Goal: Information Seeking & Learning: Learn about a topic

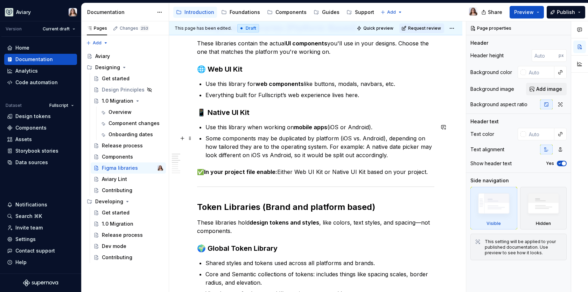
scroll to position [170, 0]
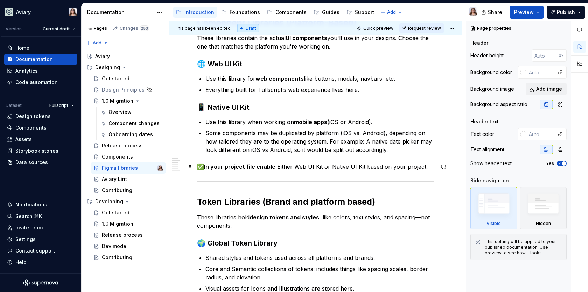
click at [423, 167] on p "✅ In your project file enable: Either Web UI Kit or Native UI Kit based on your…" at bounding box center [315, 167] width 237 height 8
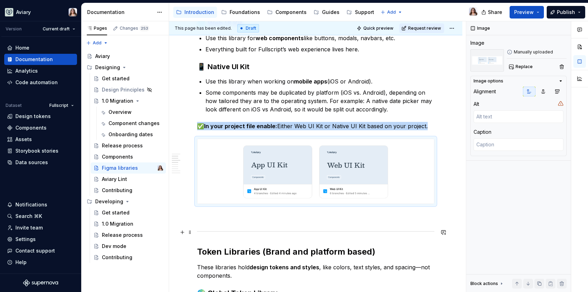
scroll to position [213, 0]
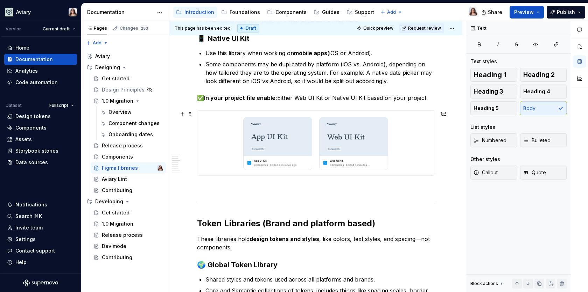
scroll to position [243, 0]
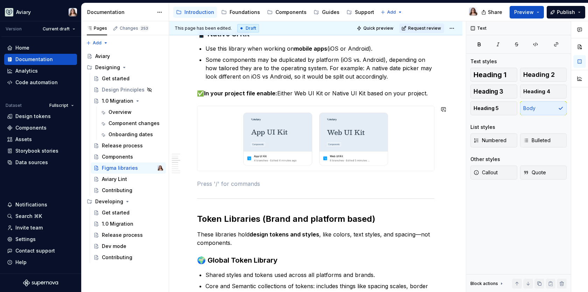
click at [390, 125] on img at bounding box center [315, 138] width 236 height 65
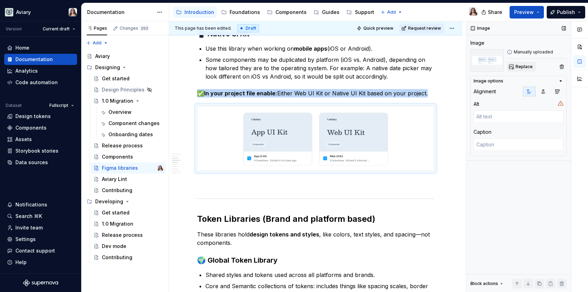
click at [526, 69] on span "Replace" at bounding box center [523, 67] width 17 height 6
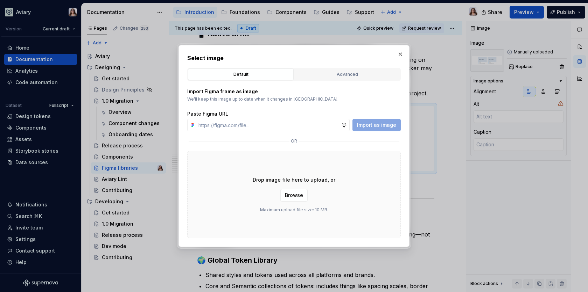
click at [197, 227] on div "Drop image file here to upload, or Browse Maximum upload file size: 10 MB." at bounding box center [293, 194] width 213 height 87
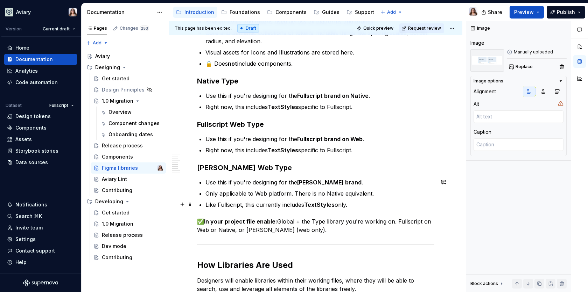
scroll to position [525, 0]
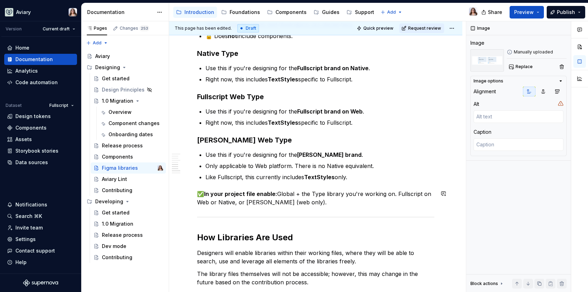
type textarea "*"
click at [316, 207] on div "In our design system, we use different Figma libraries to keep our components, …" at bounding box center [315, 27] width 237 height 831
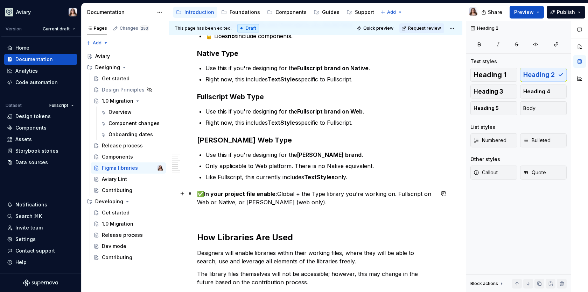
click at [312, 205] on p "✅ In your project file enable: Global + the Type library you're working on. Ful…" at bounding box center [315, 198] width 237 height 17
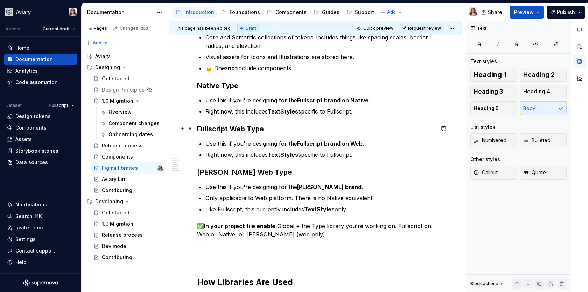
scroll to position [493, 0]
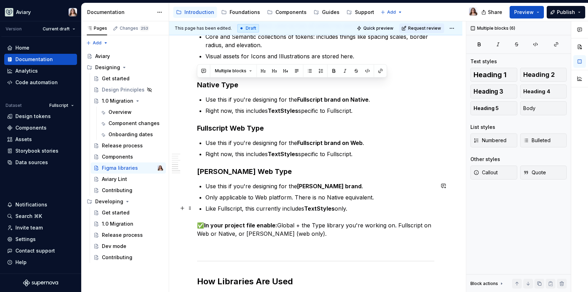
drag, startPoint x: 198, startPoint y: 82, endPoint x: 351, endPoint y: 209, distance: 198.5
click at [351, 209] on div "In our design system, we use different Figma libraries to keep our components, …" at bounding box center [315, 65] width 237 height 844
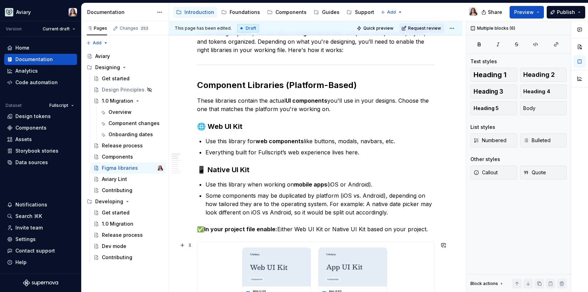
scroll to position [105, 0]
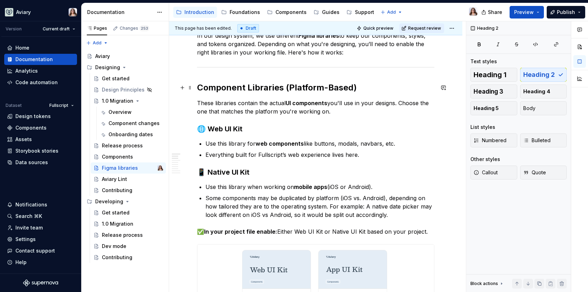
click at [248, 87] on h2 "Component Libraries (Platform-Based)" at bounding box center [315, 87] width 237 height 11
click at [355, 88] on h2 "Component Libraries (Platform-Based)" at bounding box center [315, 87] width 237 height 11
click at [247, 87] on h2 "Component Libraries (Platform-Based)" at bounding box center [315, 87] width 237 height 11
click at [258, 125] on h3 "🌐 Web UI Kit" at bounding box center [315, 129] width 237 height 10
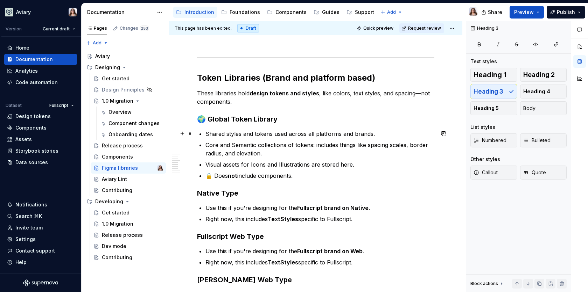
scroll to position [387, 0]
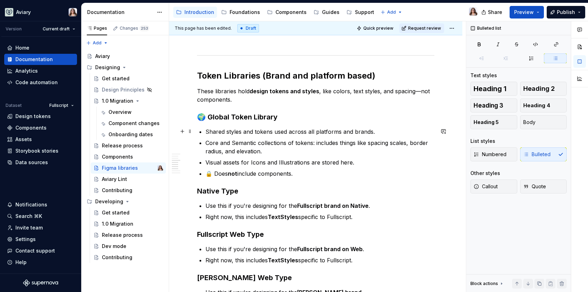
click at [378, 134] on p "Shared styles and tokens used across all platforms and brands." at bounding box center [319, 132] width 229 height 8
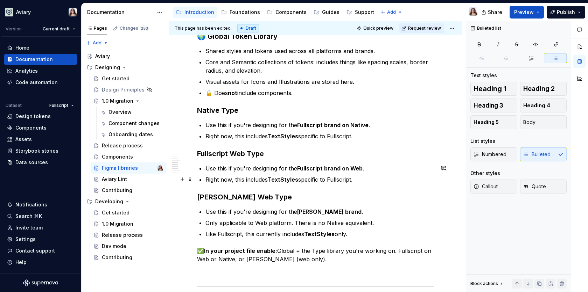
scroll to position [489, 0]
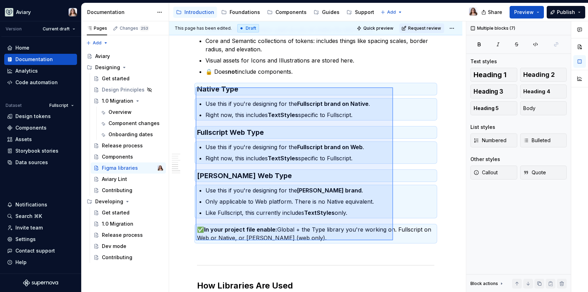
drag, startPoint x: 196, startPoint y: 87, endPoint x: 393, endPoint y: 241, distance: 249.8
click at [393, 241] on div "This page has been edited. Draft Quick preview Request review Figma libraries E…" at bounding box center [317, 156] width 297 height 271
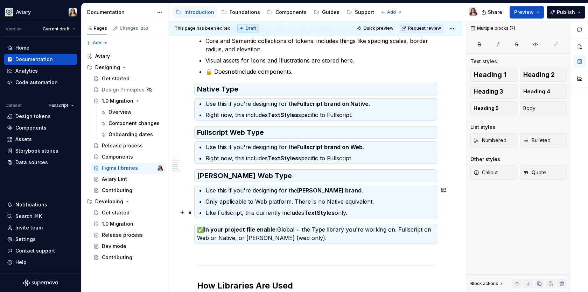
click at [391, 213] on p "Like Fullscript, this currently includes TextStyles only." at bounding box center [319, 213] width 229 height 8
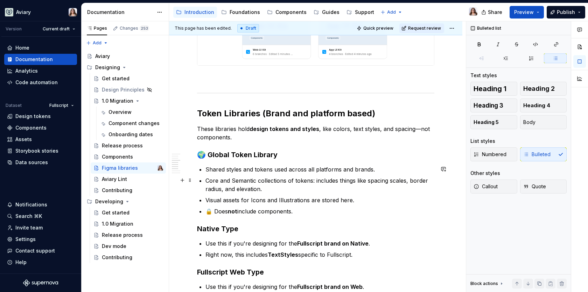
scroll to position [350, 0]
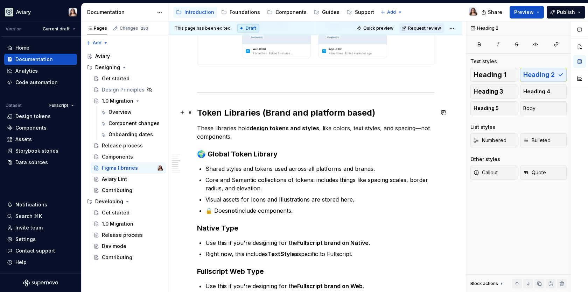
click at [223, 112] on h2 "Token Libraries (Brand and platform based)" at bounding box center [315, 112] width 237 height 11
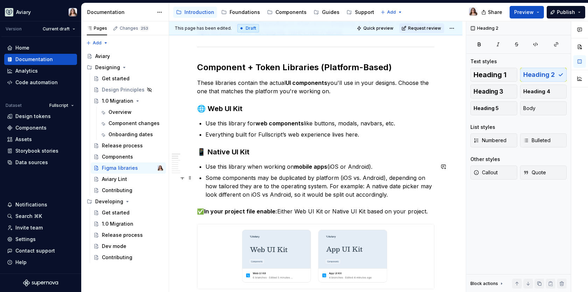
scroll to position [129, 0]
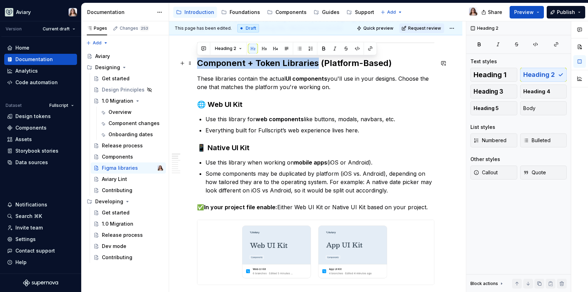
drag, startPoint x: 199, startPoint y: 61, endPoint x: 316, endPoint y: 64, distance: 116.9
click at [316, 64] on h2 "Component + Token Libraries (Platform-Based)" at bounding box center [315, 63] width 237 height 11
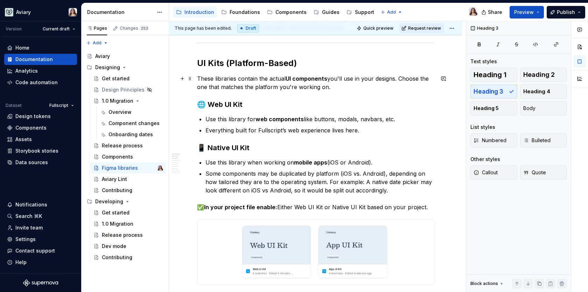
click at [395, 80] on p "These libraries contain the actual UI components you'll use in your designs. Ch…" at bounding box center [315, 83] width 237 height 17
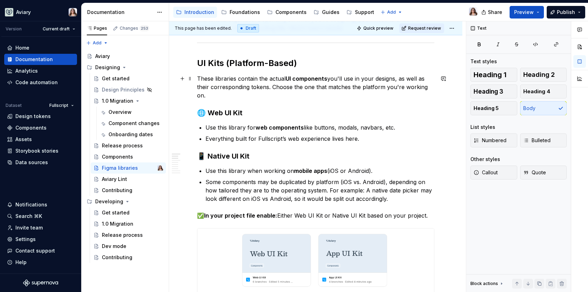
click at [211, 88] on p "These libraries contain the actual UI components you'll use in your designs, as…" at bounding box center [315, 87] width 237 height 25
click at [249, 88] on p "These libraries contain the actual UI components you'll use in your designs, as…" at bounding box center [315, 87] width 237 height 25
click at [280, 99] on p "These libraries contain the actual UI components you'll use in your designs, as…" at bounding box center [315, 87] width 237 height 25
click at [280, 98] on p "These libraries contain the actual UI components you'll use in your designs, as…" at bounding box center [315, 87] width 237 height 25
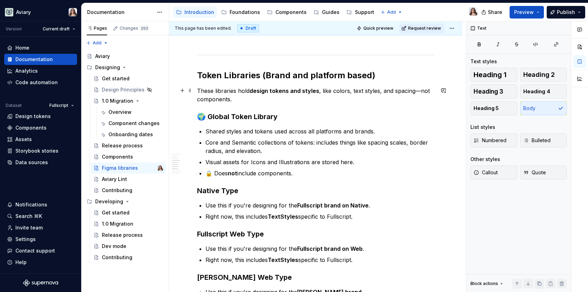
scroll to position [396, 0]
click at [224, 72] on h2 "Token Libraries (Brand and platform based)" at bounding box center [315, 75] width 237 height 11
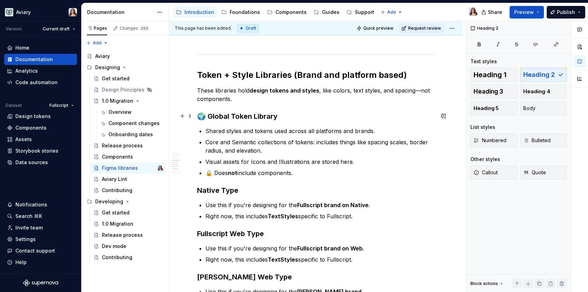
click at [380, 116] on h3 "🌍 Global Token Library" at bounding box center [315, 117] width 237 height 10
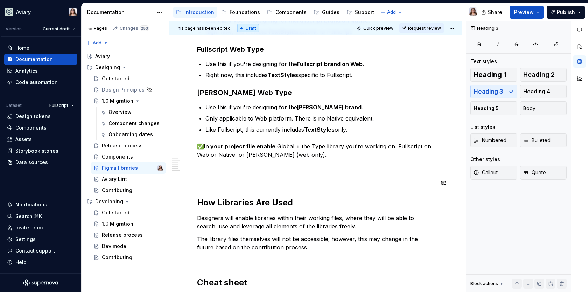
scroll to position [597, 0]
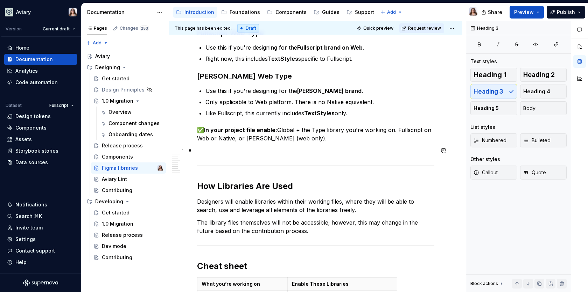
click at [218, 148] on p at bounding box center [315, 151] width 237 height 8
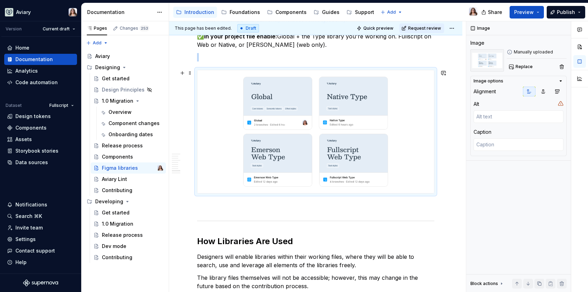
scroll to position [692, 0]
click at [260, 105] on img at bounding box center [315, 131] width 236 height 123
click at [520, 66] on span "Replace" at bounding box center [523, 67] width 17 height 6
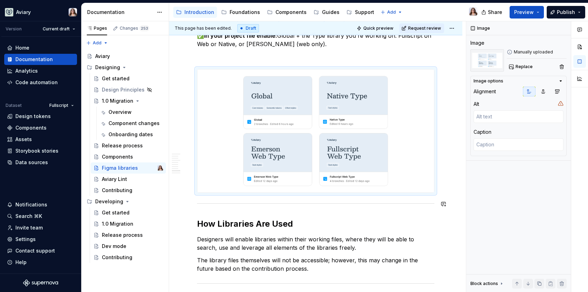
click at [296, 222] on h2 "How Libraries Are Used" at bounding box center [315, 224] width 237 height 11
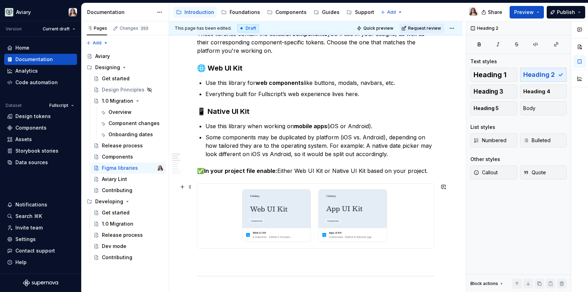
scroll to position [173, 0]
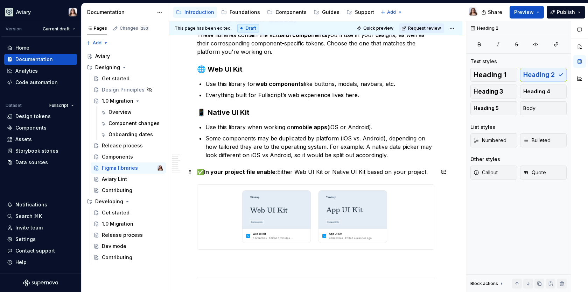
click at [424, 174] on p "✅ In your project file enable: Either Web UI Kit or Native UI Kit based on your…" at bounding box center [315, 172] width 237 height 8
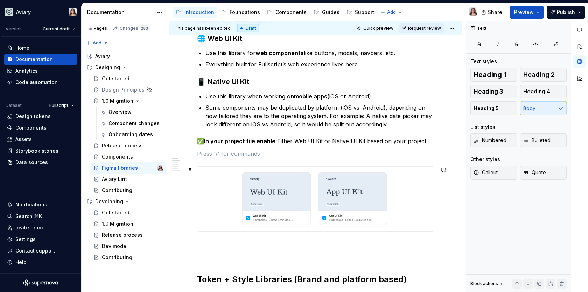
scroll to position [211, 0]
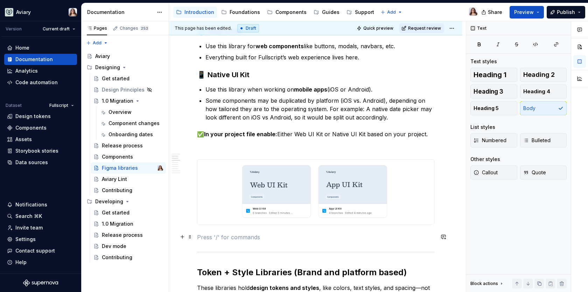
click at [215, 240] on p at bounding box center [315, 237] width 237 height 8
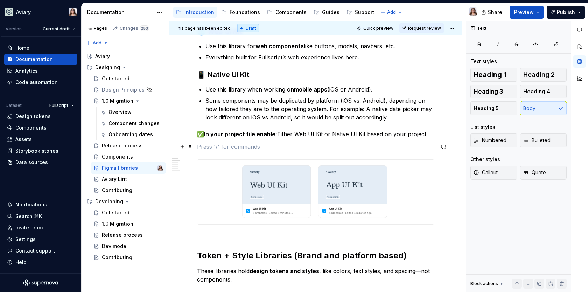
click at [249, 149] on p at bounding box center [315, 147] width 237 height 8
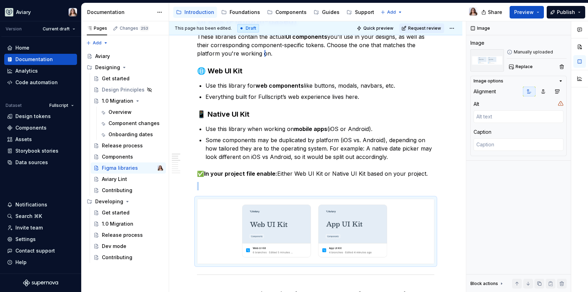
scroll to position [169, 0]
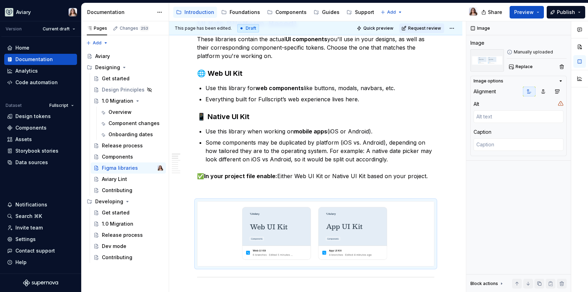
click at [271, 209] on img at bounding box center [315, 234] width 236 height 65
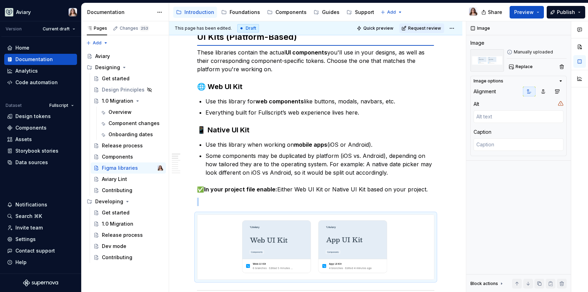
scroll to position [151, 0]
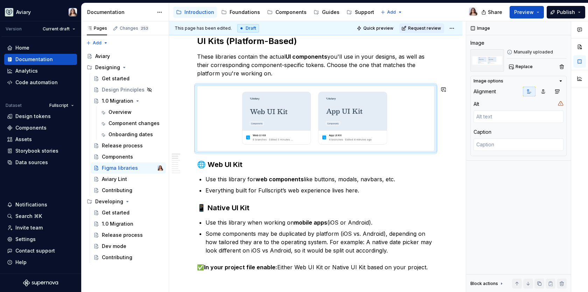
click at [242, 164] on h3 "🌐 Web UI Kit" at bounding box center [315, 165] width 237 height 10
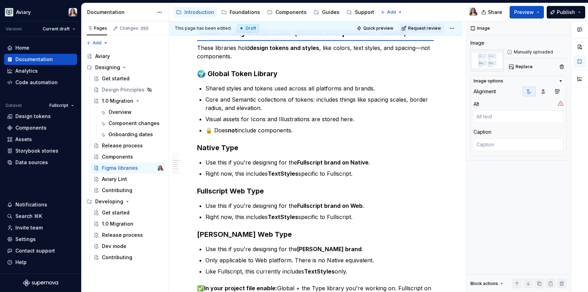
scroll to position [430, 0]
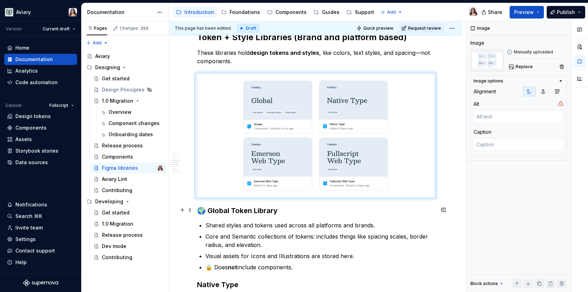
click at [284, 212] on h3 "🌍 Global Token Library" at bounding box center [315, 211] width 237 height 10
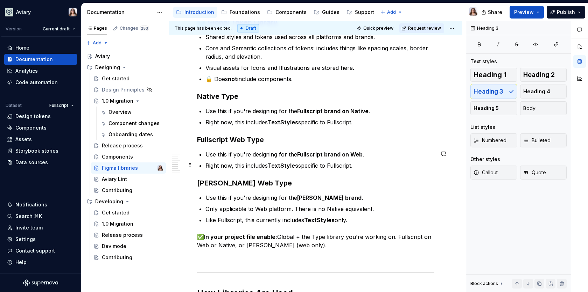
scroll to position [629, 0]
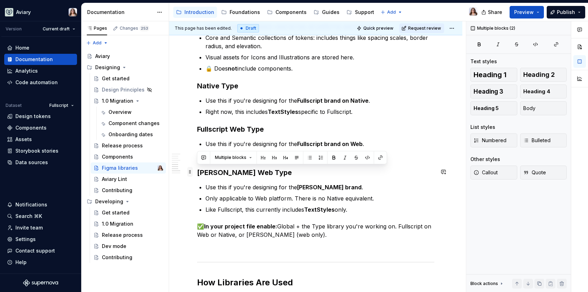
drag, startPoint x: 351, startPoint y: 210, endPoint x: 192, endPoint y: 168, distance: 164.3
click at [197, 168] on div "In our design system, we use different Figma libraries to keep our components, …" at bounding box center [315, 2] width 237 height 989
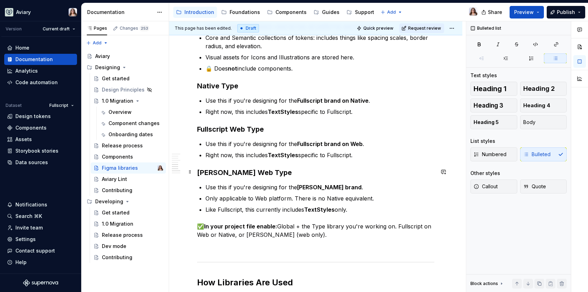
click at [243, 157] on p "Right now, this includes TextStyles specific to Fullscript." at bounding box center [319, 155] width 229 height 8
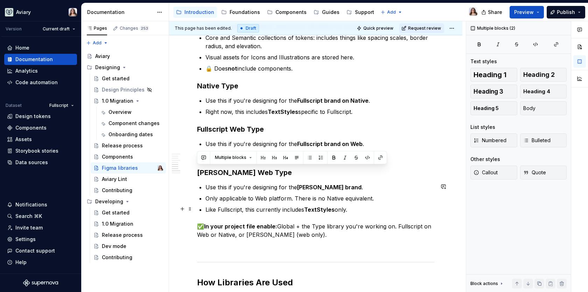
drag, startPoint x: 197, startPoint y: 170, endPoint x: 353, endPoint y: 209, distance: 161.0
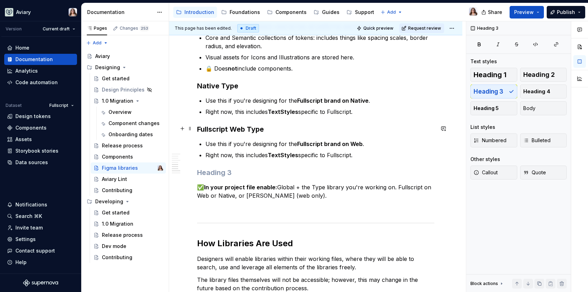
click at [198, 128] on h3 "Fullscript Web Type" at bounding box center [315, 130] width 237 height 10
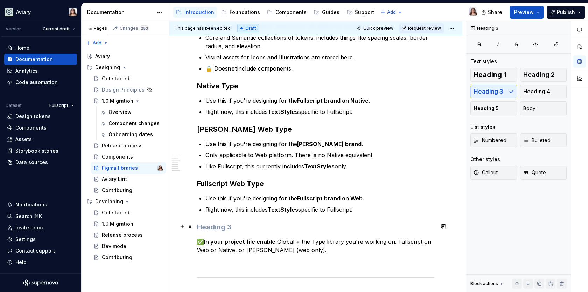
click at [207, 223] on h3 at bounding box center [315, 228] width 237 height 10
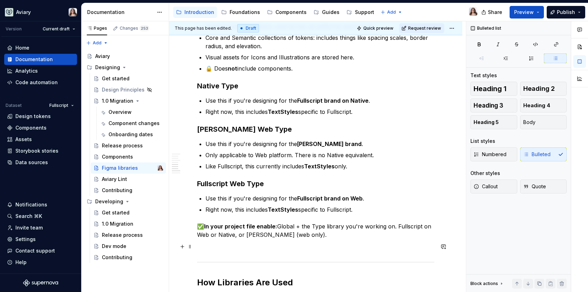
click at [272, 246] on p at bounding box center [315, 247] width 237 height 8
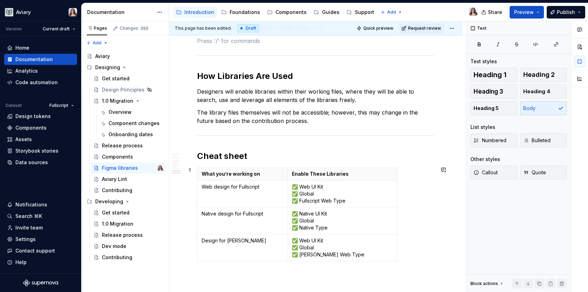
scroll to position [845, 0]
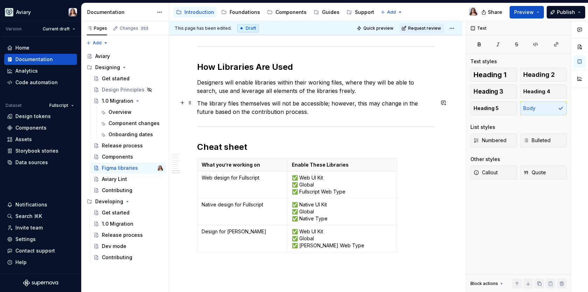
click at [313, 113] on p "The library files themselves will not be accessible; however, this may change i…" at bounding box center [315, 107] width 237 height 17
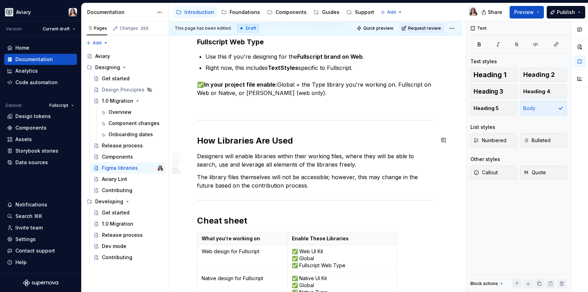
scroll to position [758, 0]
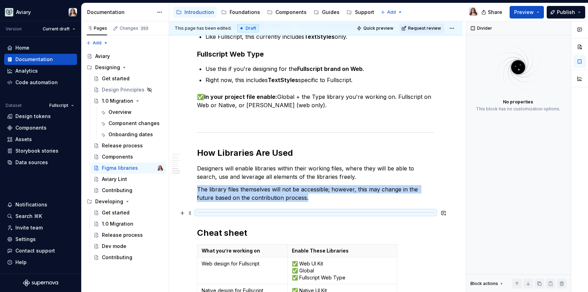
click at [259, 213] on div at bounding box center [315, 213] width 237 height 5
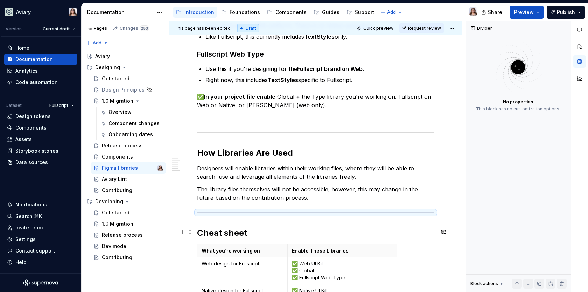
click at [259, 228] on h2 "Cheat sheet" at bounding box center [315, 233] width 237 height 11
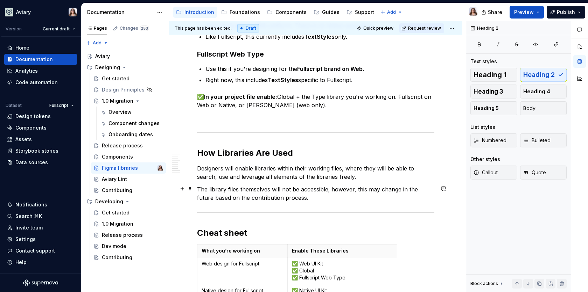
click at [311, 197] on p "The library files themselves will not be accessible; however, this may change i…" at bounding box center [315, 193] width 237 height 17
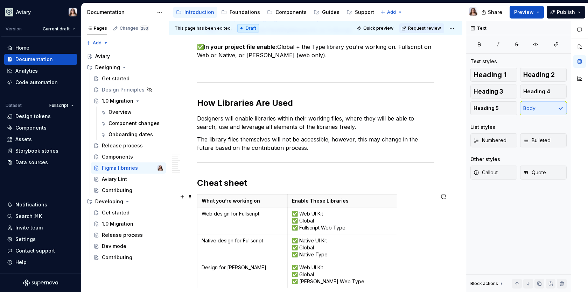
scroll to position [815, 0]
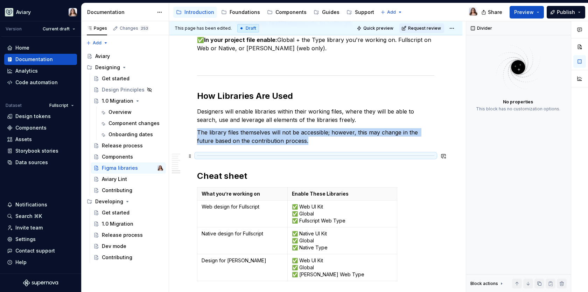
click at [309, 154] on div at bounding box center [315, 156] width 237 height 5
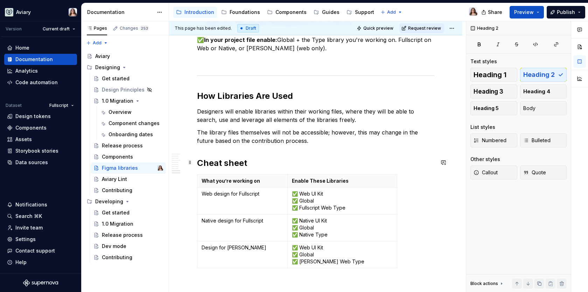
click at [240, 162] on h2 "Cheat sheet" at bounding box center [315, 163] width 237 height 11
click at [503, 94] on button "Heading 3" at bounding box center [493, 92] width 47 height 14
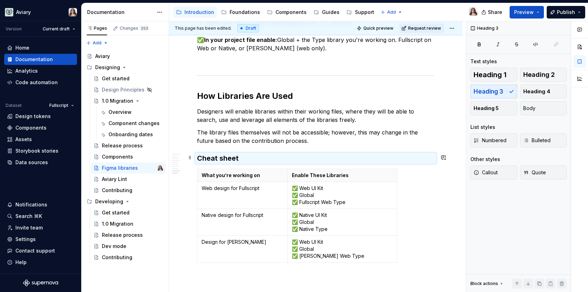
click at [235, 158] on h3 "Cheat sheet" at bounding box center [315, 159] width 237 height 10
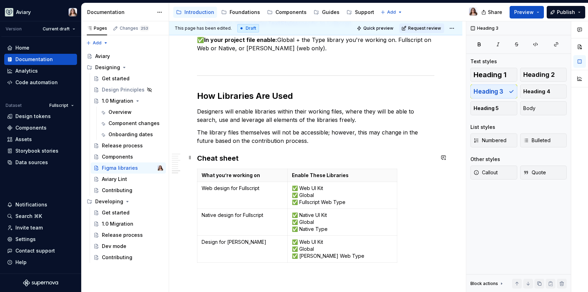
click at [246, 158] on h3 "Cheat sheet" at bounding box center [315, 159] width 237 height 10
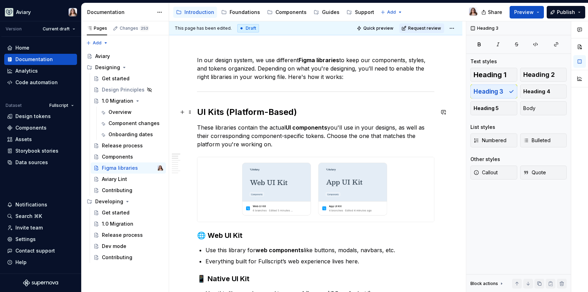
click at [272, 114] on h2 "UI Kits (Platform-Based)" at bounding box center [315, 112] width 237 height 11
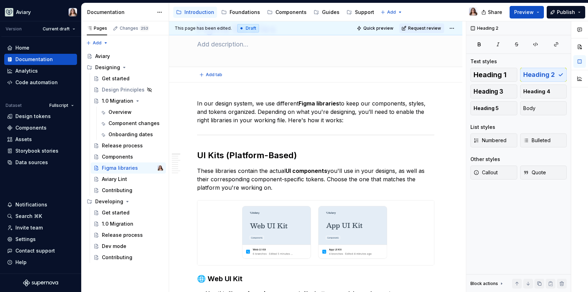
scroll to position [0, 0]
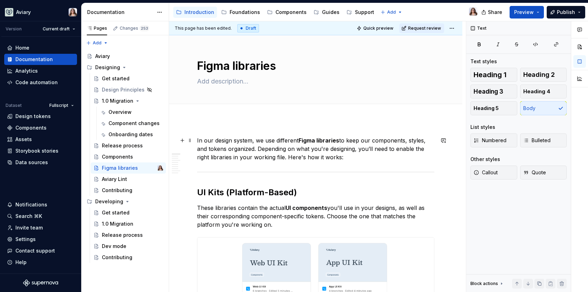
click at [346, 158] on p "In our design system, we use different Figma libraries to keep our components, …" at bounding box center [315, 148] width 237 height 25
click at [361, 160] on p "In our design system, we use different Figma libraries to keep our components, …" at bounding box center [315, 148] width 237 height 25
click at [122, 179] on div "Aviary Lint" at bounding box center [114, 179] width 25 height 7
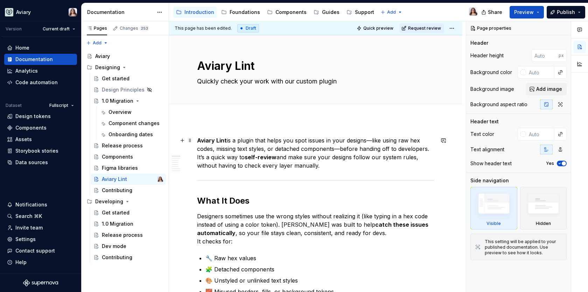
click at [197, 137] on strong "Aviary Lint" at bounding box center [212, 140] width 30 height 7
click at [117, 146] on div "Release process" at bounding box center [122, 145] width 40 height 7
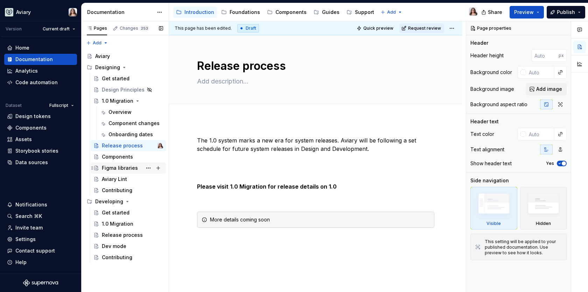
click at [127, 169] on div "Figma libraries" at bounding box center [120, 168] width 36 height 7
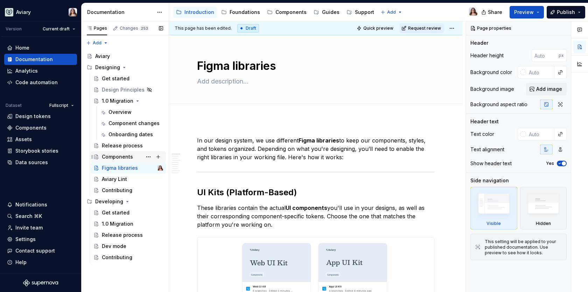
click at [124, 155] on div "Components" at bounding box center [117, 157] width 31 height 7
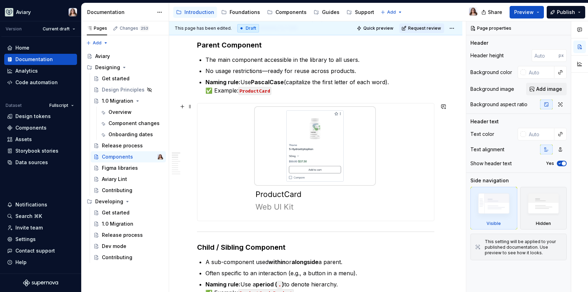
scroll to position [152, 0]
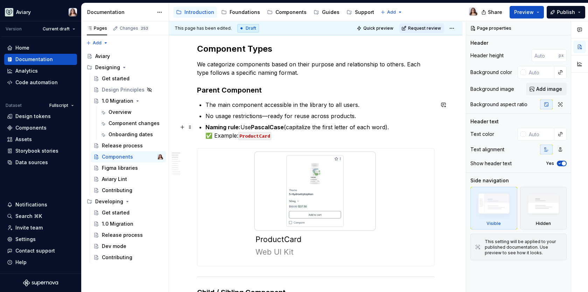
click at [297, 132] on p "Naming rule: Use PascalCase (capitalize the first letter of each word). ✅ Examp…" at bounding box center [319, 131] width 229 height 17
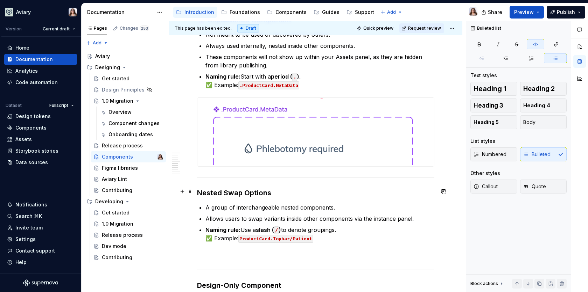
scroll to position [905, 0]
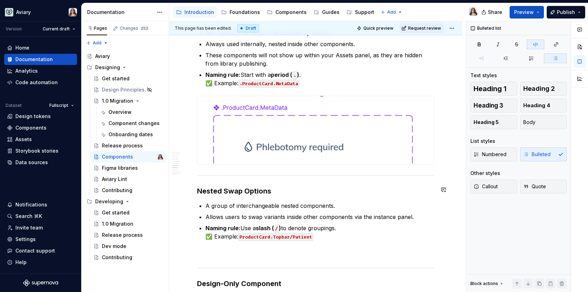
click at [363, 113] on img at bounding box center [315, 130] width 236 height 69
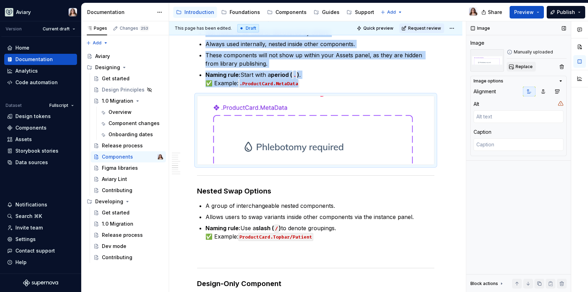
click at [524, 69] on span "Replace" at bounding box center [523, 67] width 17 height 6
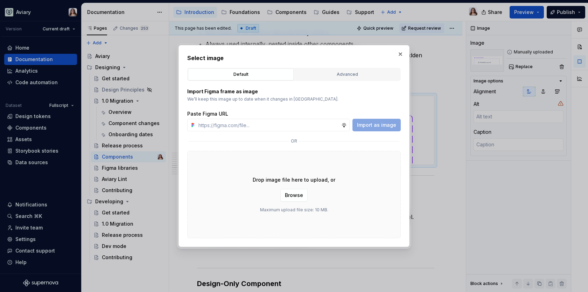
click at [208, 172] on div "Drop image file here to upload, or Browse Maximum upload file size: 10 MB." at bounding box center [293, 194] width 213 height 87
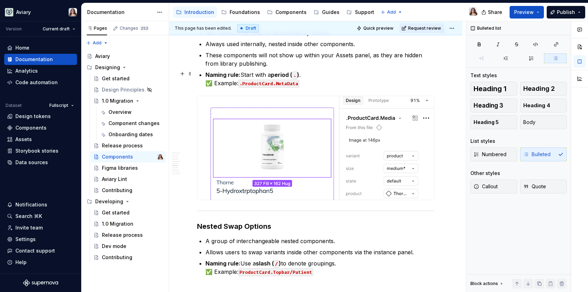
click at [333, 76] on p "Naming rule: Start with a period ( . ) . ✅ Example: .ProductCard.MetaData" at bounding box center [319, 79] width 229 height 17
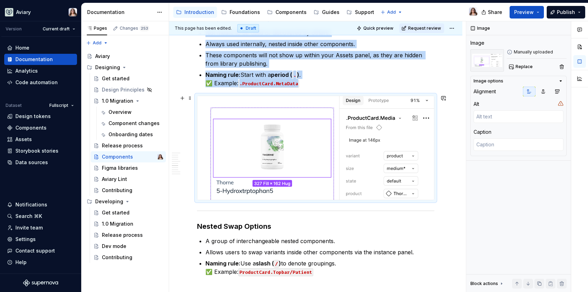
click at [347, 136] on img at bounding box center [315, 148] width 236 height 104
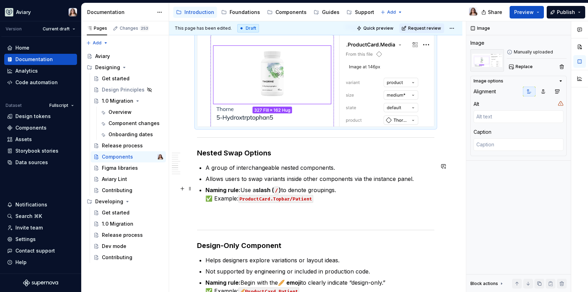
scroll to position [980, 0]
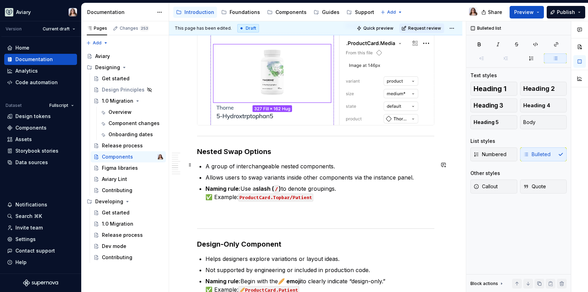
click at [333, 164] on p "A group of interchangeable nested components." at bounding box center [319, 166] width 229 height 8
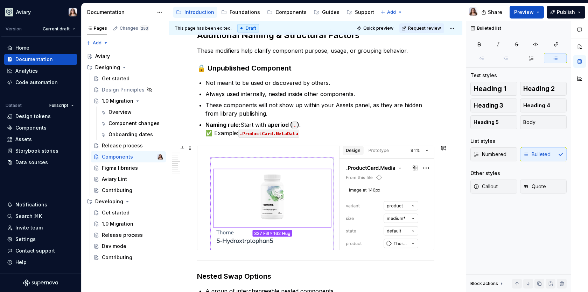
scroll to position [851, 0]
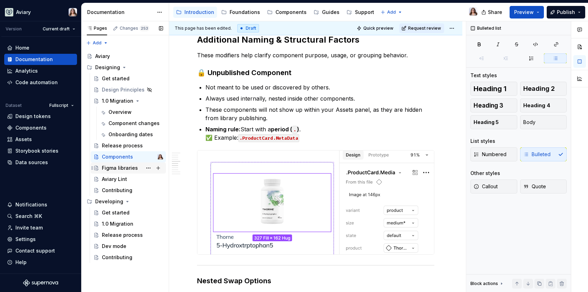
click at [119, 171] on div "Figma libraries" at bounding box center [120, 168] width 36 height 7
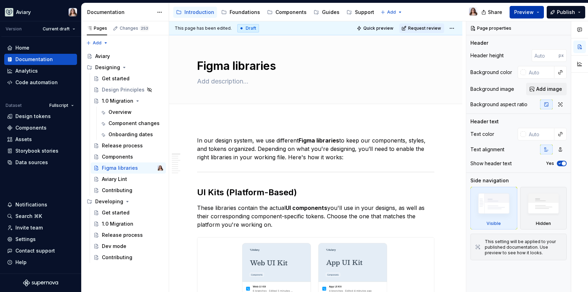
click at [527, 12] on span "Preview" at bounding box center [524, 12] width 20 height 7
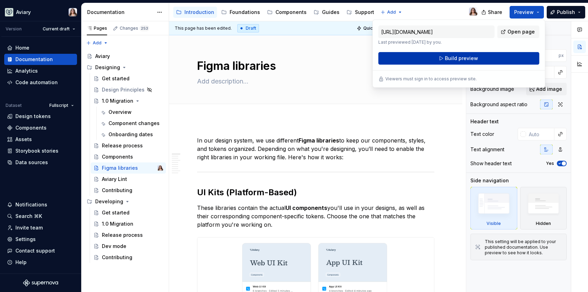
click at [471, 58] on span "Build preview" at bounding box center [461, 58] width 33 height 7
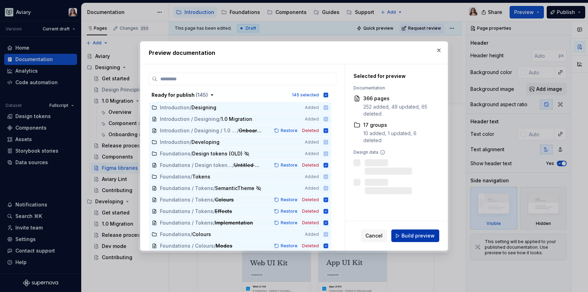
click at [416, 233] on span "Build preview" at bounding box center [417, 236] width 33 height 7
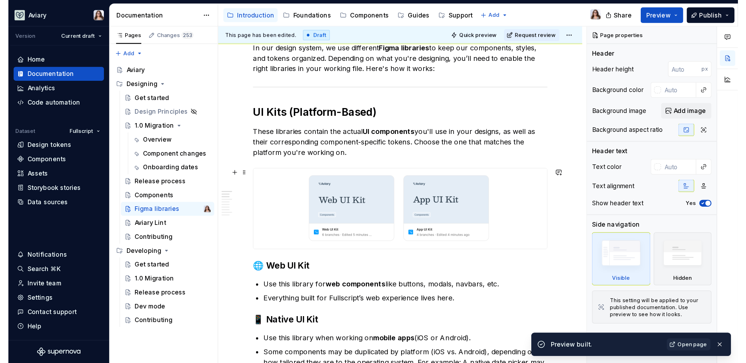
scroll to position [104, 0]
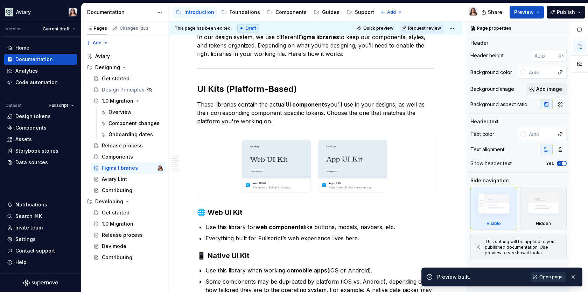
click at [544, 277] on span "Open page" at bounding box center [550, 278] width 23 height 6
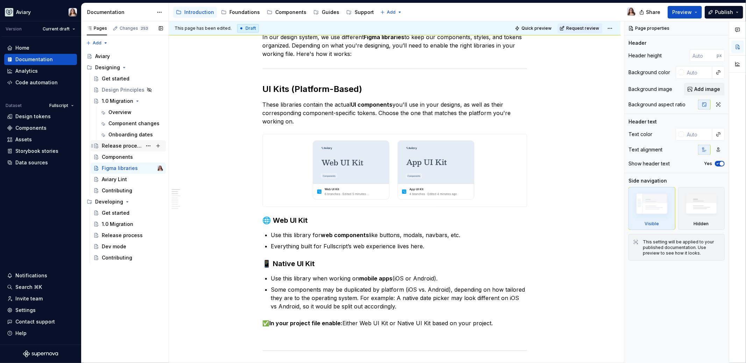
click at [118, 148] on div "Release process" at bounding box center [122, 145] width 40 height 7
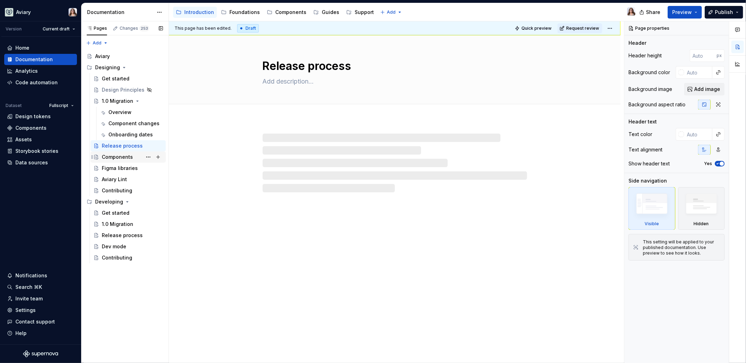
click at [115, 156] on div "Components" at bounding box center [117, 157] width 31 height 7
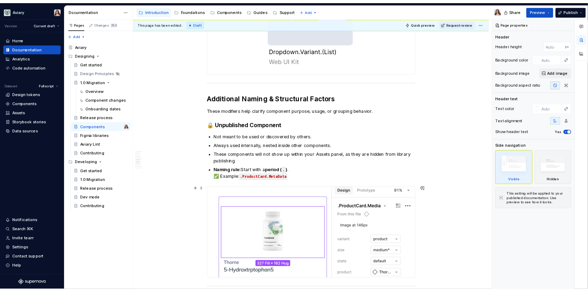
scroll to position [897, 0]
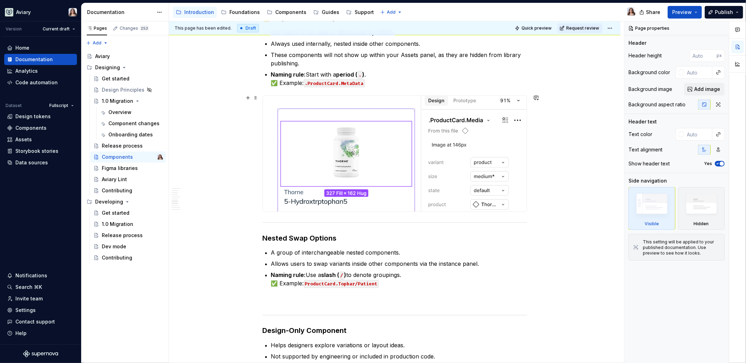
click at [398, 165] on img at bounding box center [395, 154] width 264 height 116
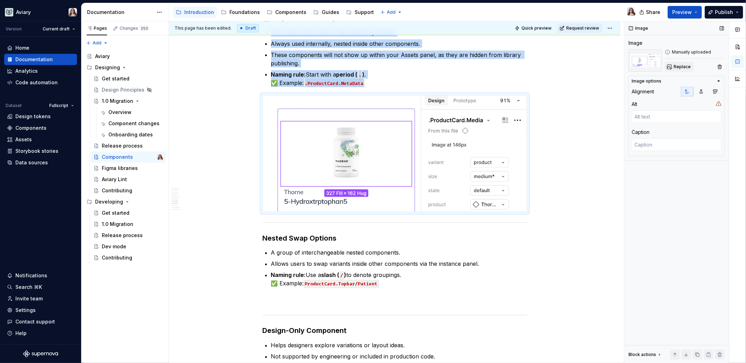
click at [606, 64] on span "Replace" at bounding box center [682, 67] width 17 height 6
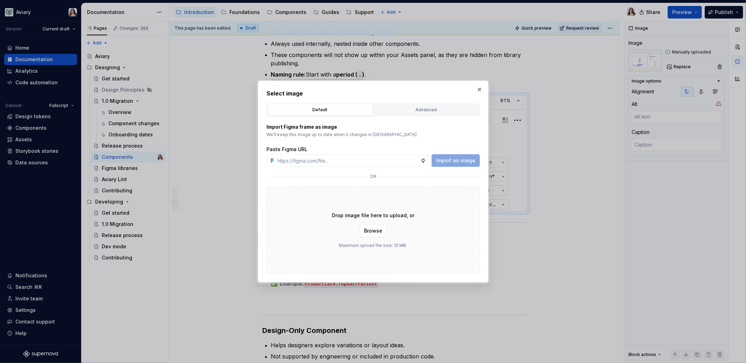
click at [298, 212] on div "Drop image file here to upload, or Browse Maximum upload file size: 10 MB." at bounding box center [373, 229] width 213 height 87
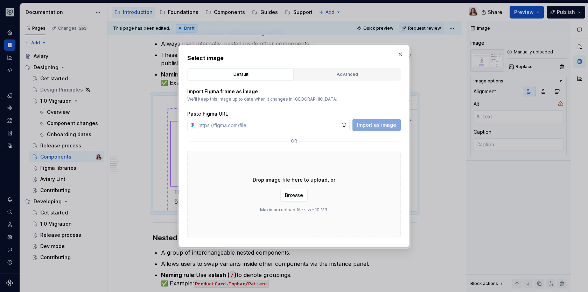
scroll to position [889, 0]
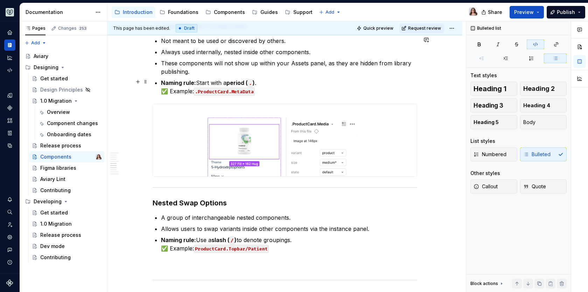
click at [268, 88] on p "Naming rule: Start with a period ( . ) . ✅ Example: .ProductCard.MetaData" at bounding box center [289, 87] width 256 height 17
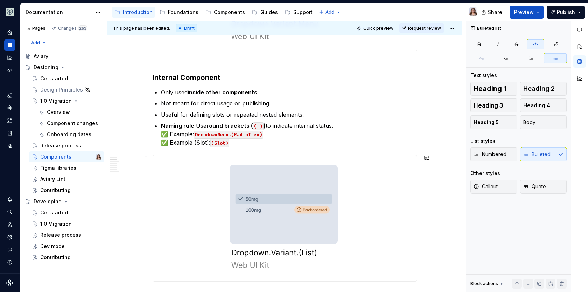
scroll to position [562, 0]
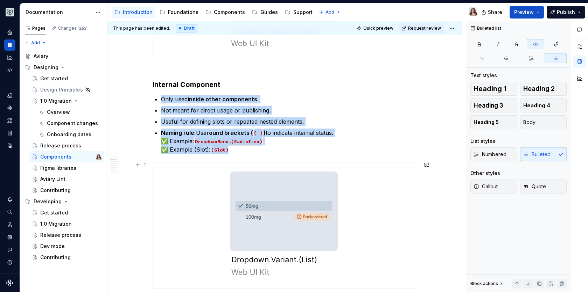
click at [268, 227] on img at bounding box center [285, 226] width 124 height 126
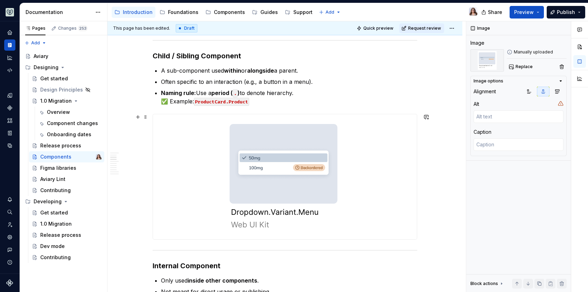
scroll to position [383, 0]
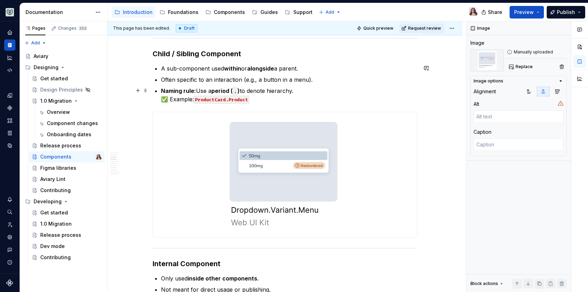
click at [249, 99] on p "Naming rule: Use a period ( . ) to denote hierarchy. ✅ Example: ProductCard.Pro…" at bounding box center [289, 95] width 256 height 17
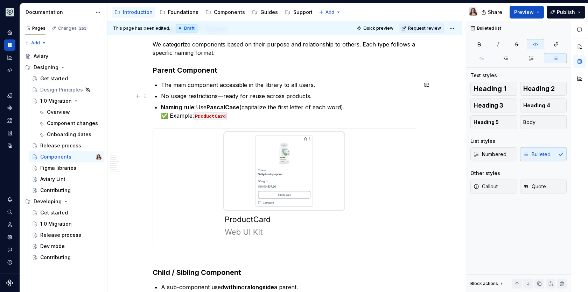
scroll to position [170, 0]
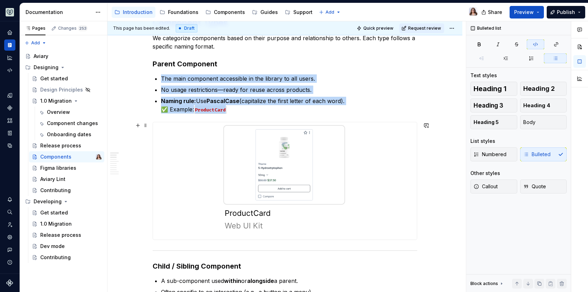
click at [284, 177] on img at bounding box center [284, 181] width 137 height 118
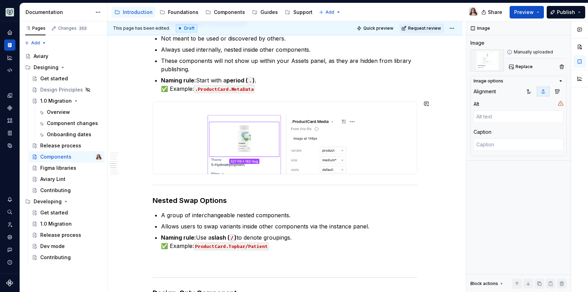
scroll to position [902, 0]
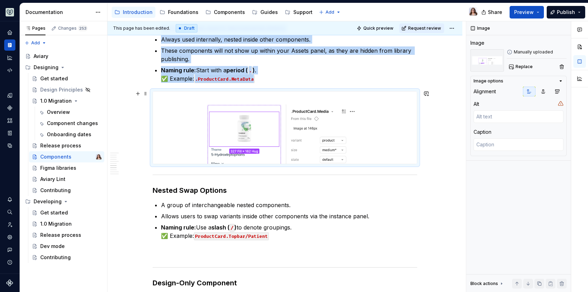
click at [282, 140] on img at bounding box center [285, 128] width 264 height 72
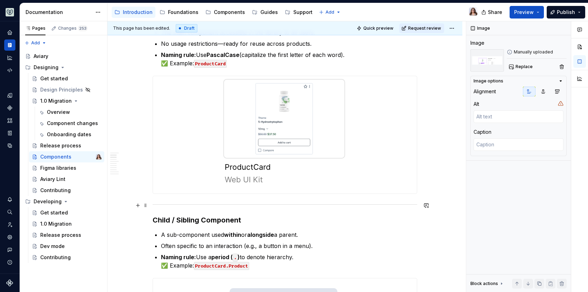
scroll to position [166, 0]
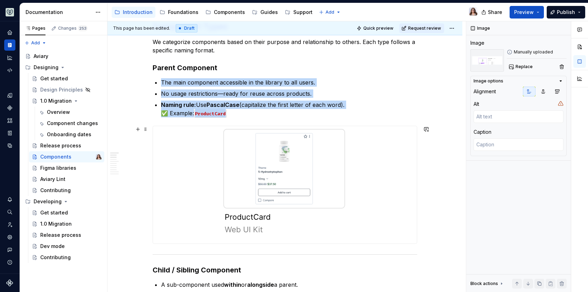
click at [271, 176] on img at bounding box center [284, 185] width 137 height 118
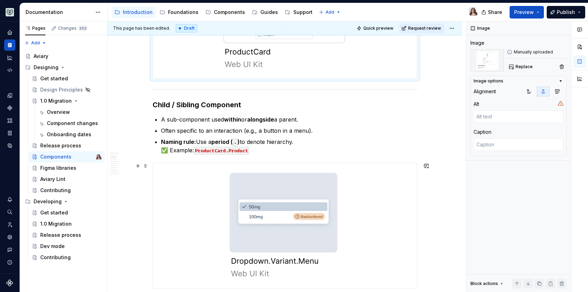
scroll to position [335, 0]
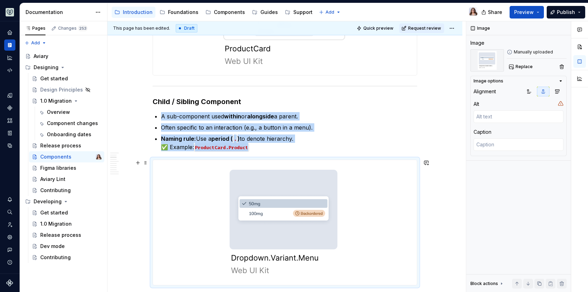
click at [266, 225] on img at bounding box center [285, 222] width 125 height 125
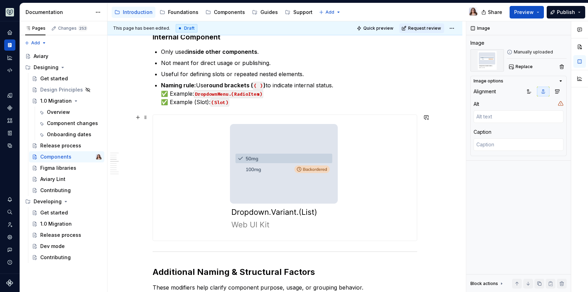
scroll to position [610, 0]
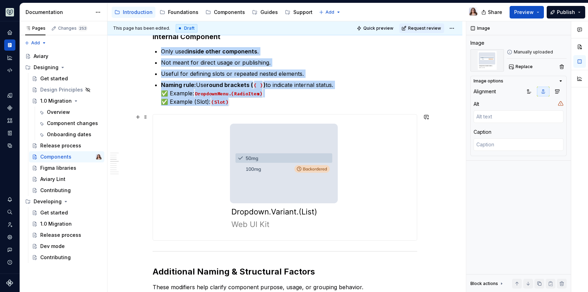
click at [282, 160] on img at bounding box center [285, 178] width 124 height 126
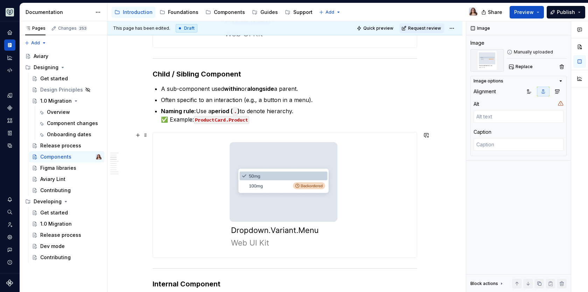
scroll to position [366, 0]
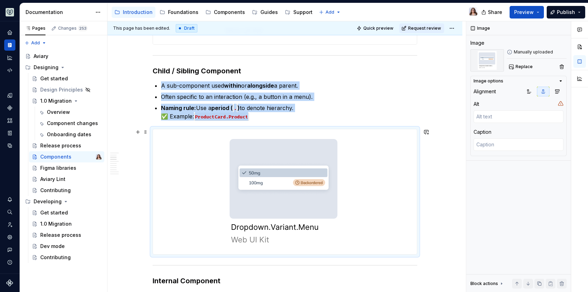
click at [281, 192] on img at bounding box center [285, 191] width 125 height 125
click at [522, 66] on span "Replace" at bounding box center [523, 67] width 17 height 6
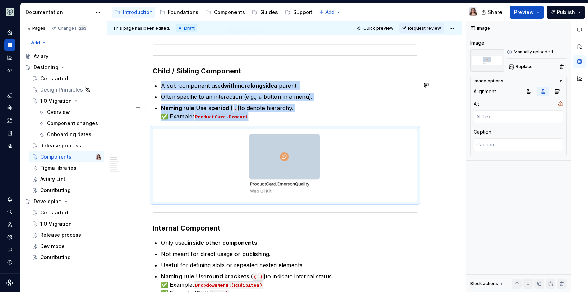
type textarea "*"
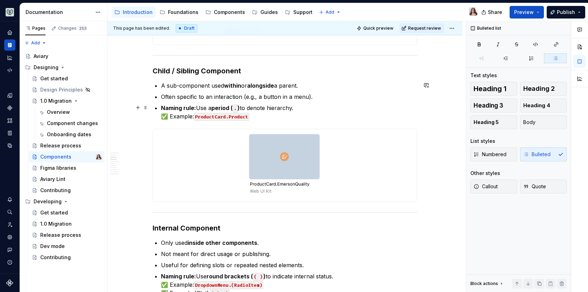
click at [287, 111] on p "Naming rule: Use a period ( . ) to denote hierarchy. ✅ Example: ProductCard.Pro…" at bounding box center [289, 112] width 256 height 17
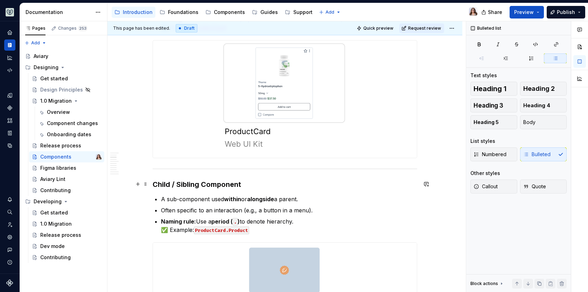
scroll to position [358, 0]
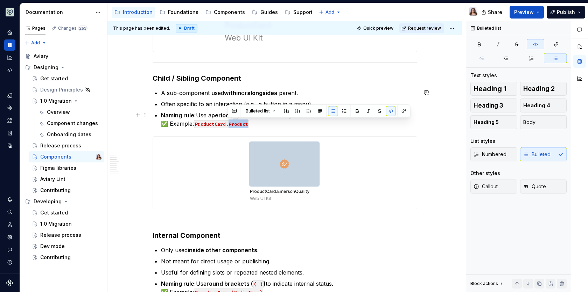
drag, startPoint x: 229, startPoint y: 124, endPoint x: 246, endPoint y: 124, distance: 17.5
click at [246, 124] on code "ProductCard.Product" at bounding box center [221, 124] width 55 height 8
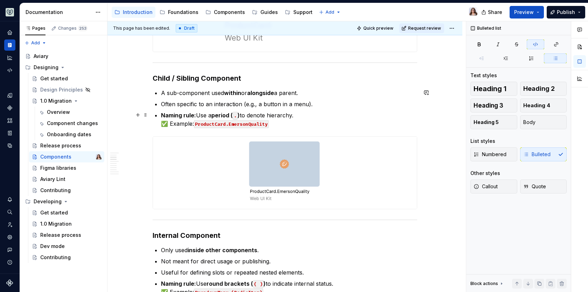
click at [297, 114] on p "Naming rule: Use a period ( . ) to denote hierarchy. ✅ Example: ProductCard.Eme…" at bounding box center [289, 119] width 256 height 17
click at [266, 124] on code "ProductCard.EmersonQuality" at bounding box center [231, 124] width 75 height 8
click at [298, 116] on p "Naming rule: Use a period ( . ) to denote hierarchy. ✅ Example: ProductCard.Eme…" at bounding box center [289, 119] width 256 height 17
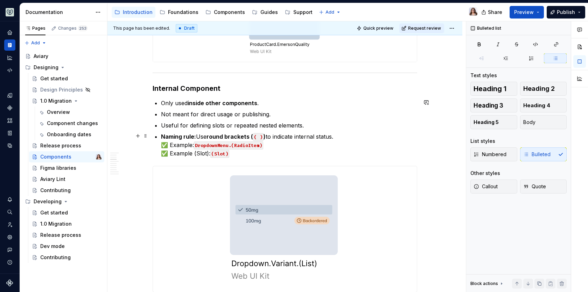
scroll to position [542, 0]
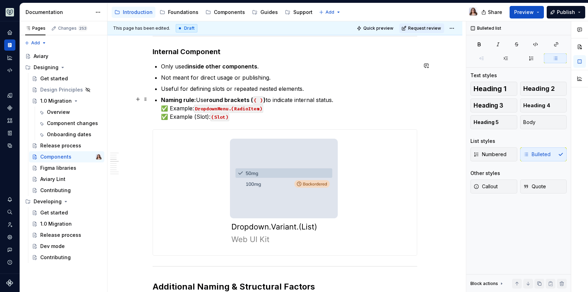
click at [225, 116] on code "(Slot)" at bounding box center [219, 117] width 19 height 8
click at [227, 117] on code "(Slot)" at bounding box center [219, 117] width 19 height 8
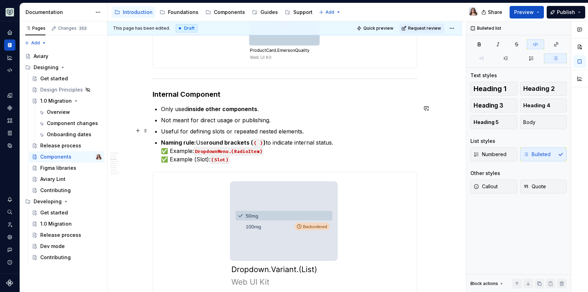
scroll to position [497, 0]
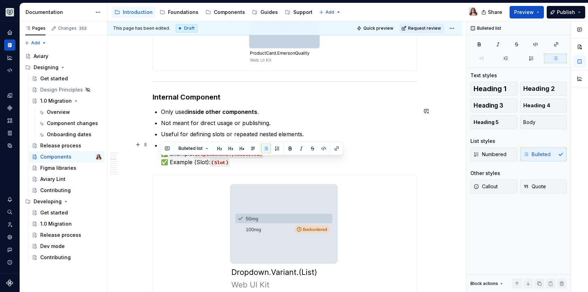
drag, startPoint x: 209, startPoint y: 162, endPoint x: 152, endPoint y: 160, distance: 57.1
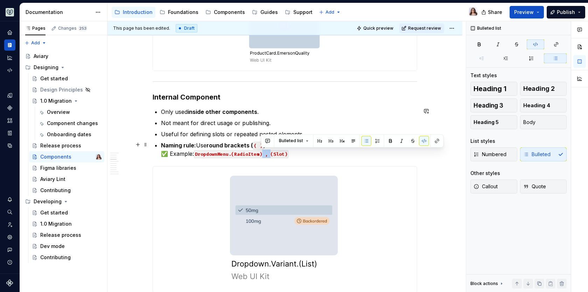
drag, startPoint x: 269, startPoint y: 154, endPoint x: 262, endPoint y: 154, distance: 7.0
click at [262, 154] on code "DropdownMenu.(RadioItem) , (Slot)" at bounding box center [241, 154] width 94 height 8
click at [422, 139] on button "button" at bounding box center [424, 141] width 10 height 10
click at [298, 154] on p "Naming rule: Use round brackets ( ( ) ) to indicate internal status. ✅ Example:…" at bounding box center [289, 149] width 256 height 17
drag, startPoint x: 227, startPoint y: 154, endPoint x: 195, endPoint y: 153, distance: 31.5
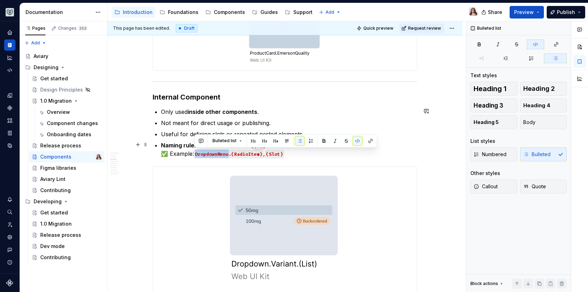
click at [195, 153] on code "DropdownMenu.(RadioItem)" at bounding box center [228, 154] width 69 height 8
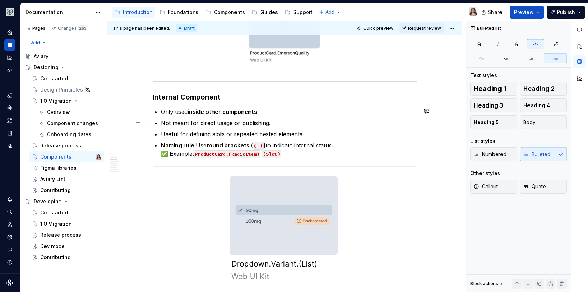
click at [275, 123] on p "Not meant for direct usage or publishing." at bounding box center [289, 123] width 256 height 8
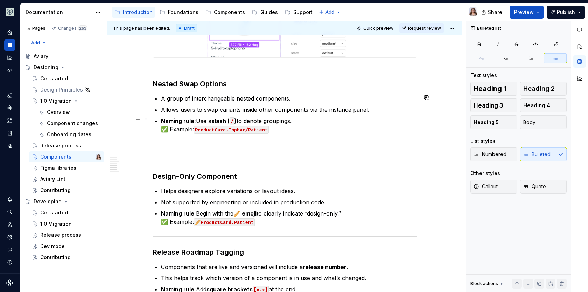
scroll to position [941, 0]
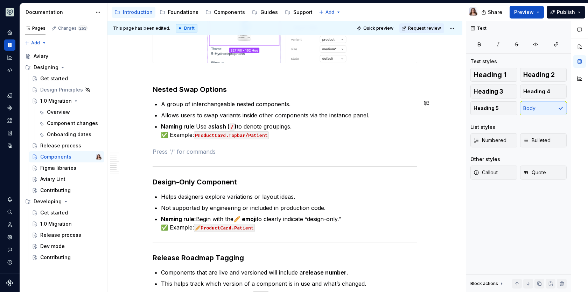
click at [229, 87] on h3 "Nested Swap Options" at bounding box center [285, 90] width 264 height 10
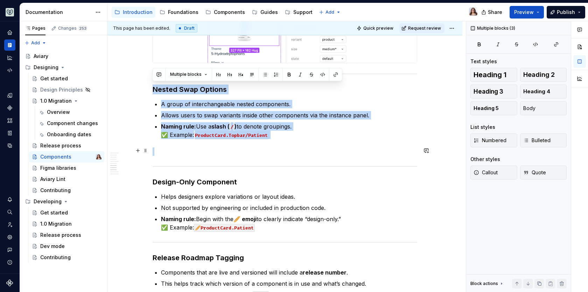
drag, startPoint x: 153, startPoint y: 87, endPoint x: 296, endPoint y: 151, distance: 157.4
click at [311, 77] on button "button" at bounding box center [311, 75] width 10 height 10
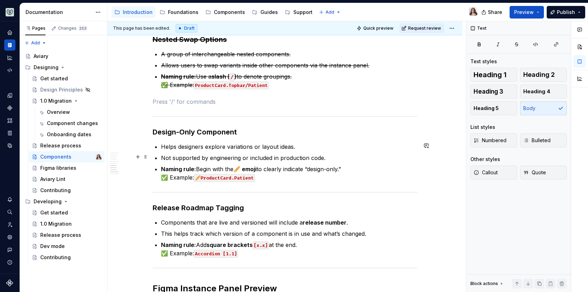
scroll to position [1007, 0]
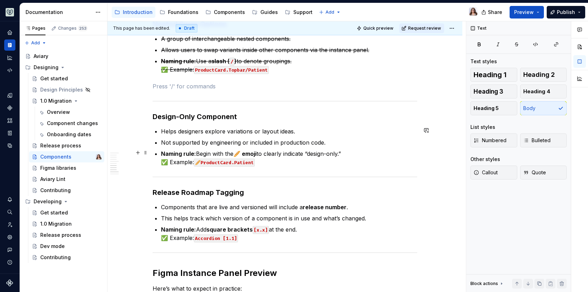
click at [261, 164] on p "Naming rule: Begin with the 🥖 emoji to clearly indicate “design-only.” ✅ Exampl…" at bounding box center [289, 158] width 256 height 17
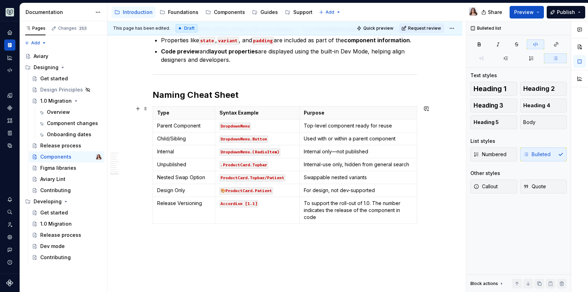
scroll to position [1284, 0]
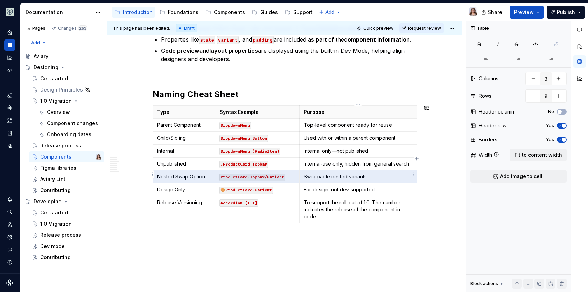
drag, startPoint x: 156, startPoint y: 174, endPoint x: 378, endPoint y: 177, distance: 221.5
click at [378, 177] on tr "Nested Swap Option ProductCard.Topbar/Patient Swappable nested variants" at bounding box center [285, 177] width 264 height 13
click at [201, 174] on p "Nested Swap Option" at bounding box center [184, 177] width 54 height 7
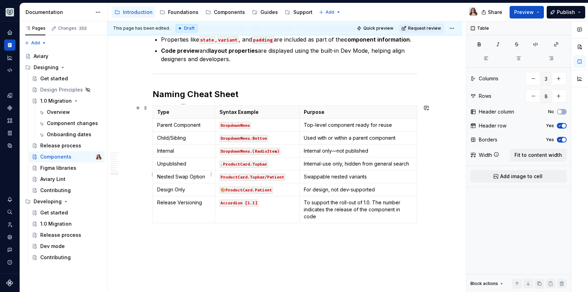
click at [207, 174] on p "Nested Swap Option" at bounding box center [184, 177] width 54 height 7
click at [179, 174] on p "Nested Swap Option" at bounding box center [184, 177] width 54 height 7
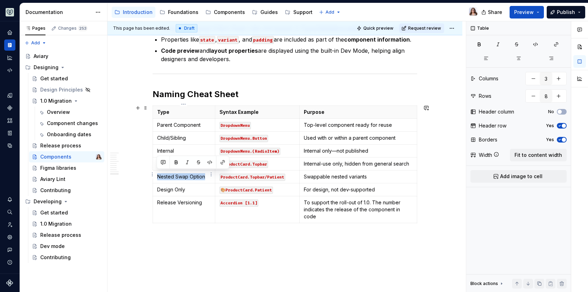
drag, startPoint x: 204, startPoint y: 175, endPoint x: 157, endPoint y: 175, distance: 46.5
click at [157, 175] on p "Nested Swap Option" at bounding box center [184, 177] width 54 height 7
click at [199, 162] on button "button" at bounding box center [198, 163] width 10 height 10
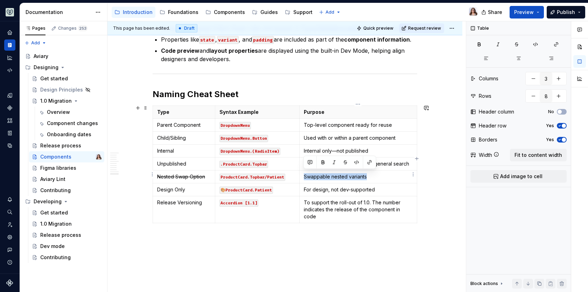
drag, startPoint x: 366, startPoint y: 174, endPoint x: 303, endPoint y: 174, distance: 62.6
click at [304, 174] on p "Swappable nested variants" at bounding box center [358, 177] width 109 height 7
click at [346, 161] on button "button" at bounding box center [345, 163] width 10 height 10
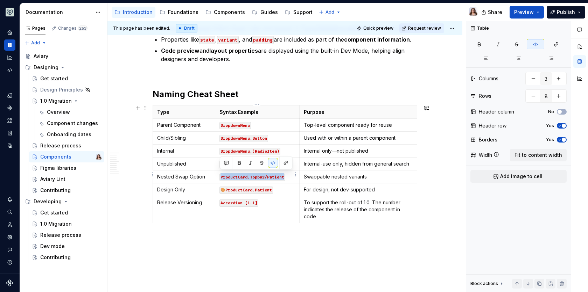
drag, startPoint x: 285, startPoint y: 176, endPoint x: 221, endPoint y: 174, distance: 64.1
click at [221, 174] on p "ProductCard.Topbar/Patient" at bounding box center [257, 177] width 76 height 7
click at [269, 162] on button "button" at bounding box center [273, 163] width 10 height 10
click at [273, 163] on button "button" at bounding box center [272, 163] width 10 height 10
click at [264, 163] on button "button" at bounding box center [262, 163] width 10 height 10
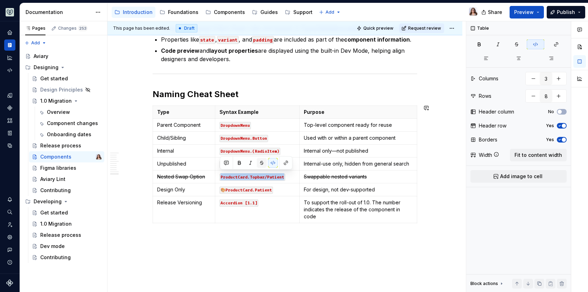
click at [263, 161] on button "button" at bounding box center [262, 163] width 10 height 10
click at [272, 161] on button "button" at bounding box center [273, 163] width 10 height 10
click at [260, 162] on button "button" at bounding box center [261, 163] width 10 height 10
click at [287, 174] on p "ProductCard.Topbar/Patient" at bounding box center [257, 177] width 76 height 7
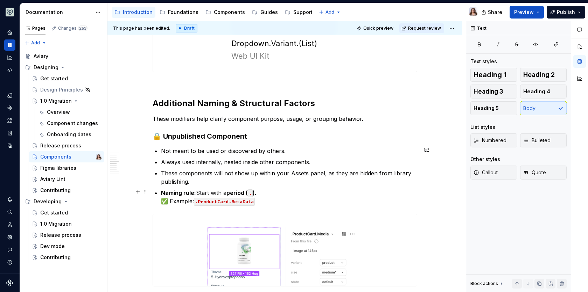
scroll to position [718, 0]
click at [285, 150] on p "Not meant to be used or discovered by others." at bounding box center [289, 150] width 256 height 8
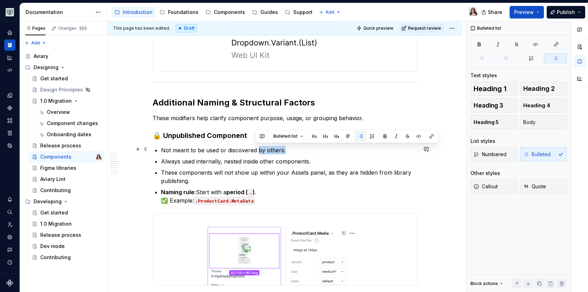
drag, startPoint x: 284, startPoint y: 149, endPoint x: 257, endPoint y: 148, distance: 27.7
click at [257, 148] on p "Not meant to be used or discovered by others." at bounding box center [289, 150] width 256 height 8
drag, startPoint x: 320, startPoint y: 150, endPoint x: 219, endPoint y: 149, distance: 100.4
click at [219, 149] on p "Not meant to be used or discovered within the Assets panel." at bounding box center [289, 150] width 256 height 8
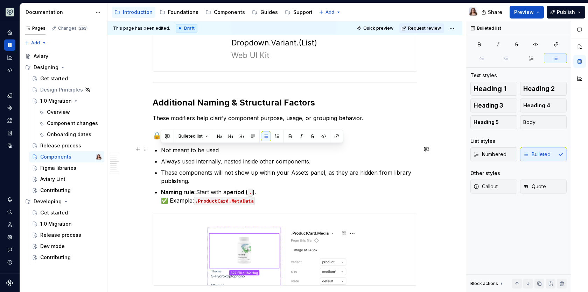
drag, startPoint x: 220, startPoint y: 149, endPoint x: 155, endPoint y: 149, distance: 64.4
click at [161, 149] on li "Not meant to be used" at bounding box center [289, 150] width 256 height 8
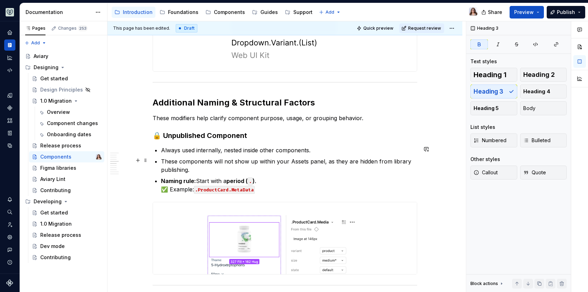
click at [199, 170] on p "These components will not show up within your Assets panel, as they are hidden …" at bounding box center [289, 165] width 256 height 17
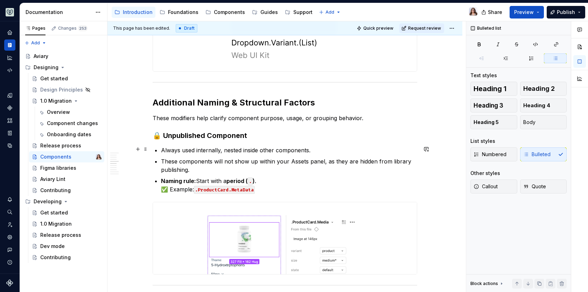
click at [311, 151] on p "Always used internally, nested inside other components." at bounding box center [289, 150] width 256 height 8
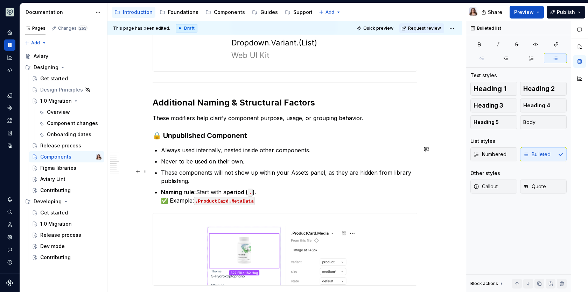
click at [214, 180] on p "These components will not show up within your Assets panel, as they are hidden …" at bounding box center [289, 177] width 256 height 17
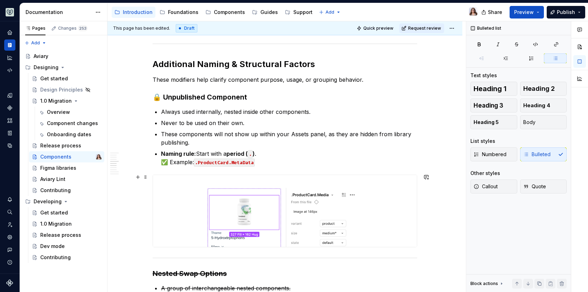
scroll to position [761, 0]
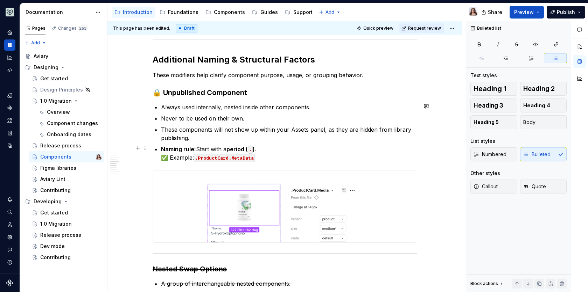
click at [261, 156] on p "Naming rule: Start with a period ( . ) . ✅ Example: .ProductCard.MetaData" at bounding box center [289, 153] width 256 height 17
click at [251, 156] on code ".ProductCard.MetaData" at bounding box center [224, 158] width 61 height 8
click at [269, 149] on p "Naming rule: Start with a period ( . ) . ✅ Example: .[DOMAIN_NAME]" at bounding box center [289, 153] width 256 height 17
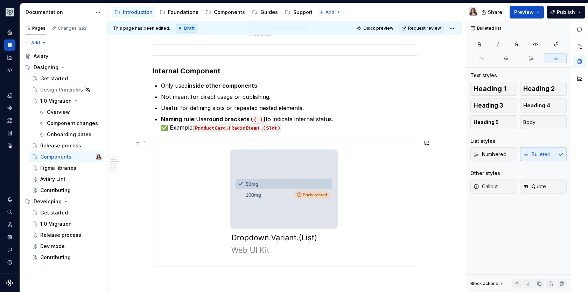
scroll to position [538, 0]
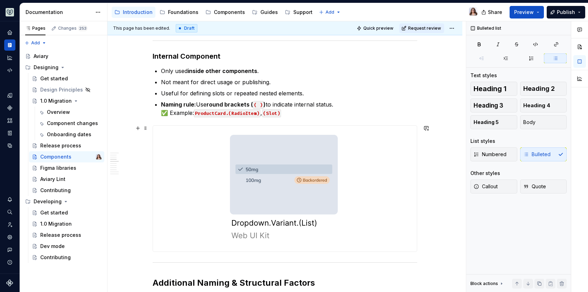
click at [280, 181] on img at bounding box center [285, 189] width 124 height 126
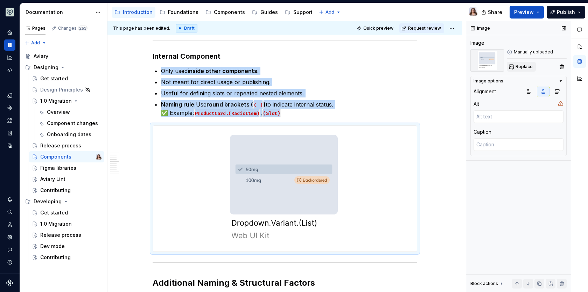
click at [522, 65] on span "Replace" at bounding box center [523, 67] width 17 height 6
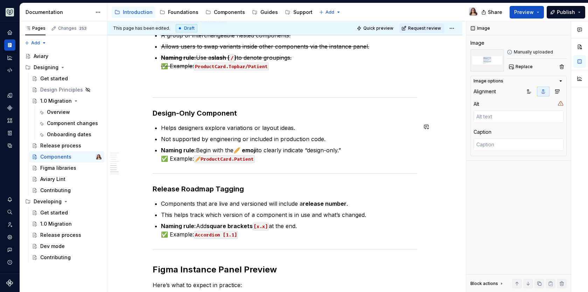
scroll to position [969, 0]
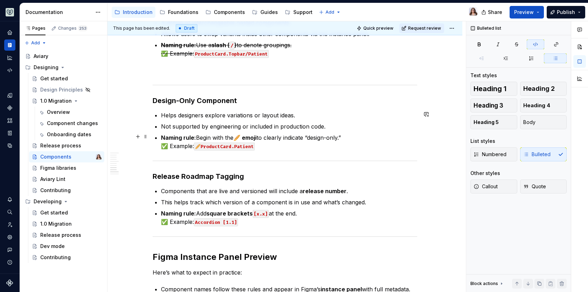
click at [198, 145] on code "🥖ProductCard.Patient" at bounding box center [224, 147] width 61 height 8
click at [240, 135] on strong "🥖 emoji" at bounding box center [244, 137] width 23 height 7
click at [256, 144] on p "Naming rule: Begin with the 🎨 emoji to clearly indicate “design-only.” ✅ Exampl…" at bounding box center [289, 142] width 256 height 17
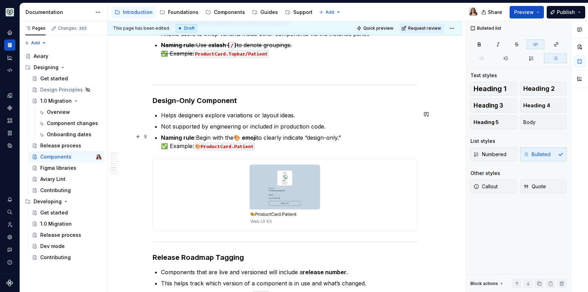
click at [281, 148] on p "Naming rule: Begin with the 🎨 emoji to clearly indicate “design-only.” ✅ Exampl…" at bounding box center [289, 142] width 256 height 17
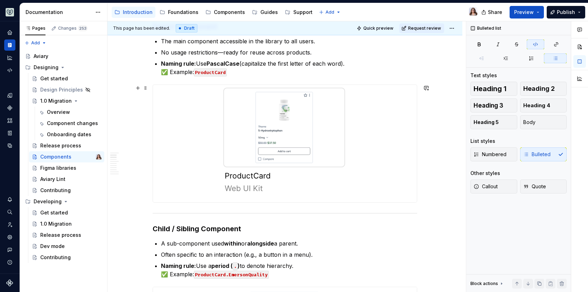
scroll to position [209, 0]
click at [283, 101] on img at bounding box center [284, 143] width 137 height 118
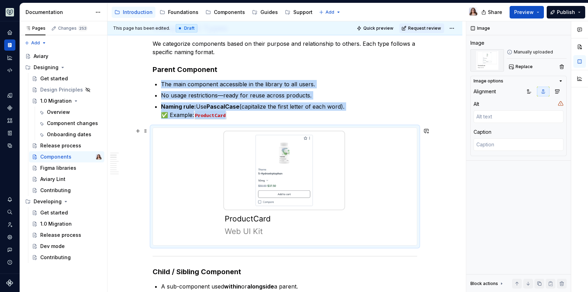
scroll to position [204, 0]
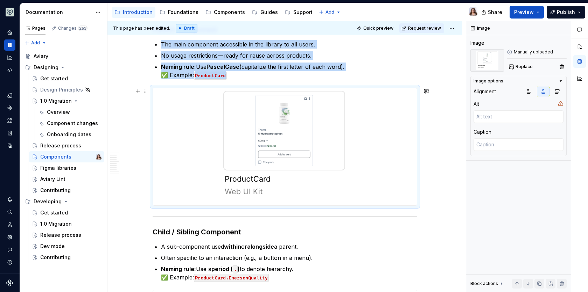
click at [292, 140] on img at bounding box center [284, 147] width 137 height 118
click at [527, 66] on span "Replace" at bounding box center [523, 67] width 17 height 6
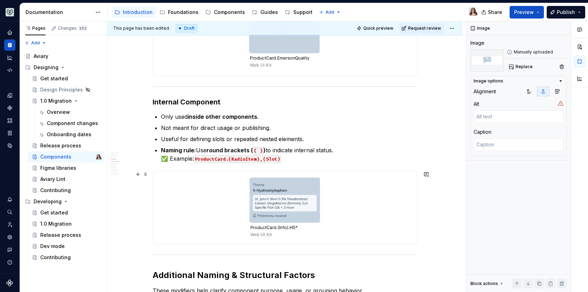
scroll to position [454, 0]
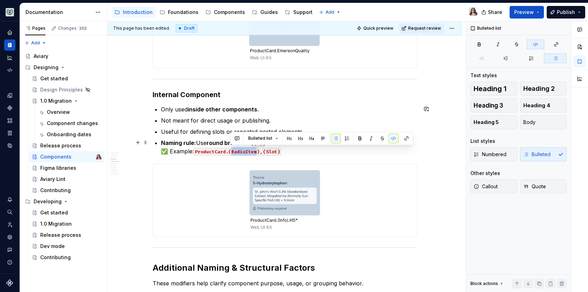
drag, startPoint x: 256, startPoint y: 151, endPoint x: 229, endPoint y: 153, distance: 26.3
click at [229, 153] on code "ProductCard.(RadioItem)" at bounding box center [227, 152] width 66 height 8
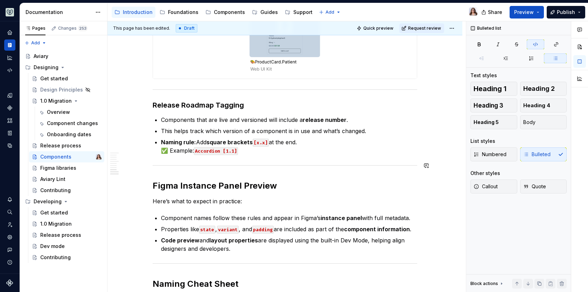
scroll to position [1081, 0]
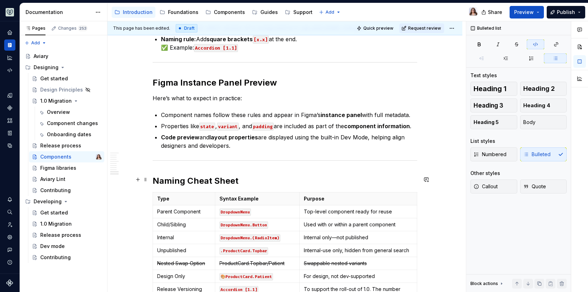
scroll to position [1180, 0]
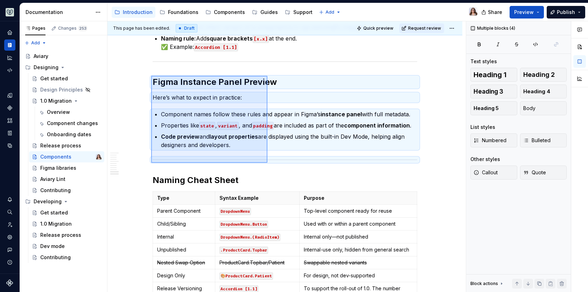
drag, startPoint x: 151, startPoint y: 76, endPoint x: 267, endPoint y: 163, distance: 145.2
click at [267, 163] on div "This page has been edited. Draft Quick preview Request review Components Edit h…" at bounding box center [286, 156] width 358 height 271
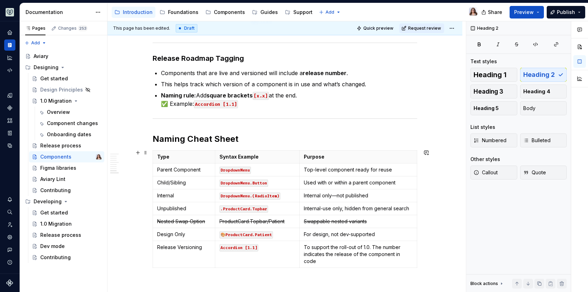
scroll to position [1107, 0]
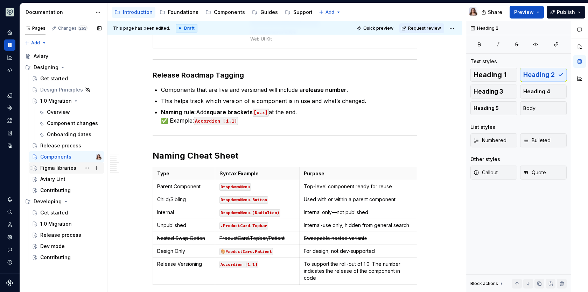
click at [54, 170] on div "Figma libraries" at bounding box center [58, 168] width 36 height 7
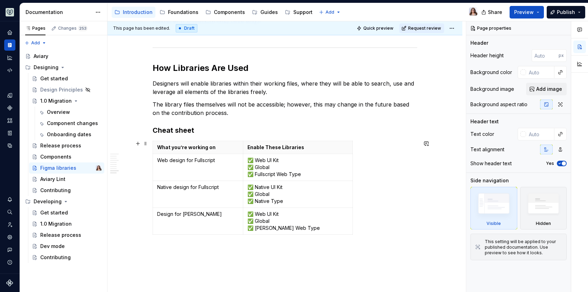
scroll to position [863, 0]
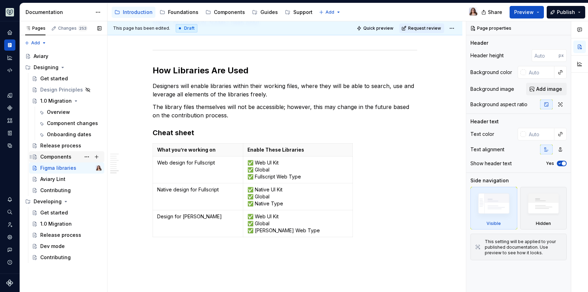
click at [59, 154] on div "Components" at bounding box center [55, 157] width 31 height 7
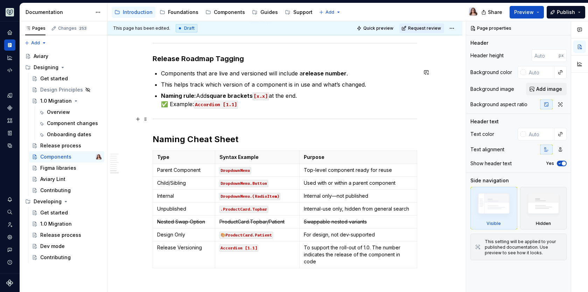
scroll to position [1205, 0]
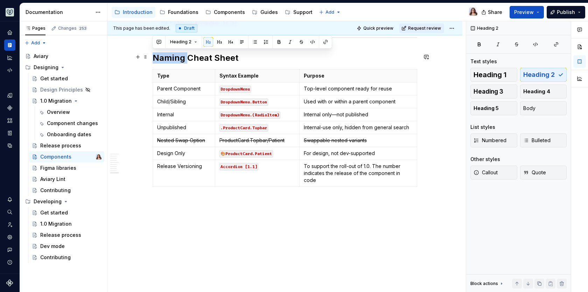
drag, startPoint x: 187, startPoint y: 56, endPoint x: 154, endPoint y: 56, distance: 33.2
click at [154, 56] on h2 "Naming Cheat Sheet" at bounding box center [285, 57] width 264 height 11
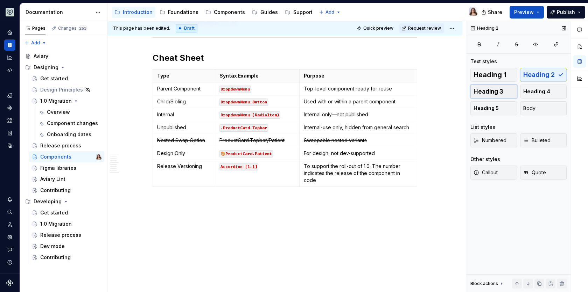
click at [503, 90] on button "Heading 3" at bounding box center [493, 92] width 47 height 14
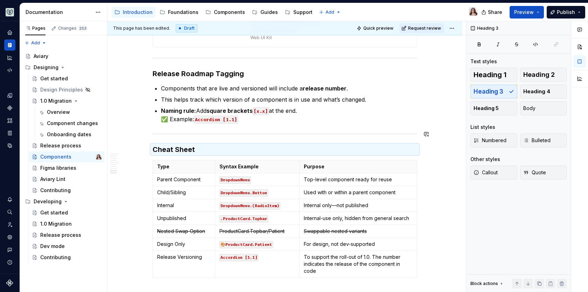
scroll to position [1108, 0]
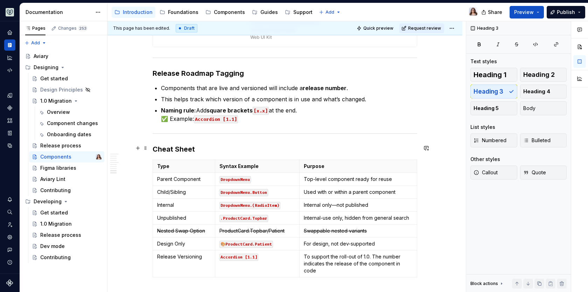
click at [199, 146] on h3 "Cheat Sheet" at bounding box center [285, 149] width 264 height 10
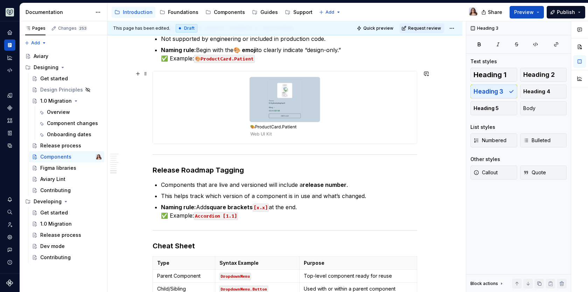
scroll to position [1011, 0]
click at [242, 214] on p "Naming rule: Add square brackets [x.x] at the end. ✅ Example: Accordion [1.1]" at bounding box center [289, 212] width 256 height 17
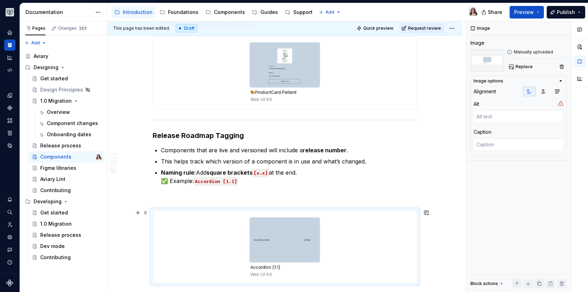
scroll to position [1047, 0]
type textarea "*"
click at [235, 198] on p at bounding box center [285, 197] width 264 height 8
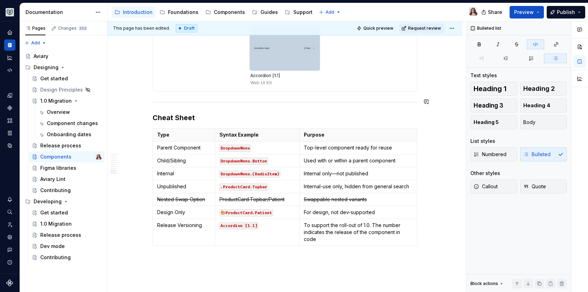
scroll to position [1234, 0]
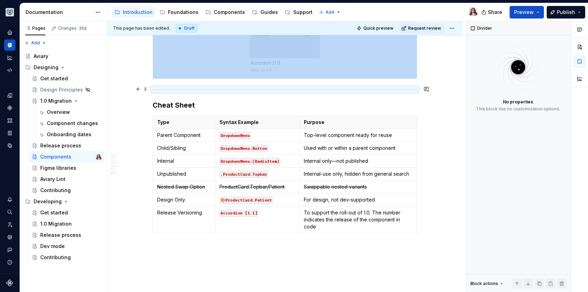
click at [201, 89] on div at bounding box center [285, 89] width 264 height 5
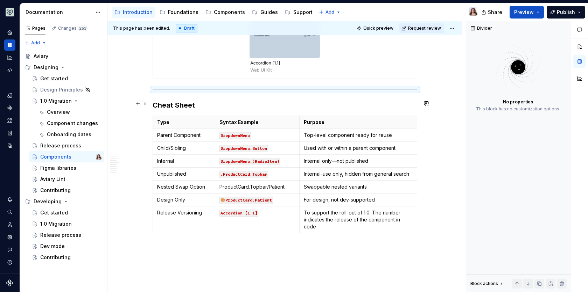
click at [200, 100] on h3 "Cheat Sheet" at bounding box center [285, 105] width 264 height 10
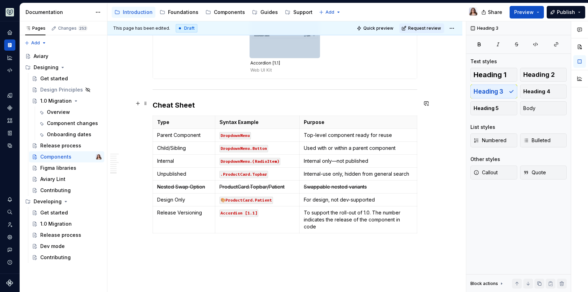
click at [153, 103] on h3 "Cheat Sheet" at bounding box center [285, 105] width 264 height 10
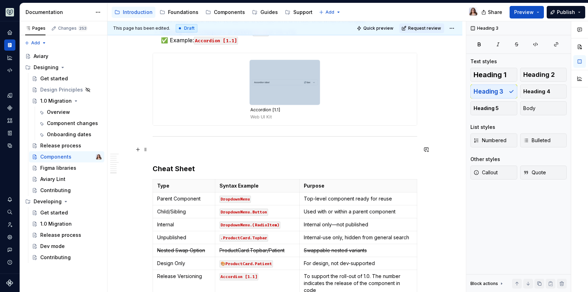
scroll to position [1144, 0]
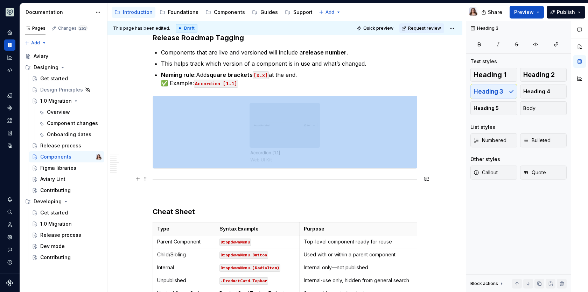
click at [257, 177] on div at bounding box center [285, 179] width 264 height 5
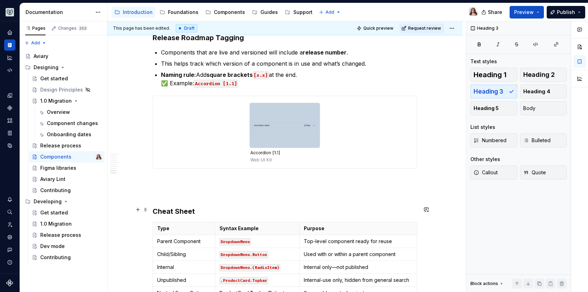
click at [196, 213] on h3 "Cheat Sheet" at bounding box center [285, 212] width 264 height 10
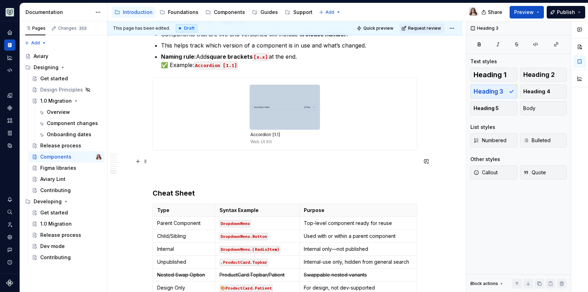
scroll to position [1297, 0]
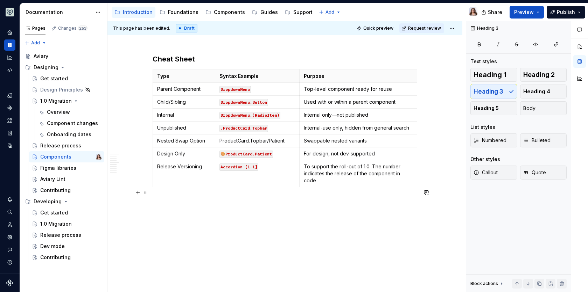
click at [201, 199] on p at bounding box center [285, 203] width 264 height 8
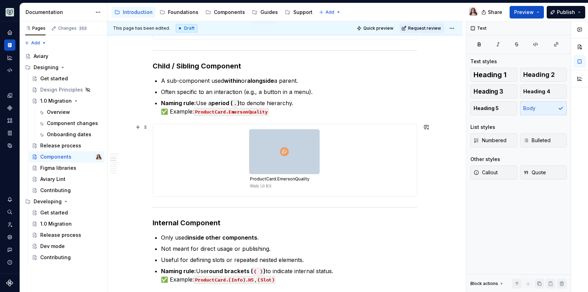
scroll to position [327, 0]
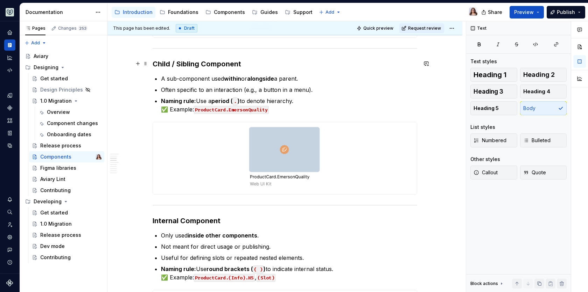
click at [173, 64] on strong "Child / Sibling Component" at bounding box center [197, 64] width 89 height 8
click at [248, 64] on h3 "Child or Sibling Component" at bounding box center [285, 64] width 264 height 10
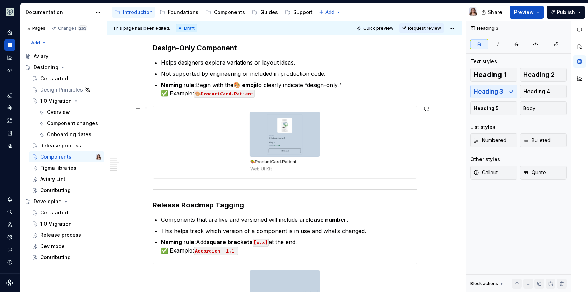
scroll to position [977, 0]
click at [323, 72] on p "Not supported by engineering or included in production code." at bounding box center [289, 73] width 256 height 8
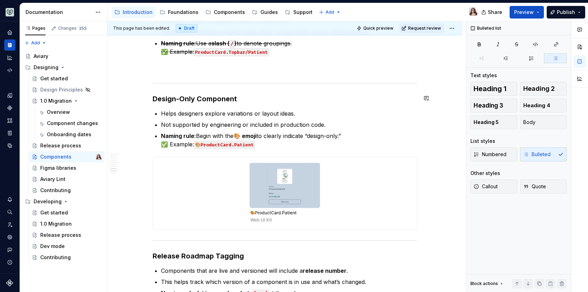
scroll to position [924, 0]
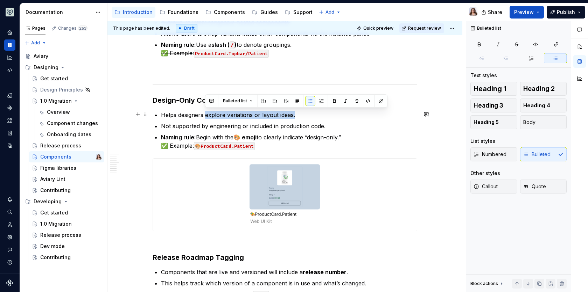
drag, startPoint x: 204, startPoint y: 113, endPoint x: 293, endPoint y: 114, distance: 88.5
click at [293, 114] on p "Helps designers explore variations or layout ideas." at bounding box center [289, 115] width 256 height 8
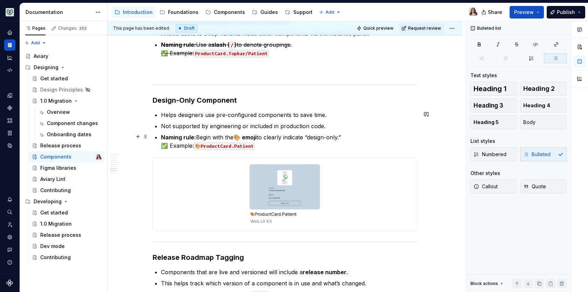
click at [255, 143] on p "Naming rule: Begin with the 🎨 emoji to clearly indicate “design-only.” ✅ Exampl…" at bounding box center [289, 141] width 256 height 17
click at [346, 138] on p "Naming rule: Begin with the 🎨 emoji to clearly indicate “design-only.” ✅ Exampl…" at bounding box center [289, 141] width 256 height 17
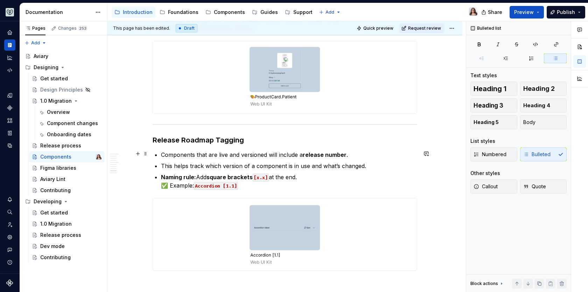
scroll to position [1043, 0]
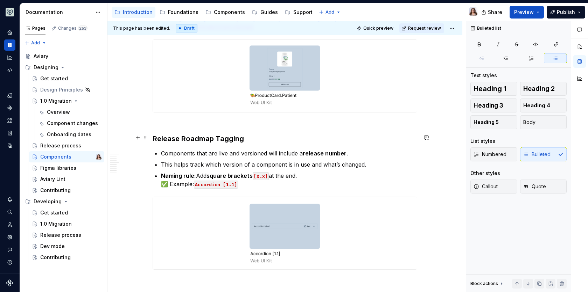
click at [249, 135] on h3 "Release Roadmap Tagging" at bounding box center [285, 139] width 264 height 10
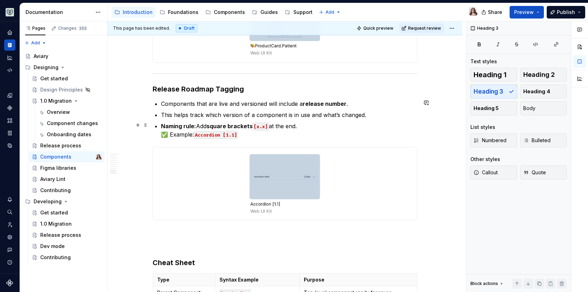
scroll to position [1092, 0]
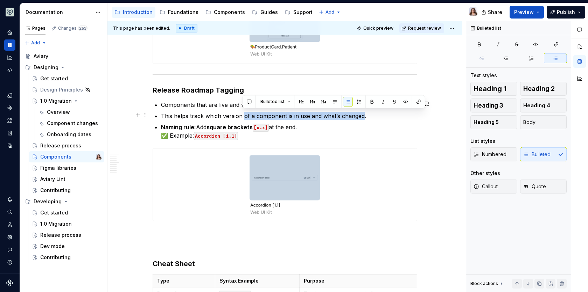
drag, startPoint x: 362, startPoint y: 114, endPoint x: 241, endPoint y: 112, distance: 121.1
click at [242, 112] on p "This helps track which version of a component is in use and what’s changed." at bounding box center [289, 116] width 256 height 8
click at [277, 131] on p "Naming rule: Add square brackets [x.x] at the end. ✅ Example: Accordion [1.1]" at bounding box center [289, 131] width 256 height 17
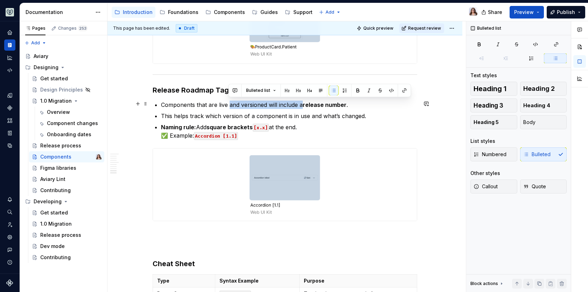
drag, startPoint x: 228, startPoint y: 104, endPoint x: 301, endPoint y: 103, distance: 72.8
click at [301, 103] on p "Components that are live and versioned will include a release number ." at bounding box center [289, 105] width 256 height 8
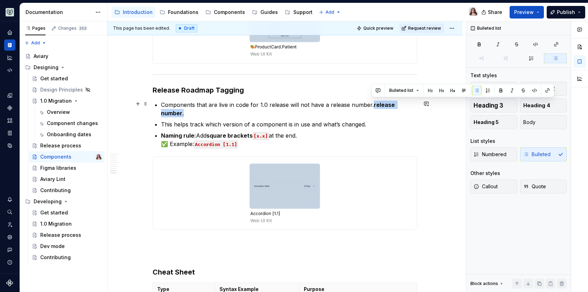
drag, startPoint x: 371, startPoint y: 104, endPoint x: 416, endPoint y: 105, distance: 44.8
click at [416, 105] on p "Components that are live in code for 1.0 release will not have a release number…" at bounding box center [289, 109] width 256 height 17
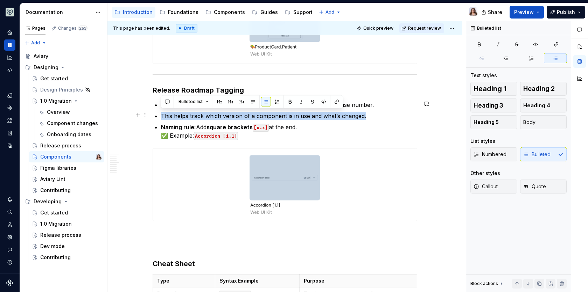
drag, startPoint x: 364, startPoint y: 115, endPoint x: 161, endPoint y: 115, distance: 202.6
click at [161, 115] on p "This helps track which version of a component is in use and what’s changed." at bounding box center [289, 116] width 256 height 8
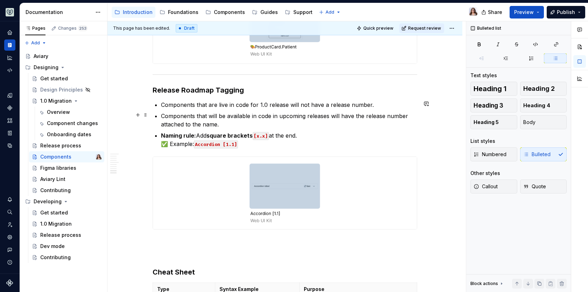
click at [221, 121] on p "Components that will be available in code in upcoming releases will have the re…" at bounding box center [289, 120] width 256 height 17
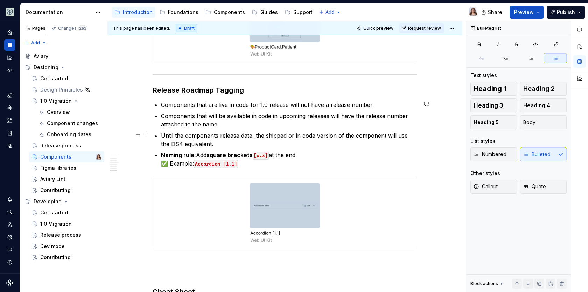
click at [204, 143] on p "Until the components release date, the shipped or in code version of the compon…" at bounding box center [289, 140] width 256 height 17
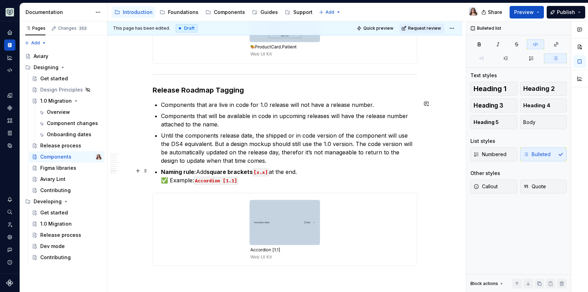
click at [243, 179] on p "Naming rule: Add square brackets [x.x] at the end. ✅ Example: Accordion [1.1]" at bounding box center [289, 176] width 256 height 17
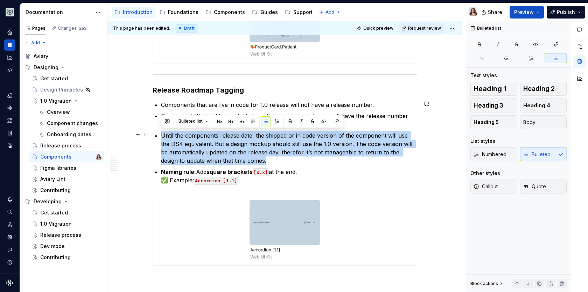
drag, startPoint x: 244, startPoint y: 161, endPoint x: 159, endPoint y: 134, distance: 88.8
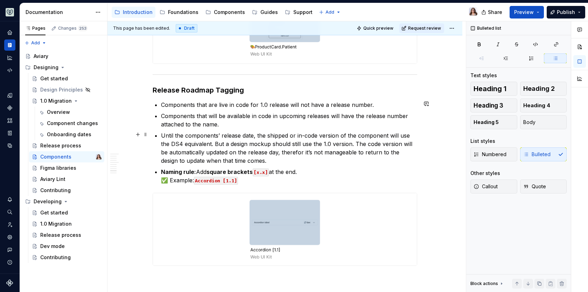
click at [295, 133] on p "Until the components’ release date, the shipped or in-code version of the compo…" at bounding box center [289, 149] width 256 height 34
click at [310, 159] on p "Until the components’ release date, the shipped/in-code version of the componen…" at bounding box center [289, 149] width 256 height 34
click at [216, 134] on p "Until the components’ release date, the shipped/in-code version of the componen…" at bounding box center [289, 149] width 256 height 34
click at [249, 161] on p "Until the component’s release date, the shipped/in-code version of the componen…" at bounding box center [289, 149] width 256 height 34
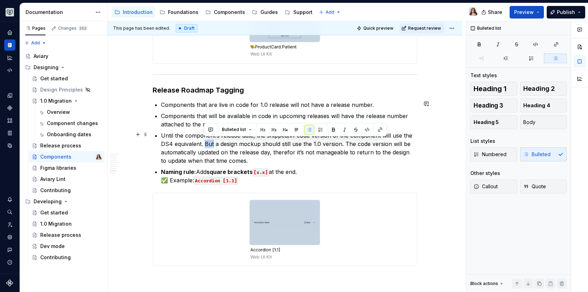
drag, startPoint x: 213, startPoint y: 142, endPoint x: 205, endPoint y: 142, distance: 8.4
click at [205, 142] on p "Until the component’s release date, the shipped/in-code version of the componen…" at bounding box center [289, 149] width 256 height 34
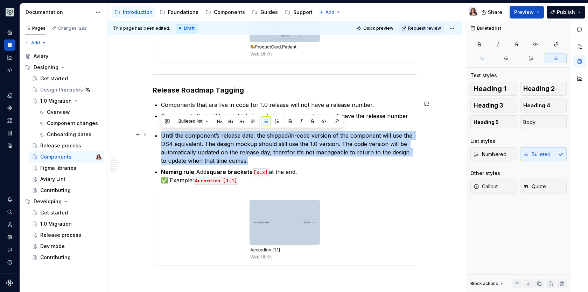
drag, startPoint x: 243, startPoint y: 161, endPoint x: 153, endPoint y: 136, distance: 93.4
copy p "Until the component’s release date, the shipped/in-code version of the componen…"
click at [62, 115] on div "Overview" at bounding box center [58, 112] width 23 height 7
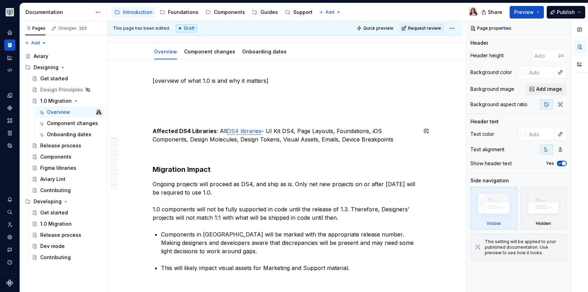
scroll to position [58, 0]
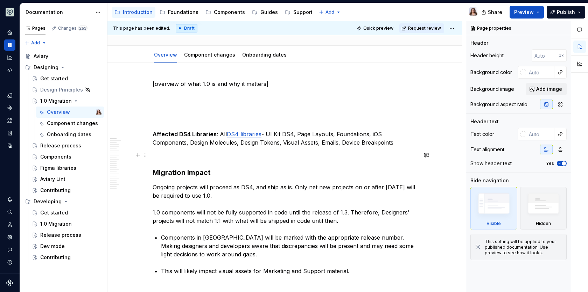
click at [175, 158] on p at bounding box center [285, 155] width 264 height 8
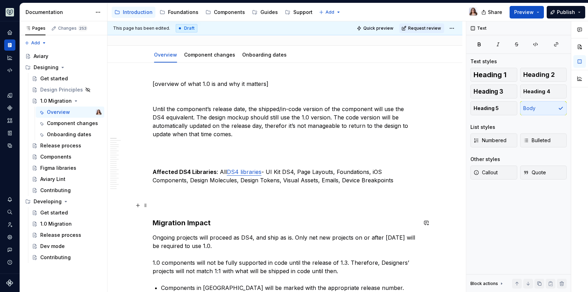
click at [168, 202] on p at bounding box center [285, 206] width 264 height 8
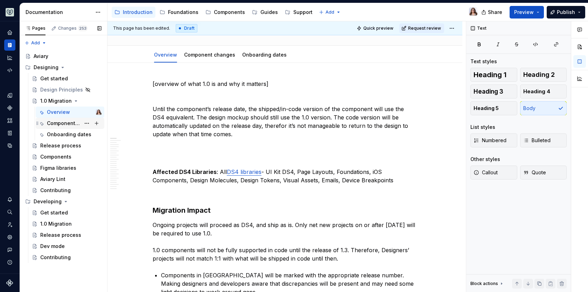
click at [69, 124] on div "Component changes" at bounding box center [64, 123] width 34 height 7
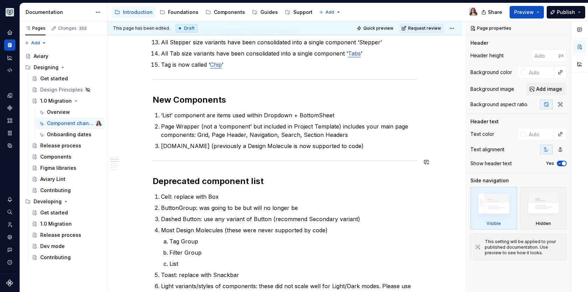
scroll to position [435, 0]
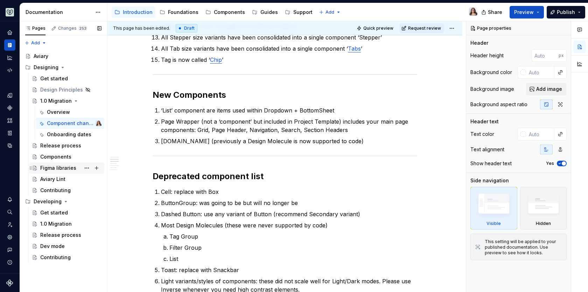
click at [63, 168] on div "Figma libraries" at bounding box center [58, 168] width 36 height 7
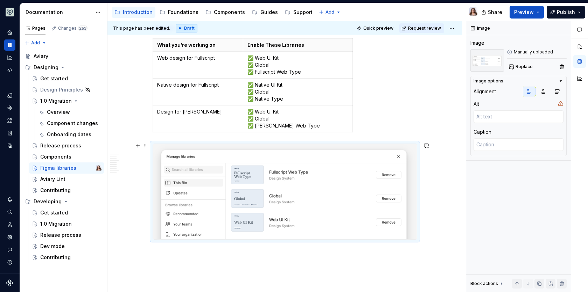
scroll to position [969, 0]
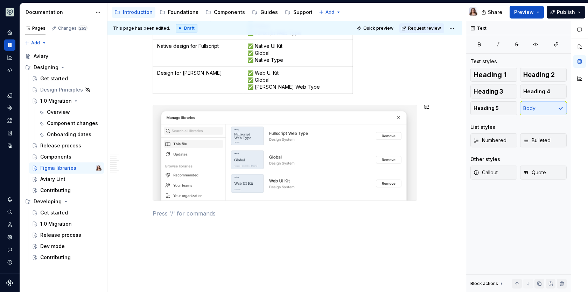
scroll to position [1026, 0]
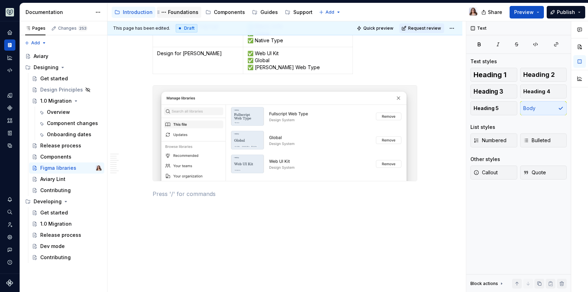
click at [175, 12] on div "Foundations" at bounding box center [183, 12] width 30 height 7
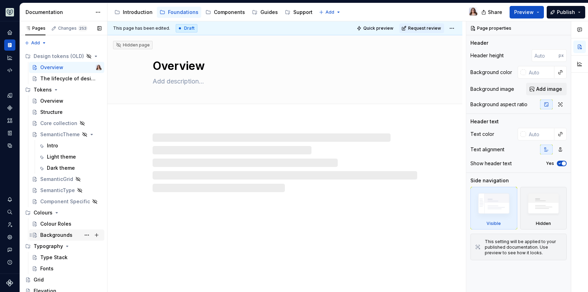
scroll to position [103, 0]
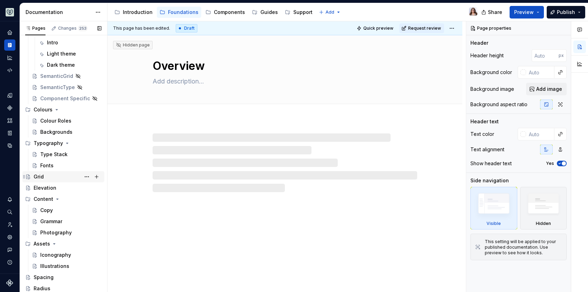
click at [43, 178] on div "Grid" at bounding box center [39, 177] width 10 height 7
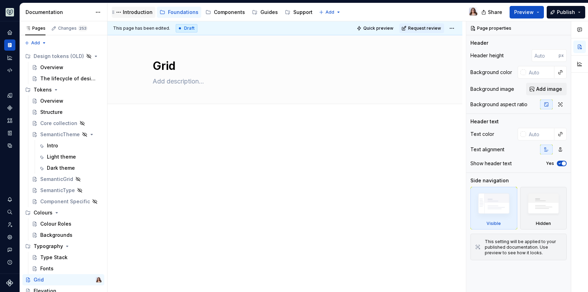
click at [129, 16] on div "Introduction" at bounding box center [133, 12] width 38 height 8
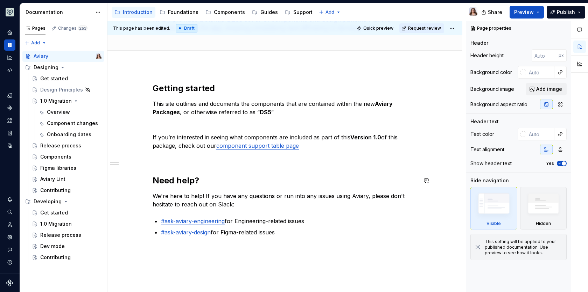
scroll to position [101, 0]
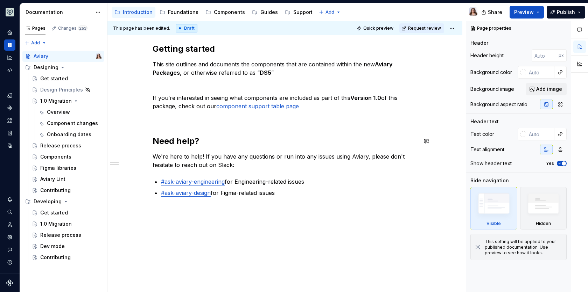
type textarea "*"
click at [172, 127] on div "Getting started This site outlines and documents the components that are contai…" at bounding box center [285, 120] width 264 height 154
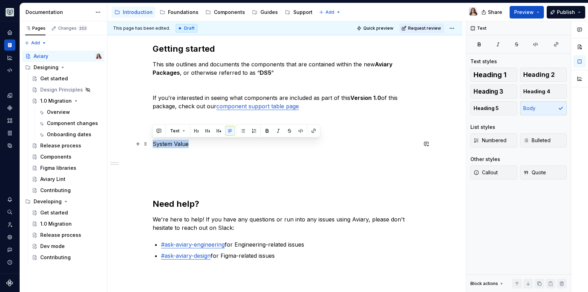
drag, startPoint x: 189, startPoint y: 144, endPoint x: 150, endPoint y: 144, distance: 38.8
click at [150, 144] on div "Getting started This site outlines and documents the components that are contai…" at bounding box center [284, 192] width 355 height 330
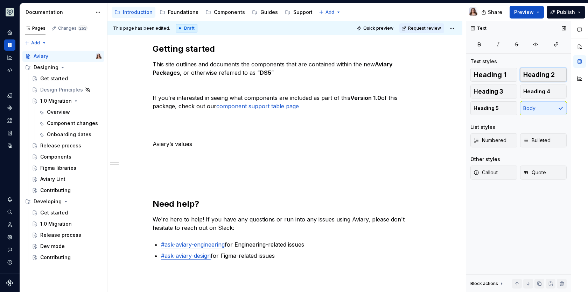
click at [531, 76] on span "Heading 2" at bounding box center [538, 74] width 31 height 7
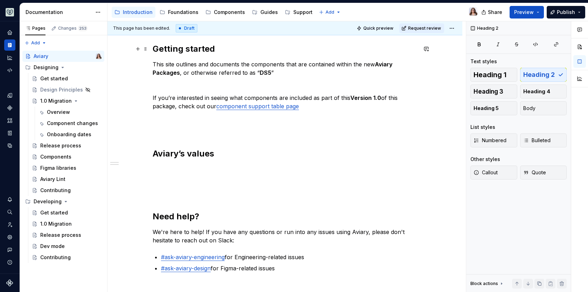
click at [198, 46] on h2 "Getting started" at bounding box center [285, 48] width 264 height 11
click at [189, 164] on div "Getting started This site outlines and documents the components that are contai…" at bounding box center [285, 157] width 264 height 229
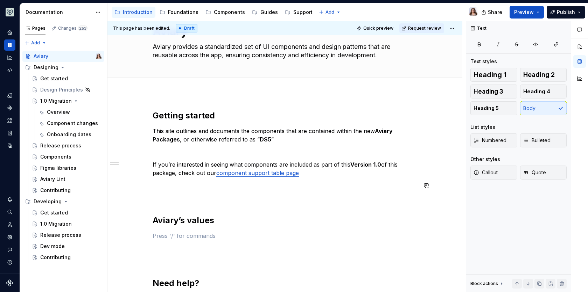
scroll to position [0, 0]
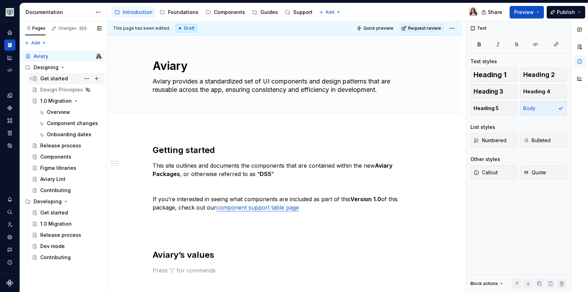
click at [54, 82] on div "Get started" at bounding box center [70, 79] width 61 height 10
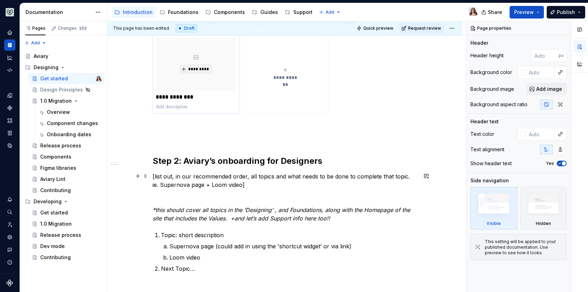
scroll to position [145, 0]
click at [291, 16] on div "Support" at bounding box center [299, 12] width 28 height 8
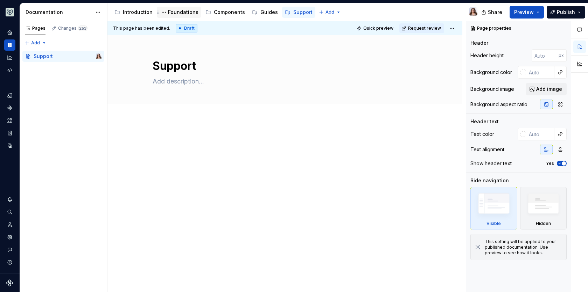
click at [181, 10] on div "Foundations" at bounding box center [183, 12] width 30 height 7
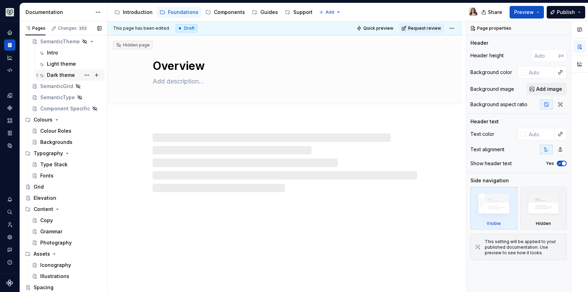
scroll to position [103, 0]
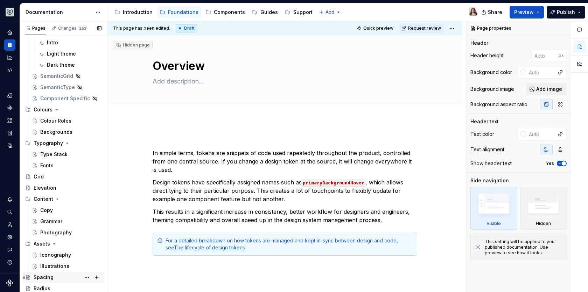
click at [54, 276] on div "Spacing" at bounding box center [68, 278] width 68 height 10
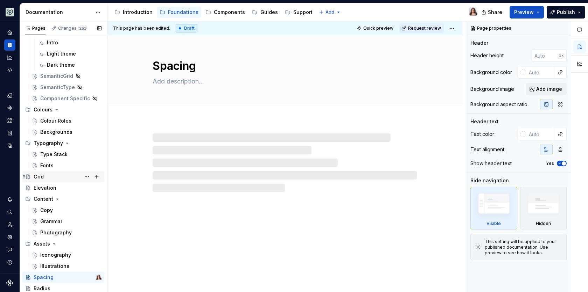
click at [50, 175] on div "Grid" at bounding box center [68, 177] width 68 height 10
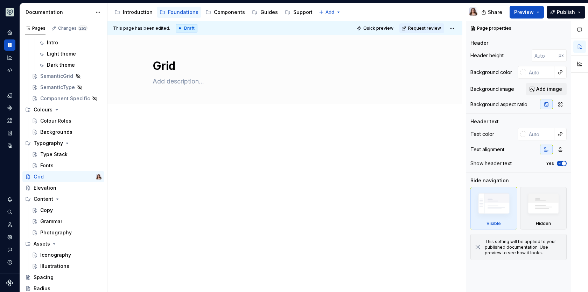
click at [176, 151] on div at bounding box center [285, 149] width 264 height 27
click at [219, 11] on div "Components" at bounding box center [229, 12] width 31 height 7
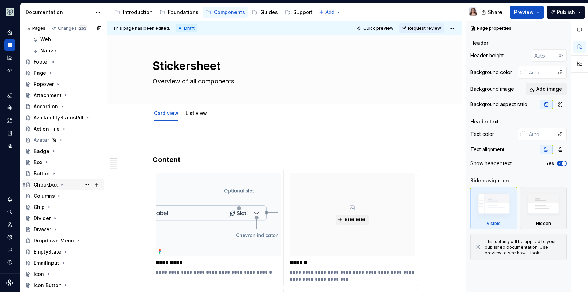
scroll to position [151, 0]
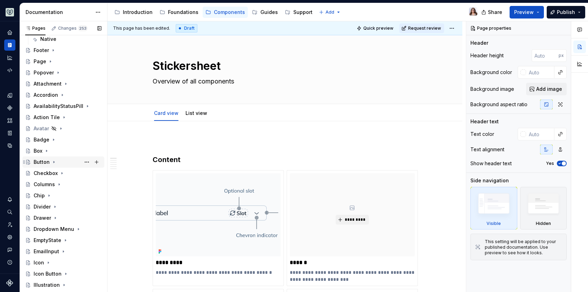
click at [43, 162] on div "Button" at bounding box center [42, 162] width 16 height 7
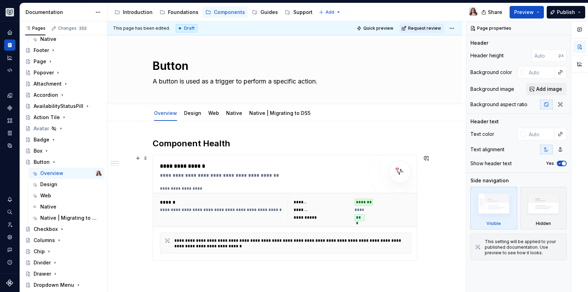
scroll to position [15, 0]
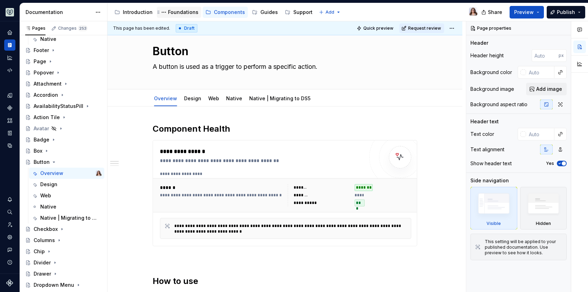
click at [186, 12] on div "Foundations" at bounding box center [183, 12] width 30 height 7
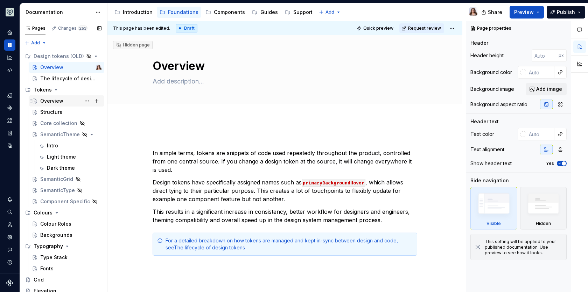
click at [56, 102] on div "Overview" at bounding box center [51, 101] width 23 height 7
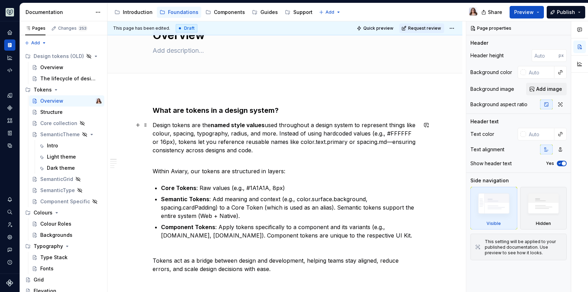
scroll to position [37, 0]
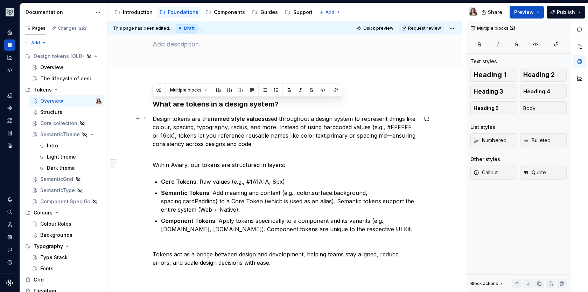
drag, startPoint x: 154, startPoint y: 100, endPoint x: 301, endPoint y: 146, distance: 153.9
copy div "What are tokens in a design system? Design tokens are the named style values us…"
click at [290, 165] on p "Within Aviary, our tokens are structured in layers:" at bounding box center [285, 165] width 264 height 8
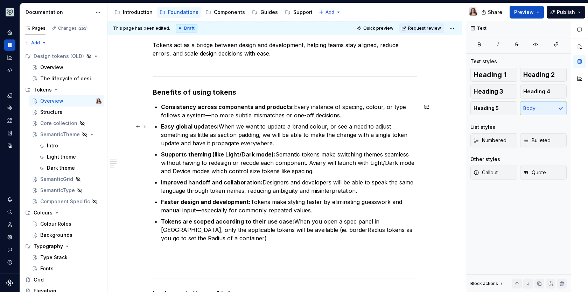
scroll to position [249, 0]
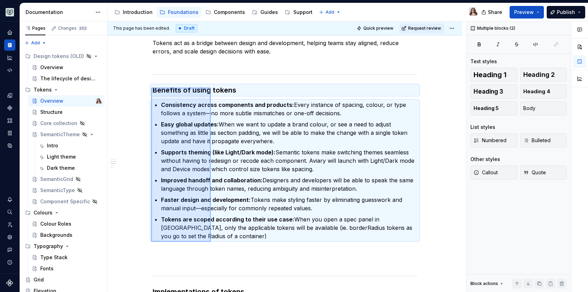
drag, startPoint x: 151, startPoint y: 88, endPoint x: 211, endPoint y: 242, distance: 165.3
click at [211, 242] on div "This page has been edited. Draft Quick preview Request review Overview Edit hea…" at bounding box center [286, 156] width 358 height 271
copy div "Benefits of using tokens"
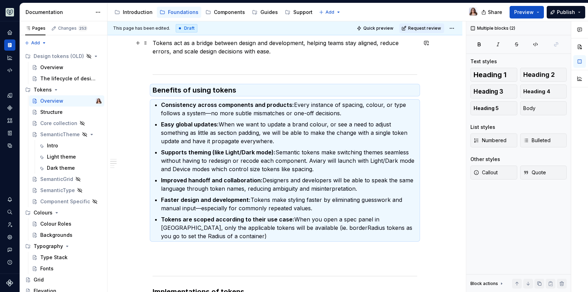
click at [211, 65] on div "What are tokens in a design system? Design tokens are the named style values us…" at bounding box center [285, 171] width 264 height 567
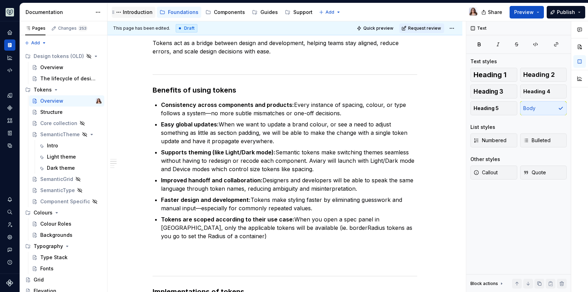
click at [133, 11] on div "Introduction" at bounding box center [138, 12] width 30 height 7
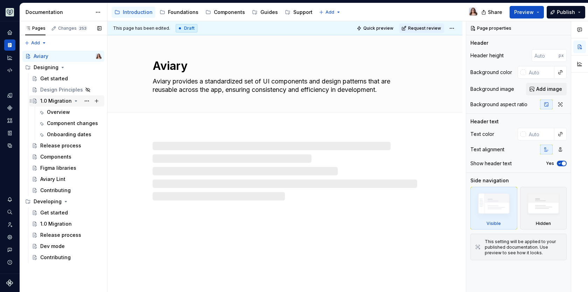
click at [60, 100] on div "1.0 Migration" at bounding box center [55, 101] width 31 height 7
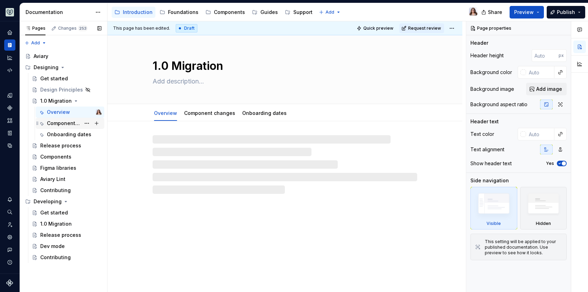
click at [61, 124] on div "Component changes" at bounding box center [64, 123] width 34 height 7
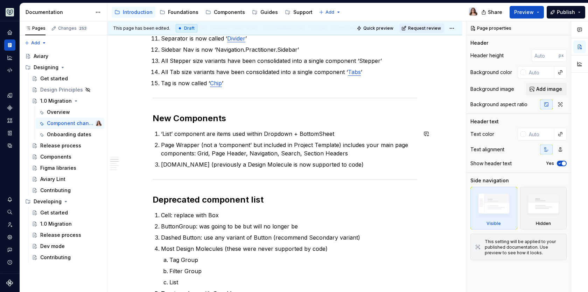
scroll to position [459, 0]
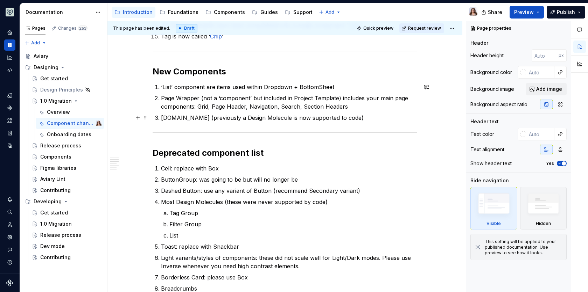
type textarea "*"
click at [344, 117] on p "[DOMAIN_NAME] (previously a Design Molecule is now supported to code)" at bounding box center [289, 118] width 256 height 8
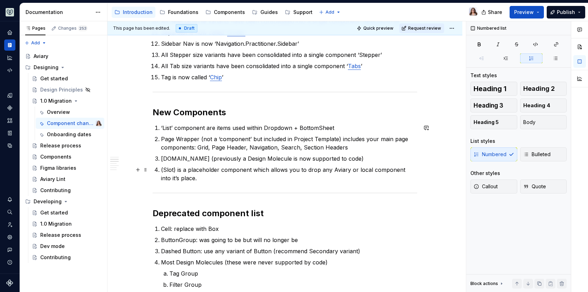
scroll to position [419, 0]
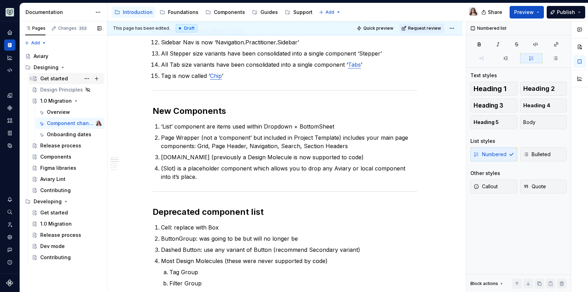
click at [45, 79] on div "Get started" at bounding box center [54, 78] width 28 height 7
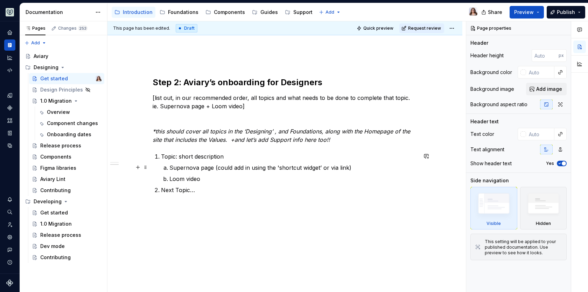
scroll to position [236, 0]
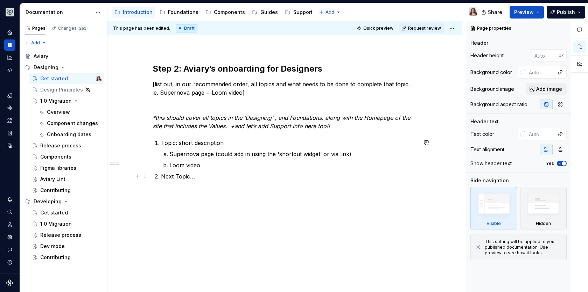
type textarea "*"
click at [193, 176] on p "Next Topic…" at bounding box center [289, 176] width 256 height 8
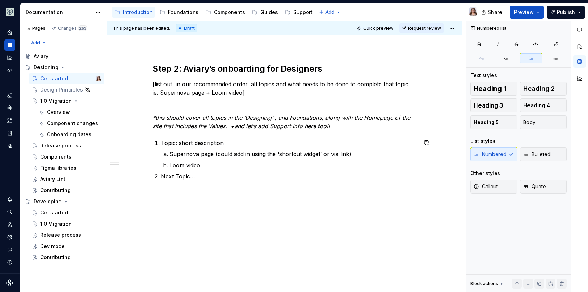
click at [161, 176] on p "Next Topic…" at bounding box center [289, 176] width 256 height 8
click at [174, 200] on p "Slots" at bounding box center [289, 199] width 256 height 8
click at [162, 188] on p at bounding box center [289, 188] width 256 height 8
click at [176, 200] on p "Slots" at bounding box center [289, 199] width 256 height 8
click at [197, 223] on p "Next Topic…" at bounding box center [289, 221] width 256 height 8
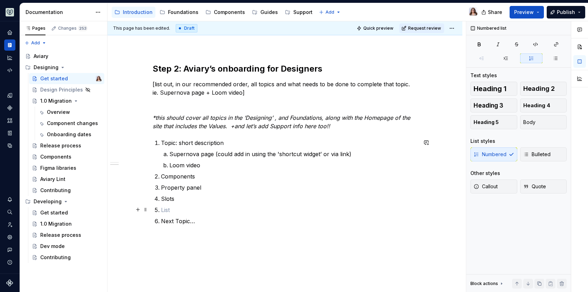
click at [168, 209] on p at bounding box center [289, 210] width 256 height 8
click at [201, 208] on p "Next Topic…" at bounding box center [289, 210] width 256 height 8
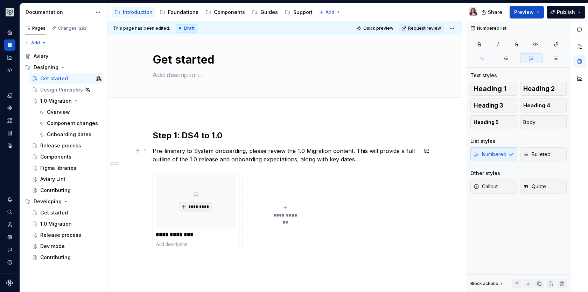
scroll to position [0, 0]
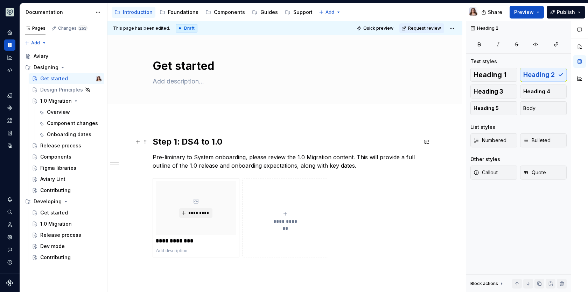
click at [225, 139] on h2 "Step 1: DS4 to 1.0" at bounding box center [285, 141] width 264 height 11
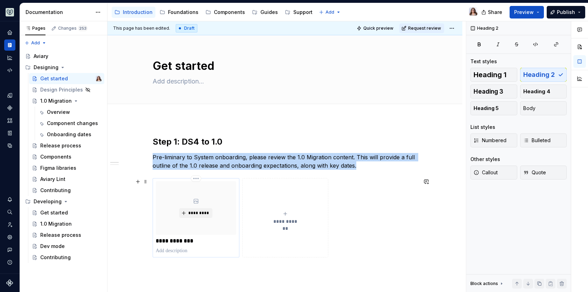
click at [207, 245] on div "**********" at bounding box center [196, 218] width 80 height 73
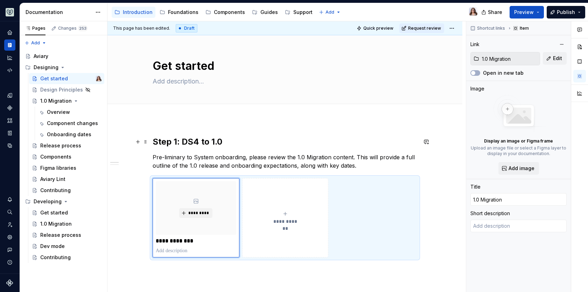
click at [234, 141] on h2 "Step 1: DS4 to 1.0" at bounding box center [285, 141] width 264 height 11
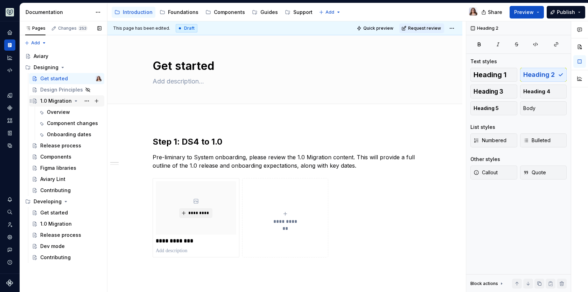
click at [51, 99] on div "1.0 Migration" at bounding box center [55, 101] width 31 height 7
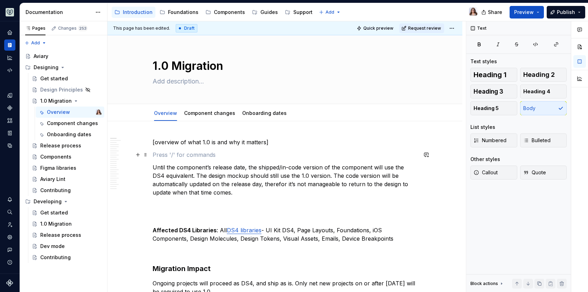
click at [204, 151] on p at bounding box center [285, 155] width 264 height 8
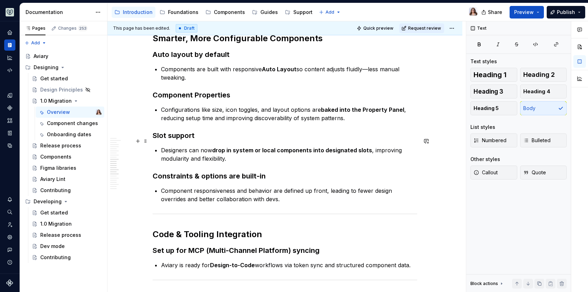
scroll to position [888, 0]
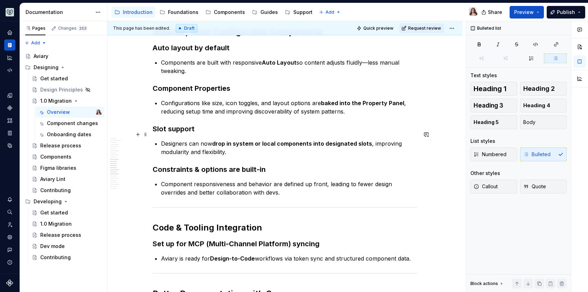
click at [232, 143] on p "Designers can now drop in system or local components into designated slots , im…" at bounding box center [289, 148] width 256 height 17
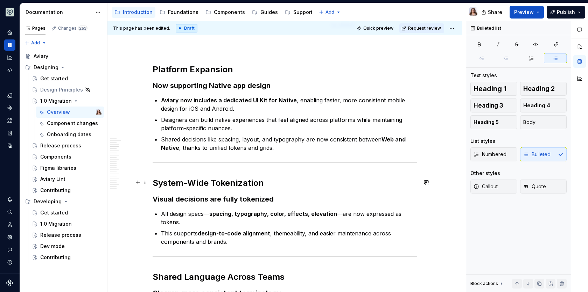
scroll to position [337, 0]
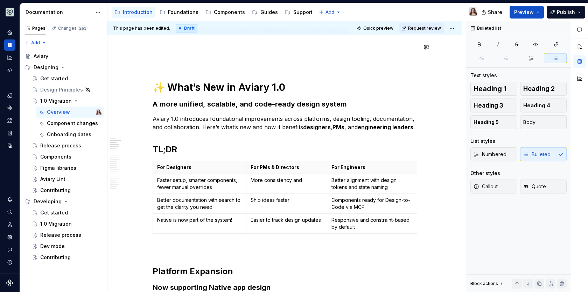
type textarea "*"
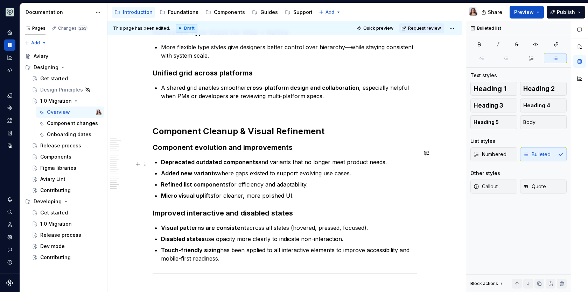
scroll to position [1368, 0]
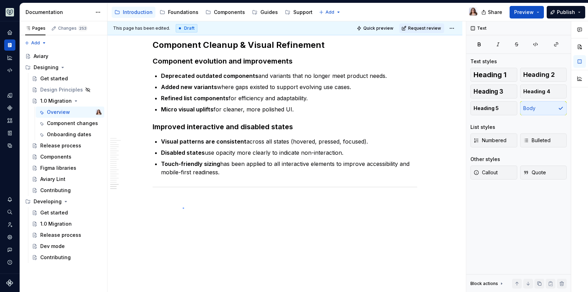
click at [183, 208] on div "This page has been edited. Draft Quick preview Request review 1.0 Migration Edi…" at bounding box center [286, 156] width 358 height 271
click at [183, 198] on p at bounding box center [285, 202] width 264 height 8
drag, startPoint x: 207, startPoint y: 203, endPoint x: 132, endPoint y: 203, distance: 75.9
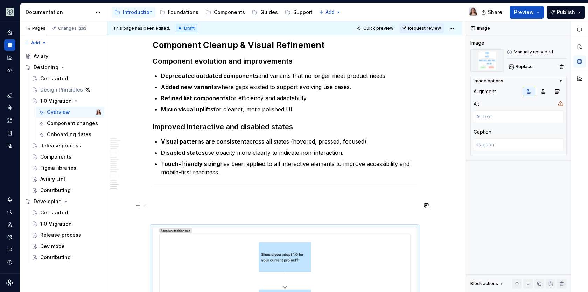
click at [188, 211] on p at bounding box center [285, 215] width 264 height 8
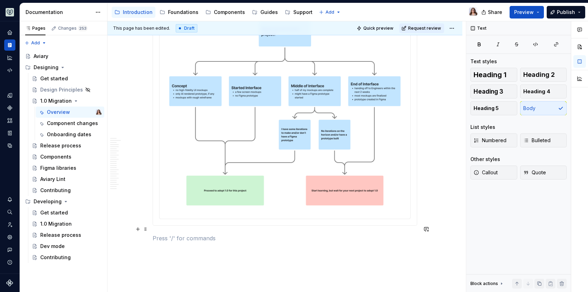
click at [194, 234] on p at bounding box center [285, 238] width 264 height 8
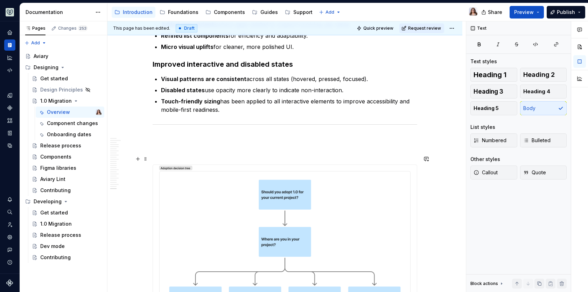
scroll to position [1422, 0]
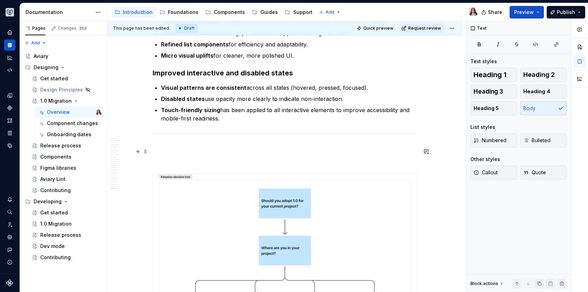
click at [177, 157] on p at bounding box center [285, 161] width 264 height 8
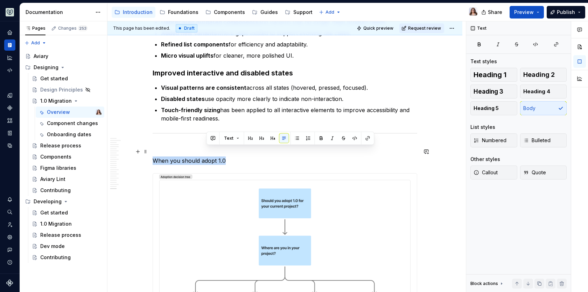
drag, startPoint x: 224, startPoint y: 152, endPoint x: 127, endPoint y: 152, distance: 96.9
click at [197, 138] on button "button" at bounding box center [196, 139] width 10 height 10
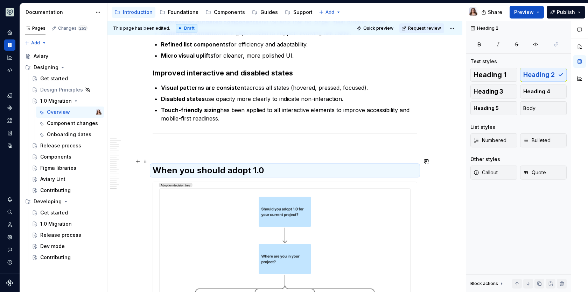
click at [264, 165] on h2 "When you should adopt 1.0" at bounding box center [285, 170] width 264 height 11
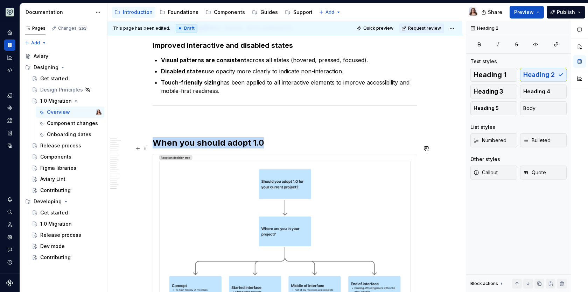
click at [212, 185] on img at bounding box center [285, 290] width 264 height 271
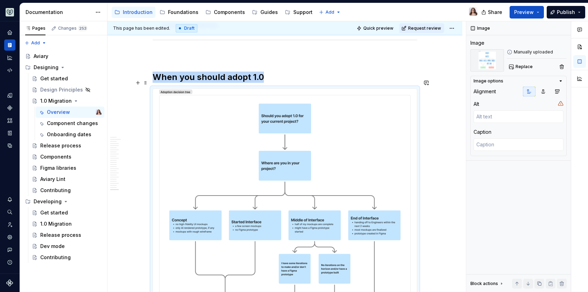
scroll to position [1514, 0]
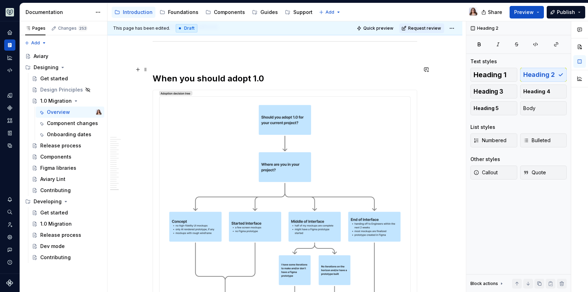
click at [266, 73] on h2 "When you should adopt 1.0" at bounding box center [285, 78] width 264 height 11
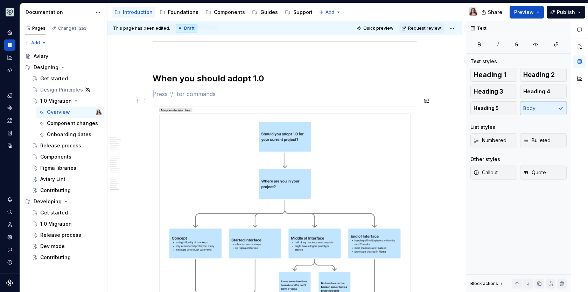
click at [254, 147] on img at bounding box center [285, 242] width 264 height 271
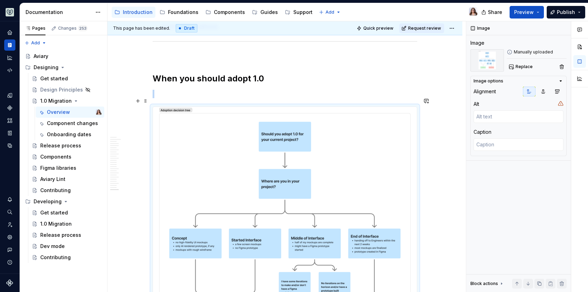
click at [241, 119] on img at bounding box center [285, 242] width 264 height 271
click at [521, 64] on span "Replace" at bounding box center [523, 67] width 17 height 6
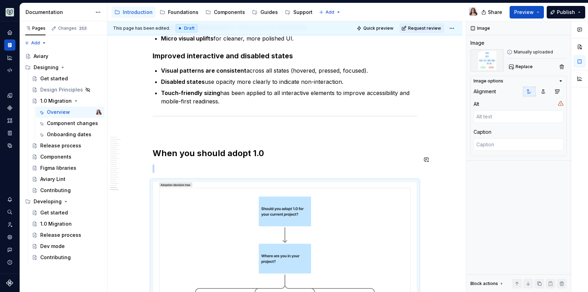
scroll to position [1436, 0]
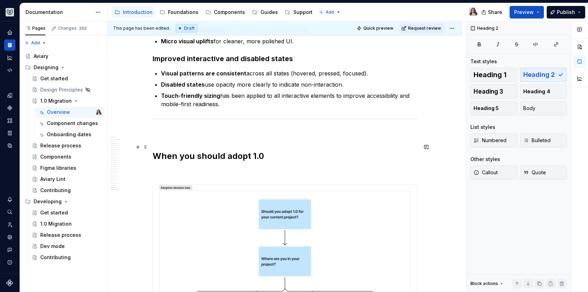
click at [272, 151] on h2 "When you should adopt 1.0" at bounding box center [285, 156] width 264 height 11
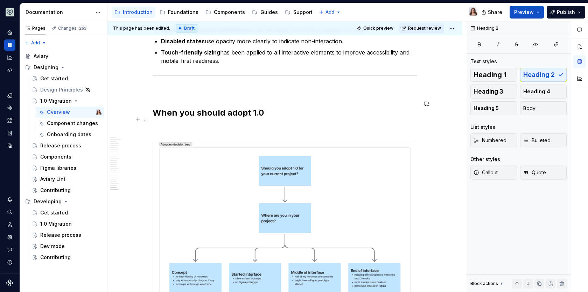
scroll to position [1484, 0]
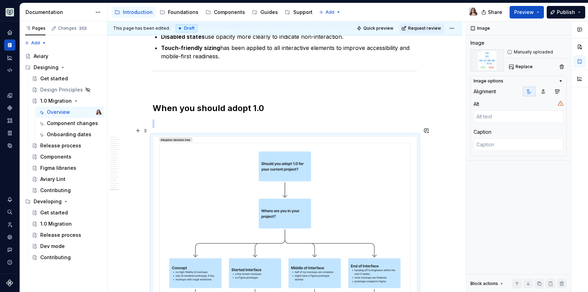
click at [290, 178] on img at bounding box center [285, 272] width 264 height 271
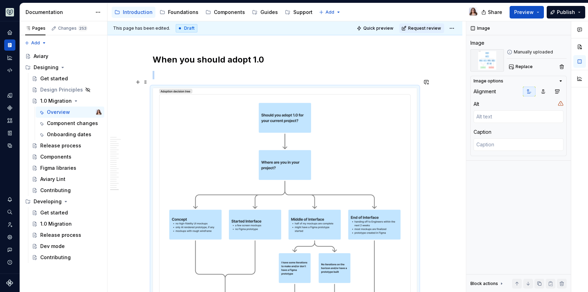
scroll to position [1532, 0]
click at [517, 65] on span "Replace" at bounding box center [523, 67] width 17 height 6
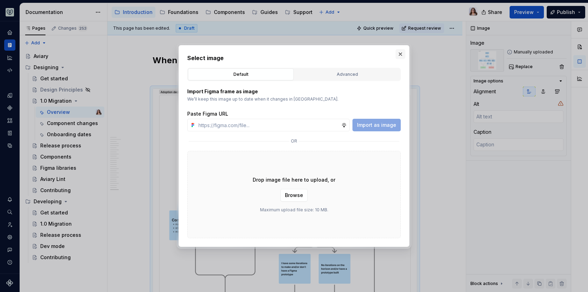
click at [401, 55] on button "button" at bounding box center [400, 54] width 10 height 10
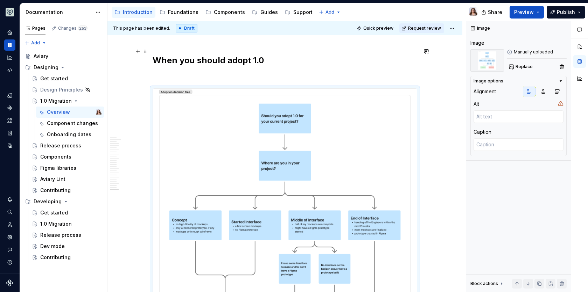
click at [272, 55] on h2 "When you should adopt 1.0" at bounding box center [285, 60] width 264 height 11
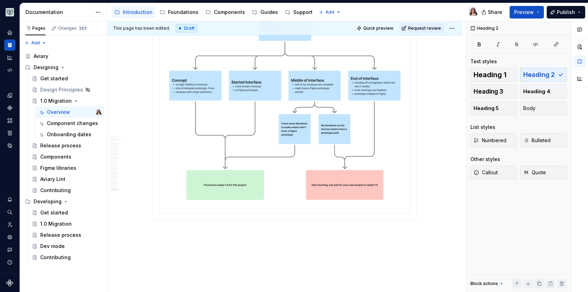
scroll to position [1703, 0]
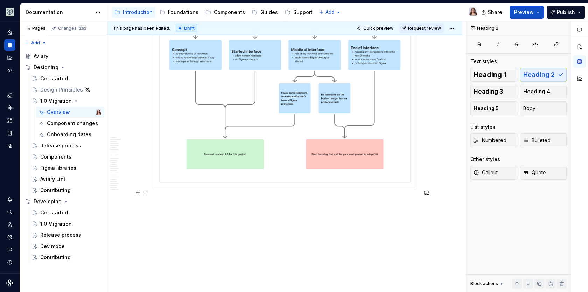
click at [208, 198] on p at bounding box center [285, 202] width 264 height 8
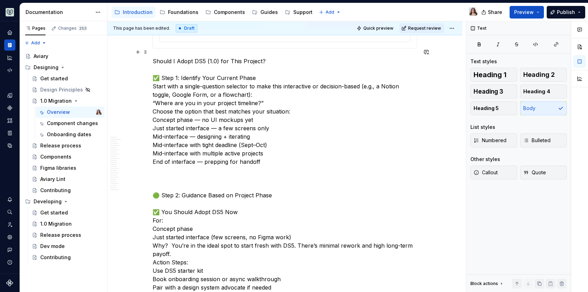
scroll to position [1811, 0]
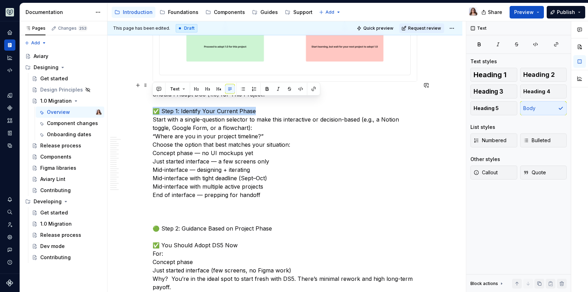
drag, startPoint x: 258, startPoint y: 101, endPoint x: 136, endPoint y: 100, distance: 121.8
click at [218, 90] on button "button" at bounding box center [219, 89] width 10 height 10
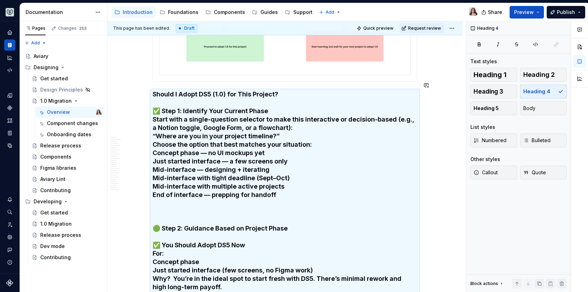
scroll to position [1870, 0]
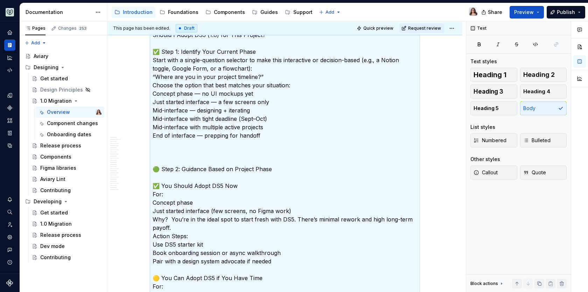
click at [239, 166] on p "Should I Adopt DS5 (1.0) for This Project? ✅ Step 1: Identify Your Current Phas…" at bounding box center [285, 236] width 264 height 411
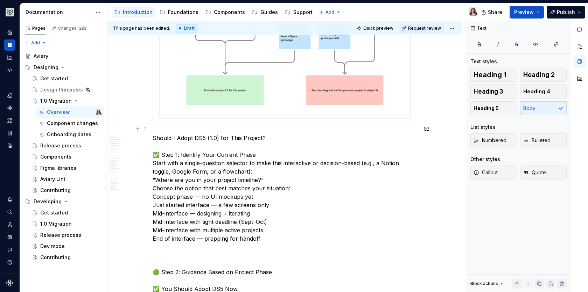
scroll to position [1768, 0]
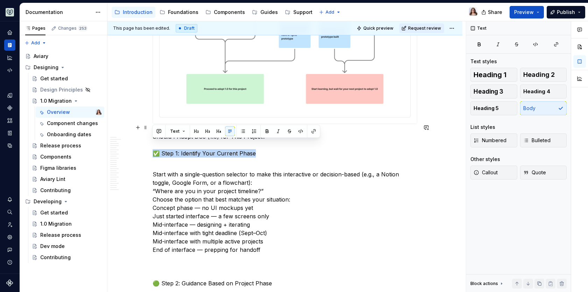
drag, startPoint x: 255, startPoint y: 145, endPoint x: 150, endPoint y: 144, distance: 105.3
click at [216, 132] on button "button" at bounding box center [219, 132] width 10 height 10
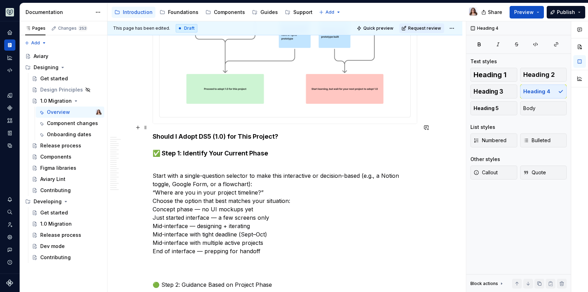
click at [153, 143] on h4 "Should I Adopt DS5 (1.0) for This Project? ✅ Step 1: Identify Your Current Phase" at bounding box center [285, 145] width 264 height 25
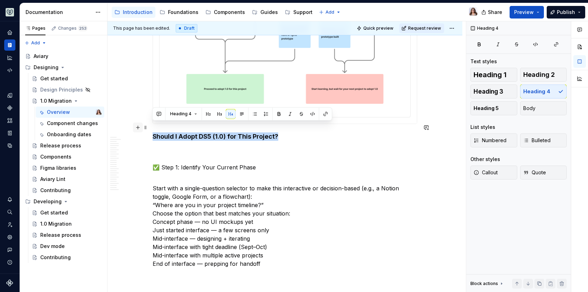
drag, startPoint x: 282, startPoint y: 125, endPoint x: 136, endPoint y: 123, distance: 145.2
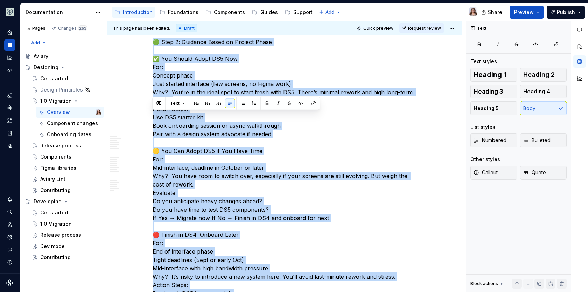
scroll to position [2112, 0]
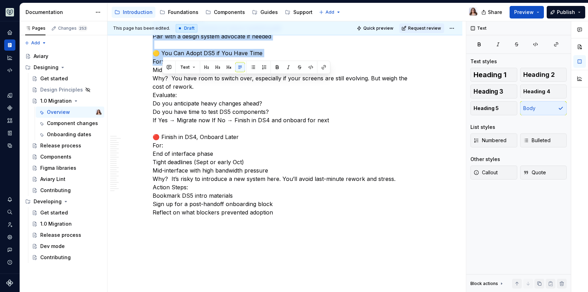
drag, startPoint x: 271, startPoint y: 174, endPoint x: 171, endPoint y: 55, distance: 155.2
click at [171, 55] on p "Start with a single-question selector to make this interactive or decision-base…" at bounding box center [285, 19] width 264 height 395
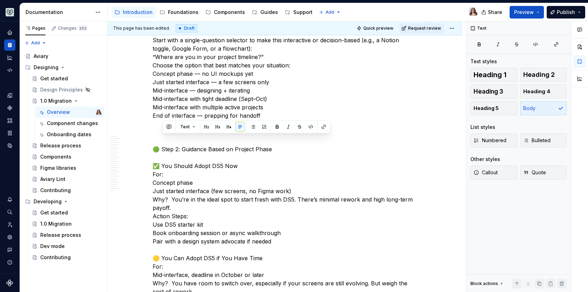
click at [172, 79] on p "Start with a single-question selector to make this interactive or decision-base…" at bounding box center [285, 225] width 264 height 395
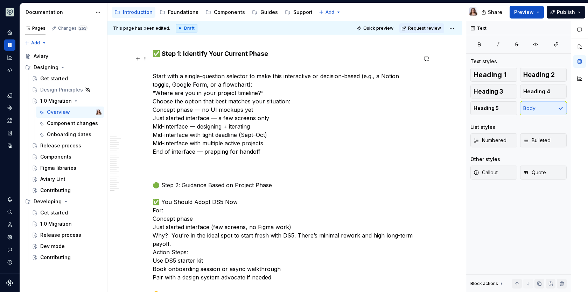
scroll to position [1857, 0]
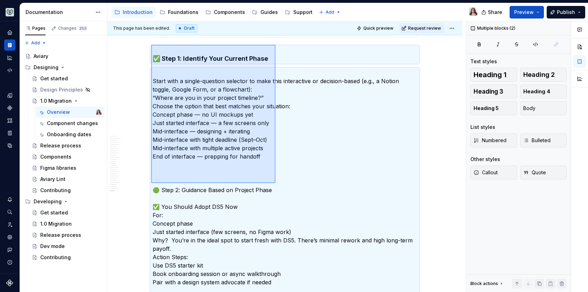
drag, startPoint x: 151, startPoint y: 42, endPoint x: 282, endPoint y: 184, distance: 193.4
click at [283, 185] on div "This page has been edited. Draft Quick preview Request review 1.0 Migration Edi…" at bounding box center [286, 156] width 358 height 271
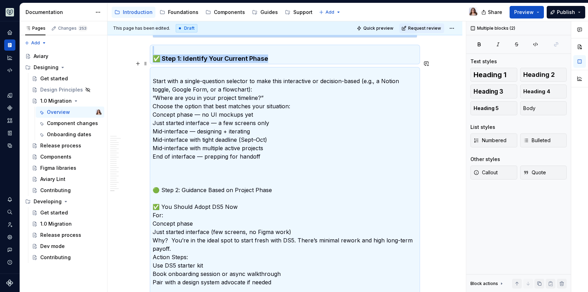
scroll to position [1893, 0]
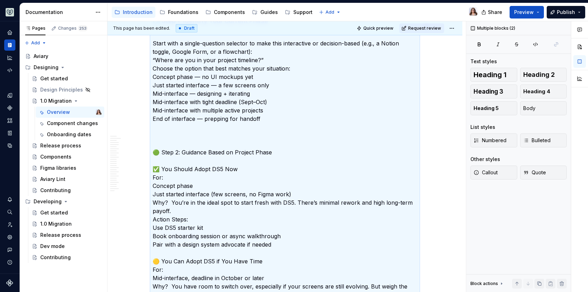
click at [267, 175] on p "Start with a single-question selector to make this interactive or decision-base…" at bounding box center [285, 228] width 264 height 395
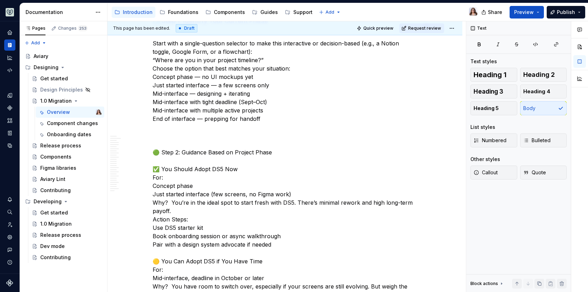
click at [231, 141] on p "Start with a single-question selector to make this interactive or decision-base…" at bounding box center [285, 228] width 264 height 395
click at [262, 143] on p "Start with a single-question selector to make this interactive or decision-base…" at bounding box center [285, 228] width 264 height 395
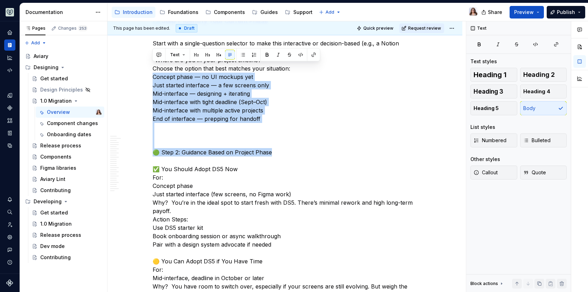
drag, startPoint x: 273, startPoint y: 143, endPoint x: 153, endPoint y: 65, distance: 144.1
click at [153, 65] on p "Start with a single-question selector to make this interactive or decision-base…" at bounding box center [285, 228] width 264 height 395
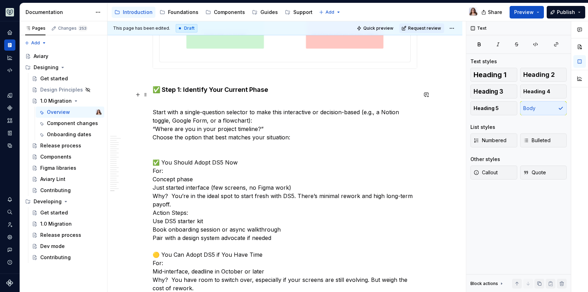
scroll to position [1822, 0]
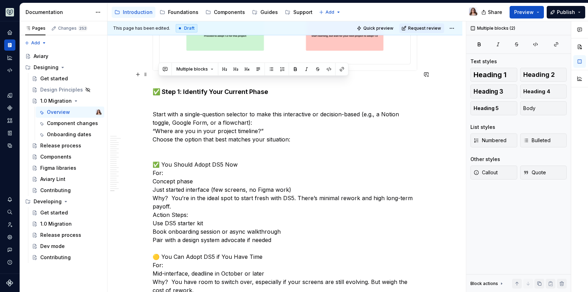
drag, startPoint x: 296, startPoint y: 132, endPoint x: 156, endPoint y: 82, distance: 148.5
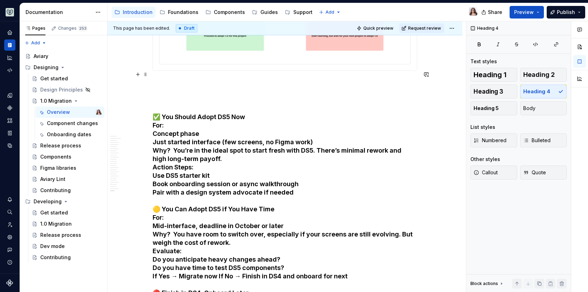
click at [154, 106] on h4 "✅ You Should Adopt DS5 Now For: Concept phase Just started interface (few scree…" at bounding box center [285, 230] width 264 height 302
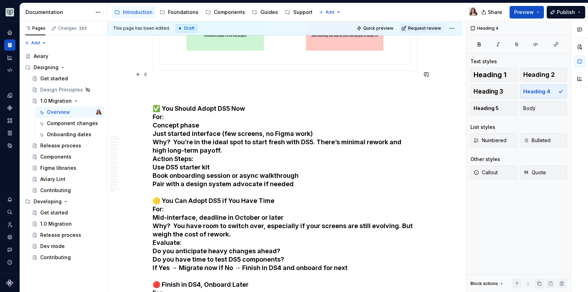
scroll to position [1845, 0]
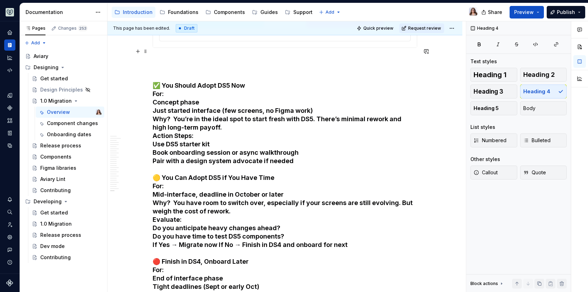
click at [244, 76] on h4 "✅ You Should Adopt DS5 Now For: Concept phase Just started interface (few scree…" at bounding box center [285, 203] width 264 height 294
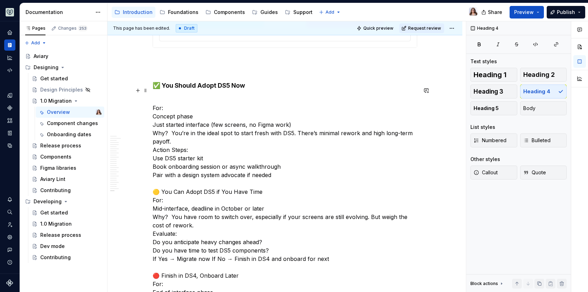
scroll to position [1863, 0]
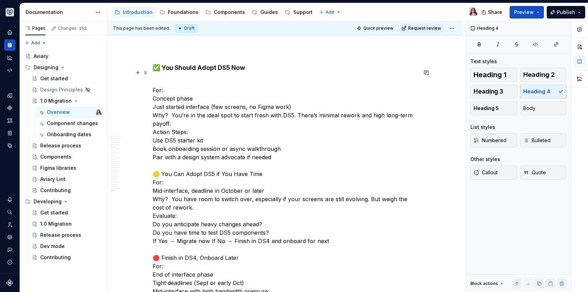
click at [257, 163] on p "For: Concept phase Just started interface (few screens, no Figma work) Why?  Yo…" at bounding box center [285, 208] width 264 height 260
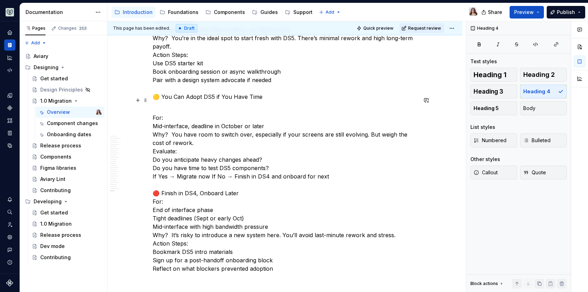
scroll to position [1942, 0]
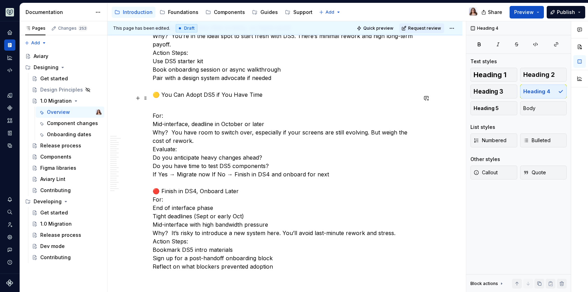
click at [238, 180] on p "For: Mid-interface, deadline in October or later Why?  You have room to switch …" at bounding box center [285, 187] width 264 height 168
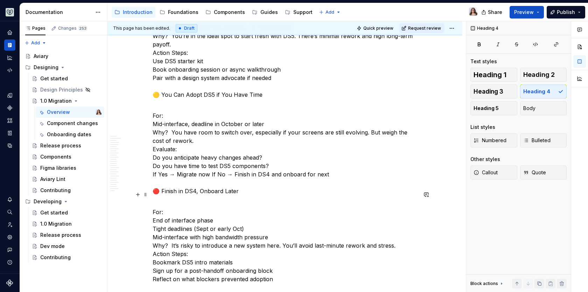
click at [153, 210] on p "For: End of interface phase Tight deadlines (Sept or early Oct) Mid-interface w…" at bounding box center [285, 242] width 264 height 84
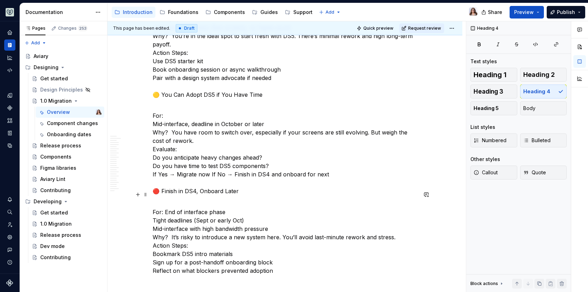
click at [154, 228] on p "For: End of interface phase Tight deadlines (Sept or early Oct) Mid-interface w…" at bounding box center [285, 238] width 264 height 76
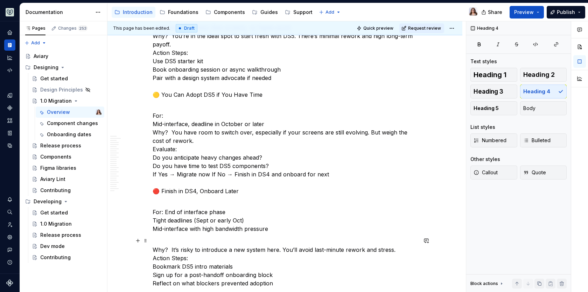
click at [153, 249] on p "Why?  It’s risky to introduce a new system here. You’ll avoid last-minute rewor…" at bounding box center [285, 267] width 264 height 42
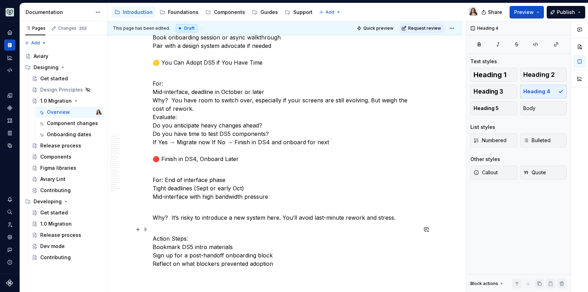
scroll to position [1976, 0]
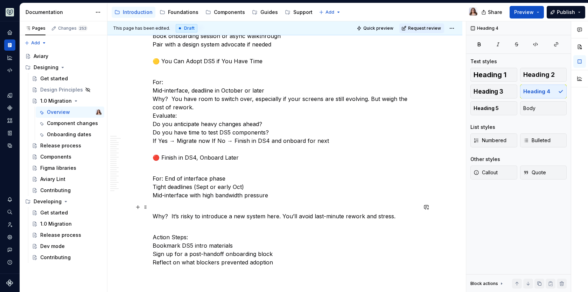
click at [170, 212] on p "Why?  It’s risky to introduce a new system here. You’ll avoid last-minute rewor…" at bounding box center [285, 220] width 264 height 17
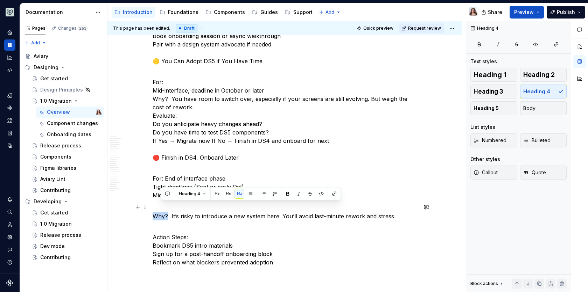
drag, startPoint x: 167, startPoint y: 206, endPoint x: 152, endPoint y: 206, distance: 15.0
click at [153, 212] on p "Why?  It’s risky to introduce a new system here. You’ll avoid last-minute rewor…" at bounding box center [285, 220] width 264 height 17
click at [162, 172] on p "For: End of interface phase Tight deadlines (Sept or early Oct) Mid-interface w…" at bounding box center [285, 187] width 264 height 42
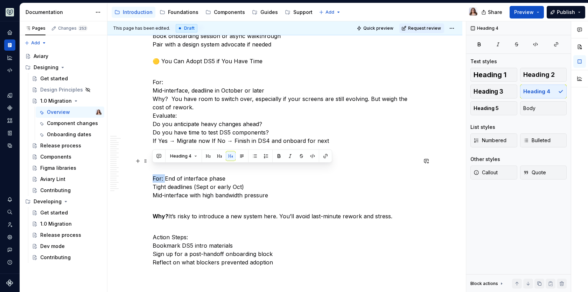
drag, startPoint x: 163, startPoint y: 169, endPoint x: 142, endPoint y: 169, distance: 21.4
click at [165, 169] on p "For: End of interface phase Tight deadlines (Sept or early Oct) Mid-interface w…" at bounding box center [285, 187] width 264 height 42
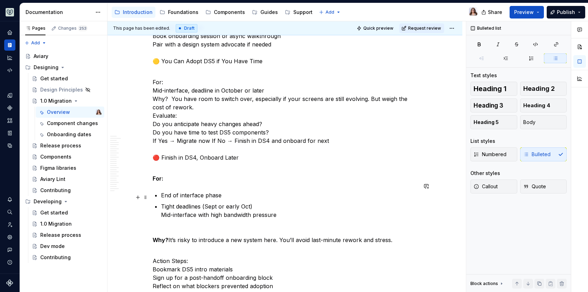
click at [161, 205] on p "Tight deadlines (Sept or early Oct) Mid-interface with high bandwidth pressure" at bounding box center [289, 215] width 256 height 25
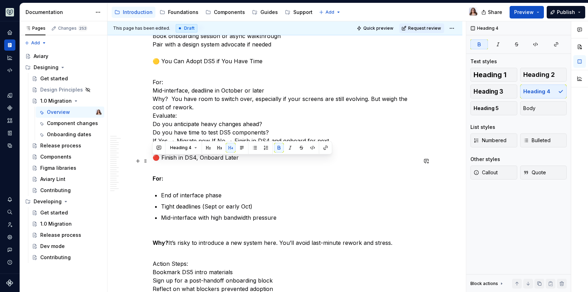
drag, startPoint x: 168, startPoint y: 171, endPoint x: 151, endPoint y: 160, distance: 20.1
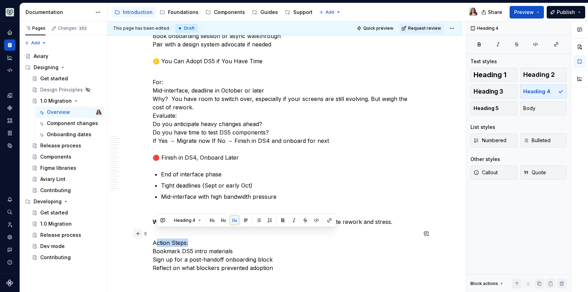
drag, startPoint x: 190, startPoint y: 232, endPoint x: 140, endPoint y: 231, distance: 49.7
click at [245, 256] on p "Action Steps: Bookmark DS5 intro materials Sign up for a post-handoff onboardin…" at bounding box center [285, 256] width 264 height 34
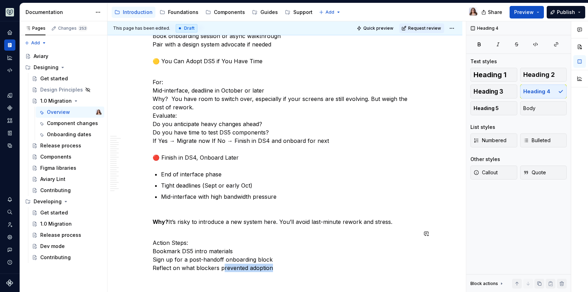
scroll to position [1979, 0]
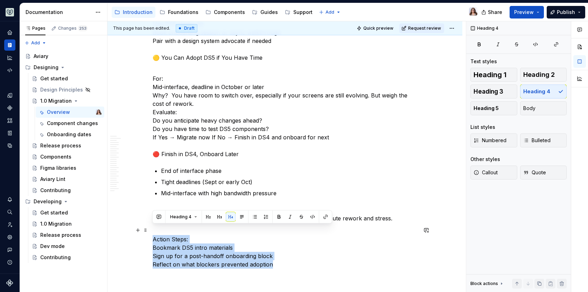
drag, startPoint x: 298, startPoint y: 264, endPoint x: 149, endPoint y: 230, distance: 153.0
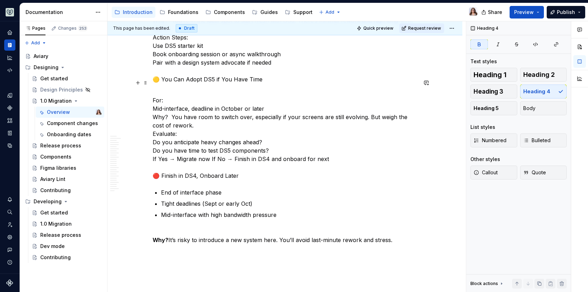
scroll to position [1954, 0]
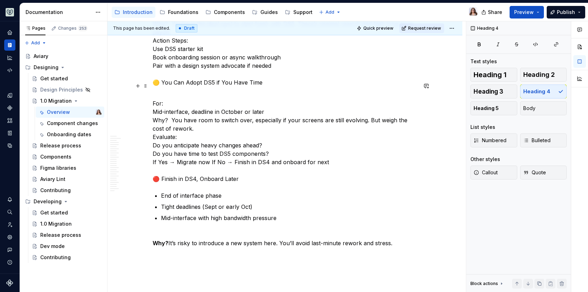
click at [155, 167] on p "For: Mid-interface, deadline in October or later Why?  You have room to switch …" at bounding box center [285, 137] width 264 height 92
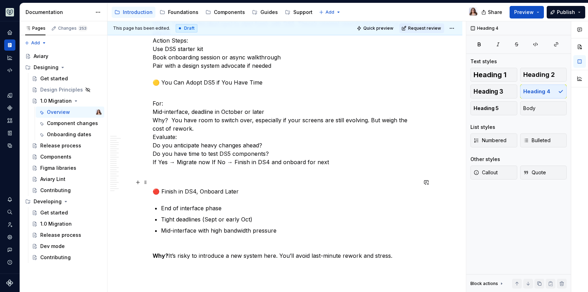
click at [238, 188] on p "🔴 Finish in DS4, Onboard Later" at bounding box center [285, 192] width 264 height 8
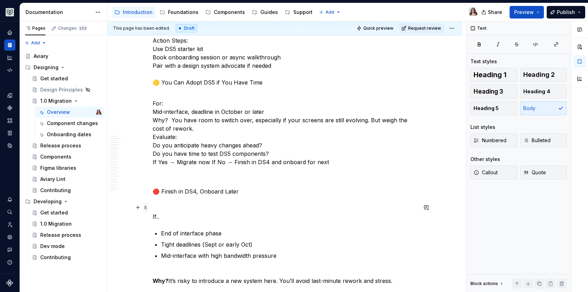
drag, startPoint x: 158, startPoint y: 207, endPoint x: 144, endPoint y: 207, distance: 14.0
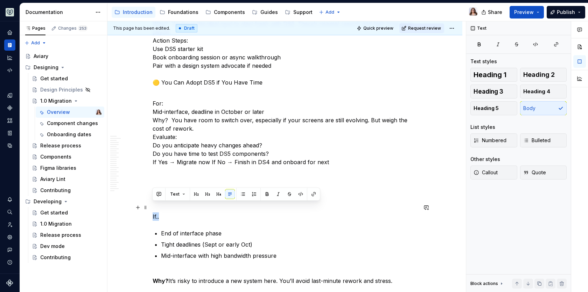
drag, startPoint x: 162, startPoint y: 207, endPoint x: 150, endPoint y: 207, distance: 11.9
click at [171, 213] on p "If.." at bounding box center [285, 217] width 264 height 8
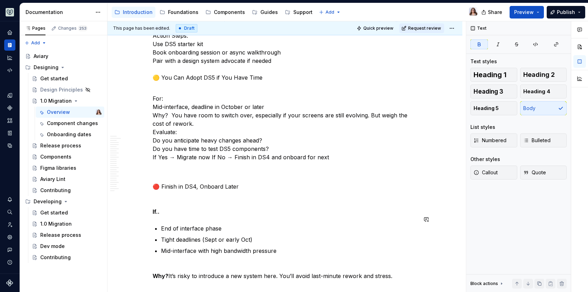
scroll to position [1949, 0]
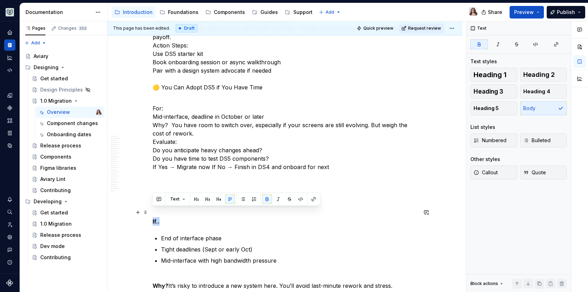
drag, startPoint x: 162, startPoint y: 213, endPoint x: 148, endPoint y: 211, distance: 14.1
click at [165, 218] on p "If.." at bounding box center [285, 222] width 264 height 8
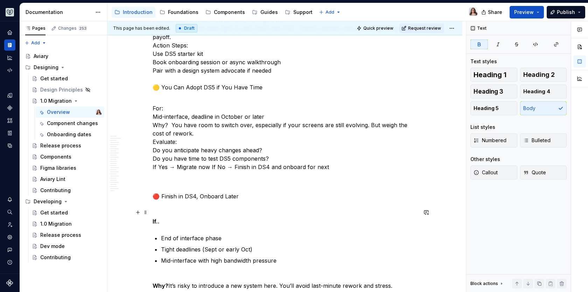
click at [155, 218] on strong "If.." at bounding box center [156, 221] width 7 height 7
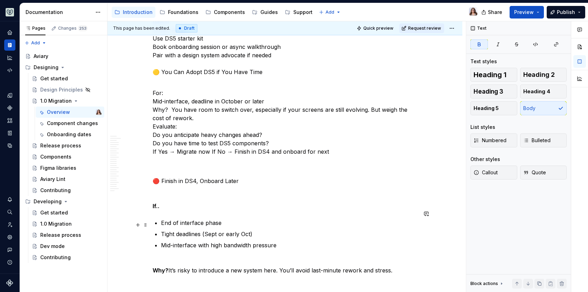
scroll to position [1969, 0]
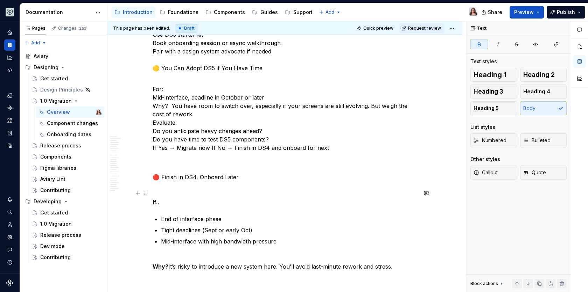
click at [158, 199] on strong "If.." at bounding box center [156, 202] width 7 height 7
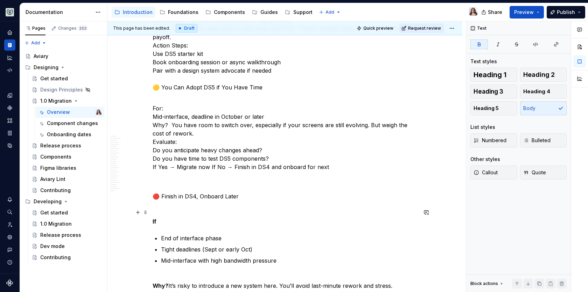
scroll to position [1945, 0]
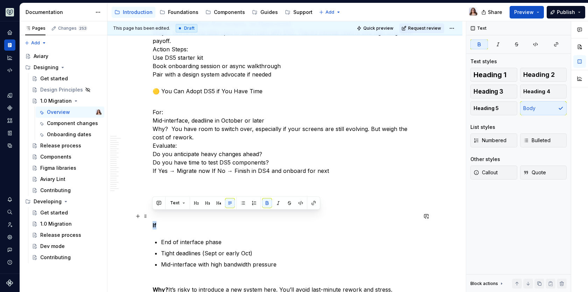
drag, startPoint x: 160, startPoint y: 214, endPoint x: 148, endPoint y: 213, distance: 11.2
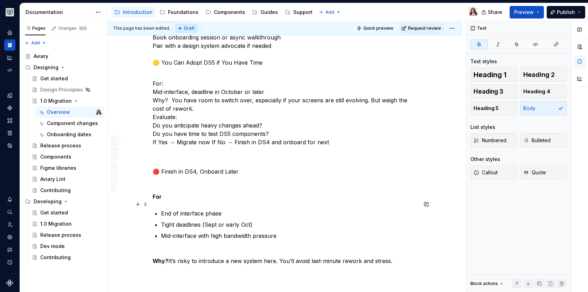
scroll to position [1978, 0]
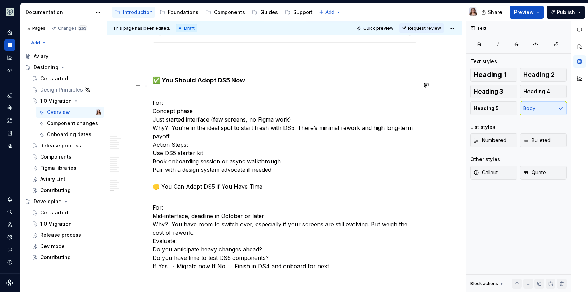
scroll to position [1848, 0]
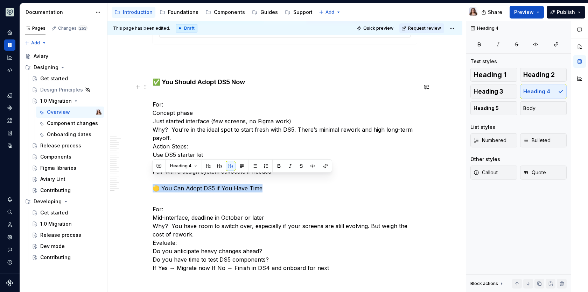
drag, startPoint x: 267, startPoint y: 179, endPoint x: 149, endPoint y: 178, distance: 118.3
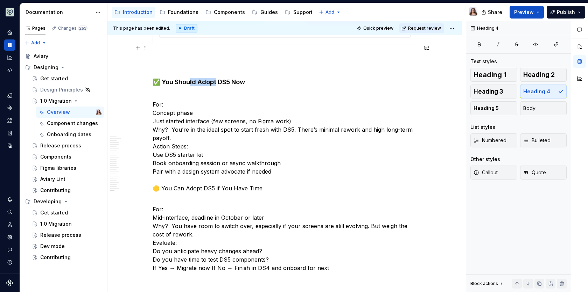
drag, startPoint x: 214, startPoint y: 73, endPoint x: 188, endPoint y: 73, distance: 25.5
click at [188, 73] on h4 "✅ You Should Adopt DS5 Now" at bounding box center [285, 70] width 264 height 34
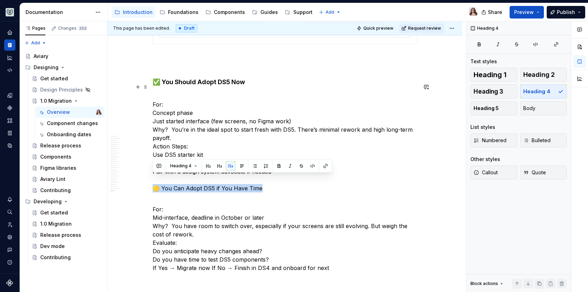
drag, startPoint x: 260, startPoint y: 181, endPoint x: 130, endPoint y: 179, distance: 130.1
click at [153, 177] on p "For: Concept phase Just started interface (few screens, no Figma work) Why?  Yo…" at bounding box center [285, 142] width 264 height 101
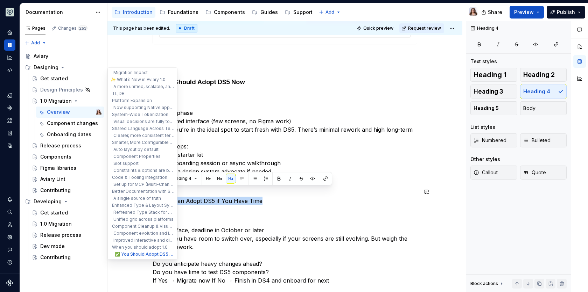
drag, startPoint x: 259, startPoint y: 192, endPoint x: 108, endPoint y: 192, distance: 150.8
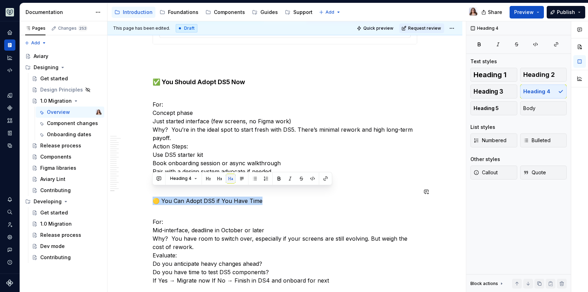
click at [229, 178] on button "button" at bounding box center [231, 179] width 10 height 10
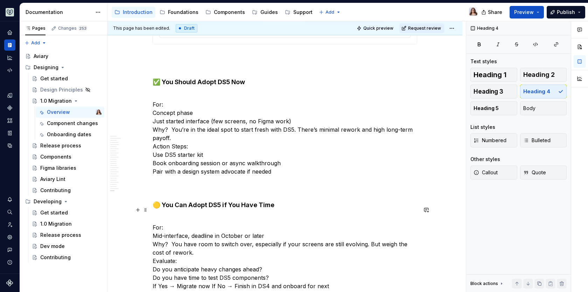
click at [179, 215] on p "For: Mid-interface, deadline in October or later Why?  You have room to switch …" at bounding box center [285, 261] width 264 height 92
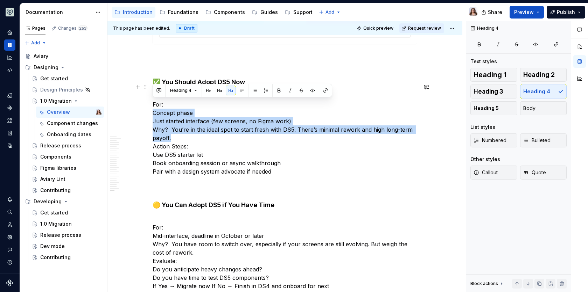
drag, startPoint x: 153, startPoint y: 102, endPoint x: 170, endPoint y: 128, distance: 30.6
click at [170, 128] on p "For: Concept phase Just started interface (few screens, no Figma work) Why?  Yo…" at bounding box center [285, 142] width 264 height 101
click at [254, 90] on button "button" at bounding box center [255, 91] width 10 height 10
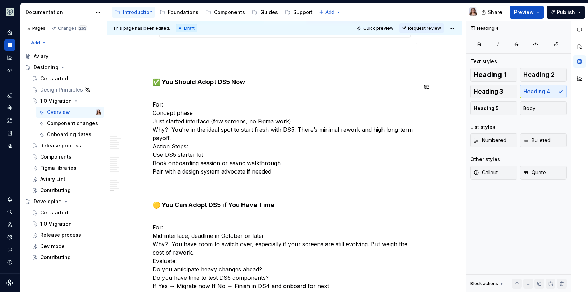
click at [153, 104] on p "For: Concept phase Just started interface (few screens, no Figma work) Why?  Yo…" at bounding box center [285, 142] width 264 height 101
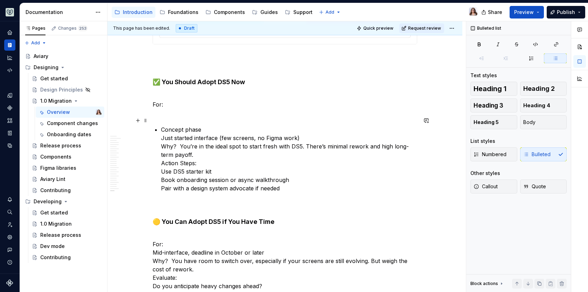
click at [161, 127] on p "Concept phase Just started interface (few screens, no Figma work) Why?  You’re …" at bounding box center [289, 168] width 256 height 84
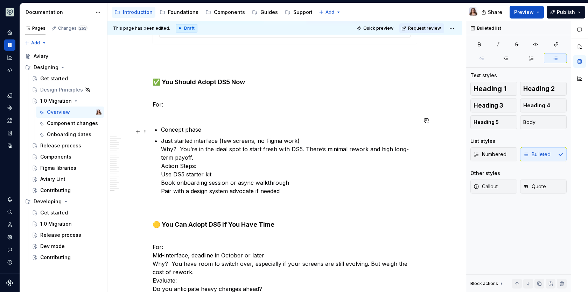
click at [161, 141] on p "Just started interface (few screens, no Figma work) Why?  You’re in the ideal s…" at bounding box center [289, 175] width 256 height 76
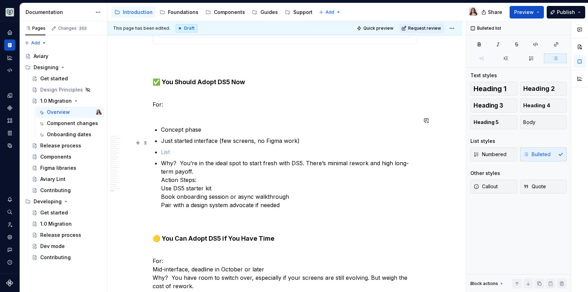
click at [163, 148] on p at bounding box center [289, 152] width 256 height 8
click at [161, 159] on p "Why?  You’re in the ideal spot to start fresh with DS5. There’s minimal rework …" at bounding box center [289, 192] width 256 height 67
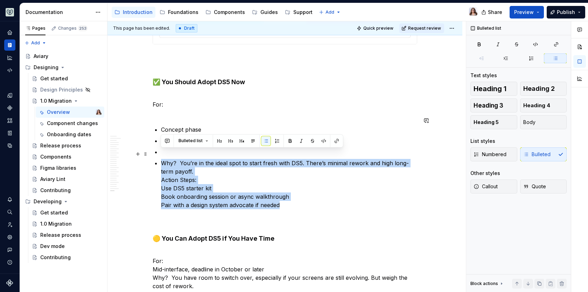
drag, startPoint x: 162, startPoint y: 153, endPoint x: 286, endPoint y: 196, distance: 131.3
click at [290, 196] on p "Why?  You’re in the ideal spot to start fresh with DS5. There’s minimal rework …" at bounding box center [289, 192] width 256 height 67
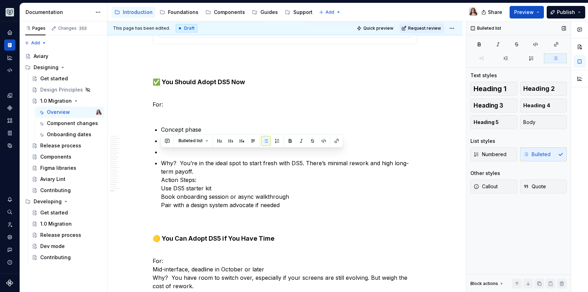
click at [529, 154] on div "Numbered Bulleted" at bounding box center [518, 155] width 96 height 14
click at [528, 122] on span "Body" at bounding box center [529, 122] width 12 height 7
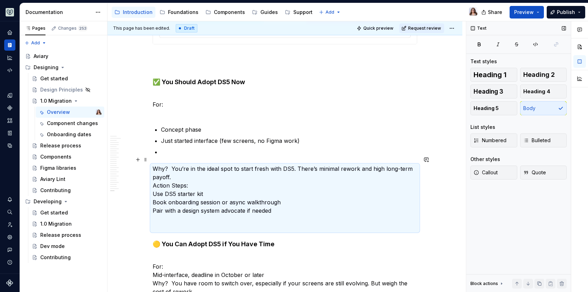
click at [182, 172] on p "Why?  You’re in the ideal spot to start fresh with DS5. There’s minimal rework …" at bounding box center [285, 198] width 264 height 67
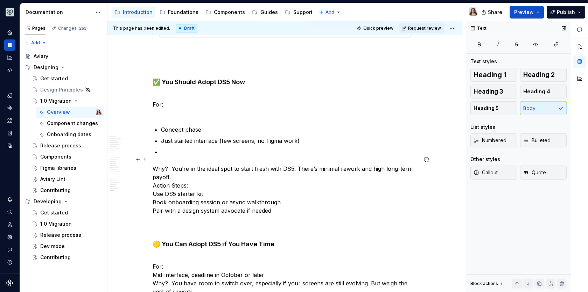
click at [154, 178] on p "Why?  You’re in the ideal spot to start fresh with DS5. There’s minimal rework …" at bounding box center [285, 198] width 264 height 67
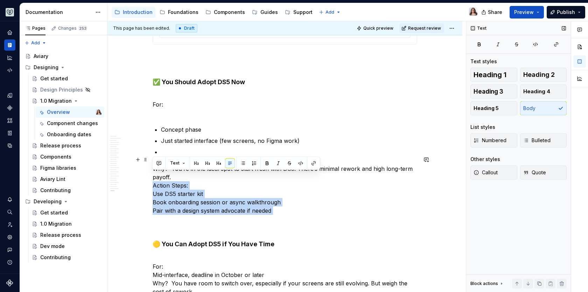
drag, startPoint x: 154, startPoint y: 178, endPoint x: 279, endPoint y: 205, distance: 128.3
click at [279, 205] on p "Why?  You’re in the ideal spot to start fresh with DS5. There’s minimal rework …" at bounding box center [285, 198] width 264 height 67
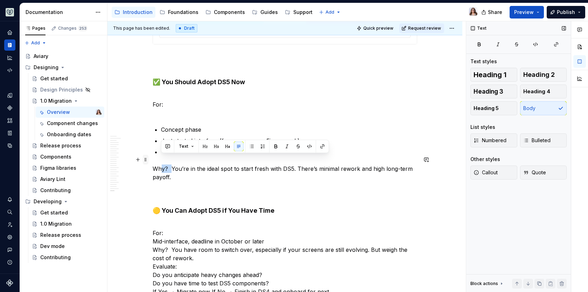
drag, startPoint x: 170, startPoint y: 159, endPoint x: 147, endPoint y: 157, distance: 23.1
click at [172, 165] on p "Why?  You’re in the ideal spot to start fresh with DS5. There’s minimal rework …" at bounding box center [285, 182] width 264 height 34
drag, startPoint x: 170, startPoint y: 160, endPoint x: 149, endPoint y: 160, distance: 20.6
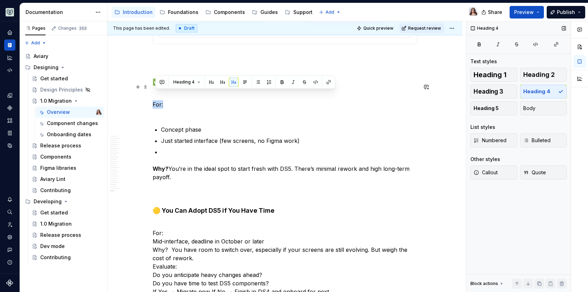
drag, startPoint x: 165, startPoint y: 94, endPoint x: 148, endPoint y: 94, distance: 17.1
click at [156, 105] on p "For:" at bounding box center [285, 104] width 264 height 25
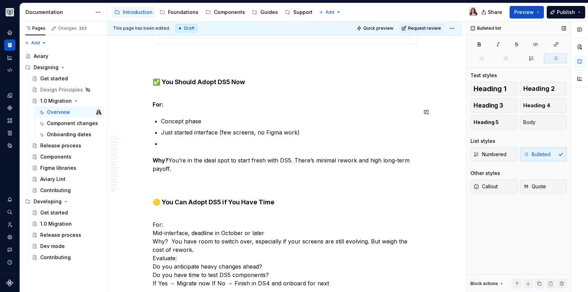
click at [161, 140] on p at bounding box center [289, 144] width 256 height 8
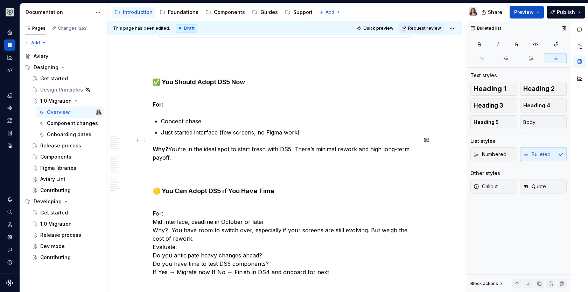
click at [176, 147] on p "Why?  You’re in the ideal spot to start fresh with DS5. There’s minimal rework …" at bounding box center [285, 162] width 264 height 34
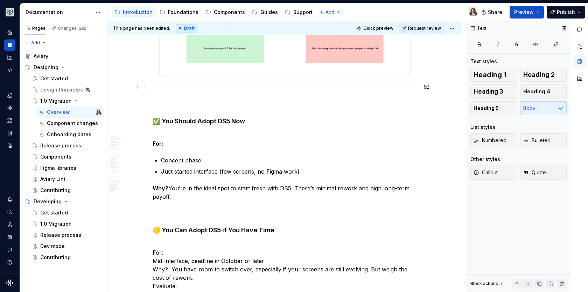
scroll to position [1805, 0]
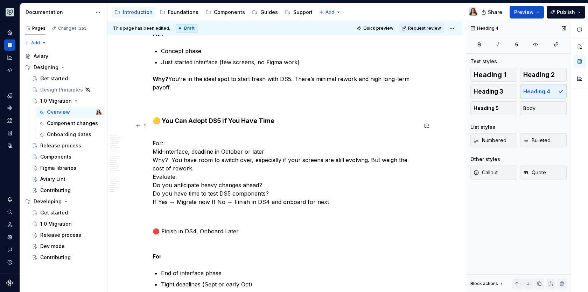
scroll to position [2046, 0]
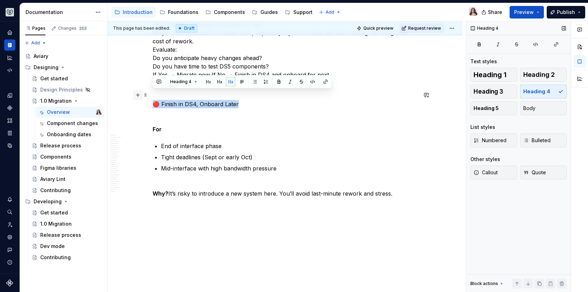
drag, startPoint x: 241, startPoint y: 92, endPoint x: 133, endPoint y: 91, distance: 108.8
click at [226, 81] on button "button" at bounding box center [231, 82] width 10 height 10
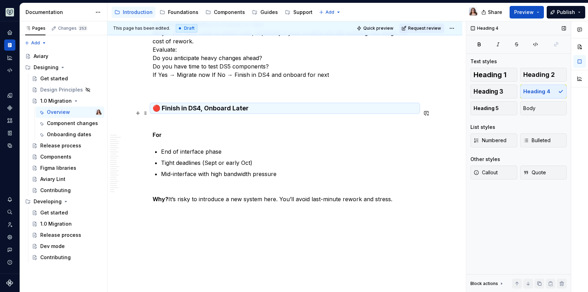
click at [173, 118] on p at bounding box center [285, 122] width 264 height 8
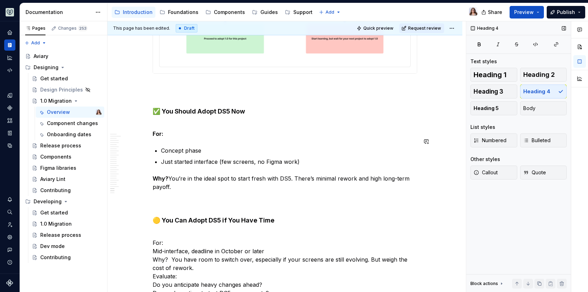
scroll to position [1820, 0]
click at [158, 121] on p "For:" at bounding box center [285, 129] width 264 height 17
click at [153, 130] on strong "For:" at bounding box center [158, 133] width 11 height 7
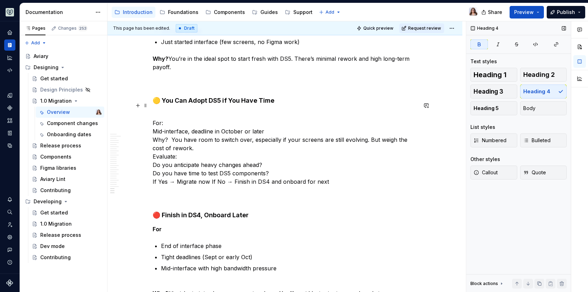
scroll to position [1935, 0]
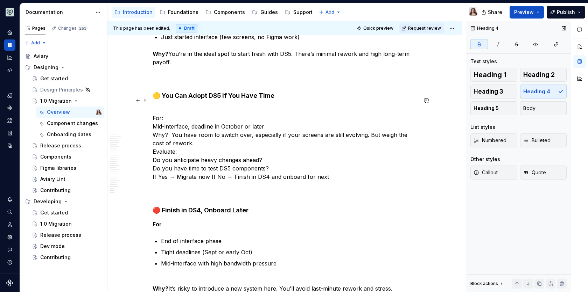
click at [153, 108] on p "For: Mid-interface, deadline in October or later Why?  You have room to switch …" at bounding box center [285, 152] width 264 height 92
click at [153, 111] on p "For: Mid-interface, deadline in October or later Why?  You have room to switch …" at bounding box center [285, 152] width 264 height 92
click at [153, 118] on p "For: Mid-interface, deadline in October or later Why?  You have room to switch …" at bounding box center [285, 152] width 264 height 92
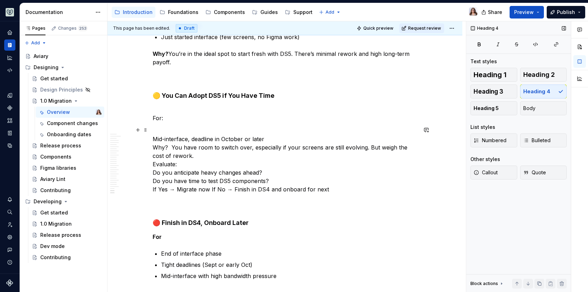
click at [153, 155] on p "Mid-interface, deadline in October or later Why?  You have room to switch over,…" at bounding box center [285, 173] width 264 height 76
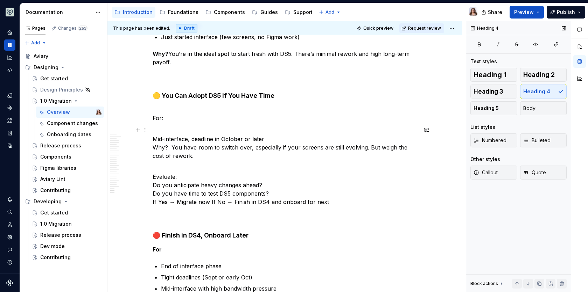
click at [155, 136] on p "Mid-interface, deadline in October or later Why?  You have room to switch over,…" at bounding box center [285, 152] width 264 height 34
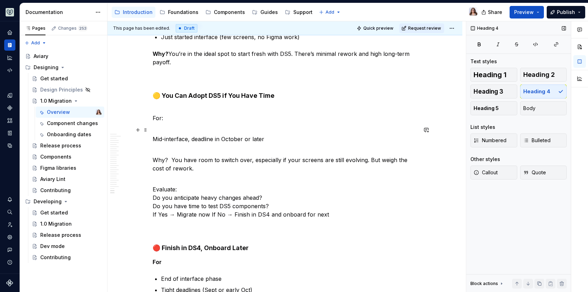
click at [153, 135] on p "Mid-interface, deadline in October or later" at bounding box center [285, 143] width 264 height 17
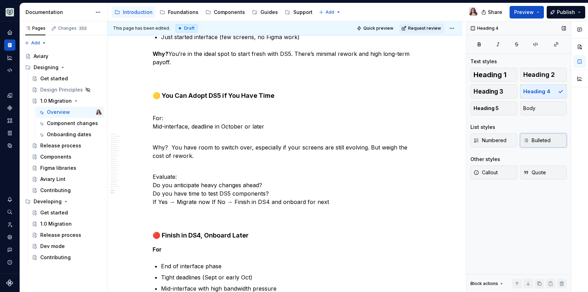
click at [535, 139] on span "Bulleted" at bounding box center [536, 140] width 27 height 7
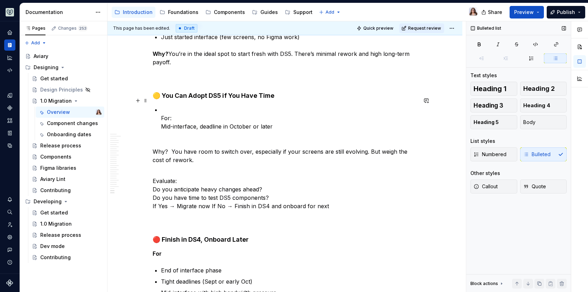
click at [173, 108] on p "For: Mid-interface, deadline in October or later" at bounding box center [289, 123] width 256 height 34
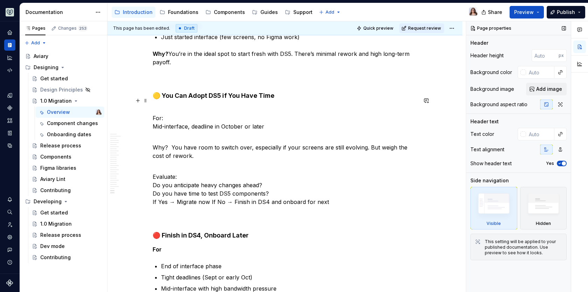
click at [152, 116] on div "This page has been edited. Draft Quick preview Request review 1.0 Migration Edi…" at bounding box center [286, 156] width 358 height 271
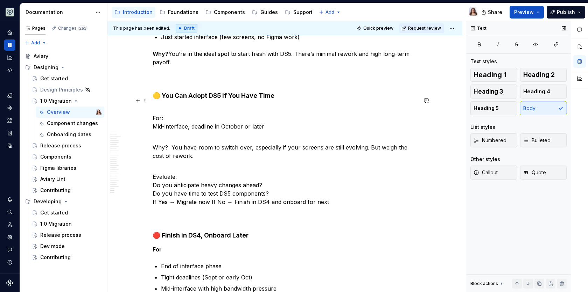
click at [154, 116] on p "For: Mid-interface, deadline in October or later" at bounding box center [285, 123] width 264 height 34
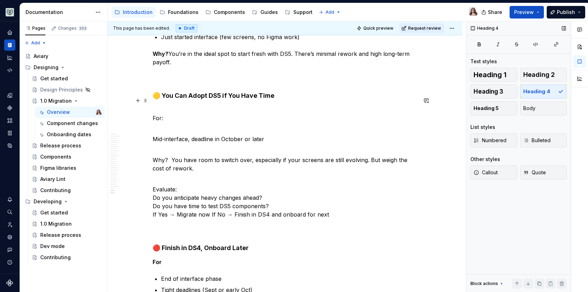
click at [162, 108] on p "For:" at bounding box center [285, 118] width 264 height 25
drag, startPoint x: 168, startPoint y: 110, endPoint x: 134, endPoint y: 110, distance: 33.9
click at [153, 135] on p "Mid-interface, deadline in October or later" at bounding box center [285, 143] width 264 height 17
click at [540, 142] on span "Bulleted" at bounding box center [536, 140] width 27 height 7
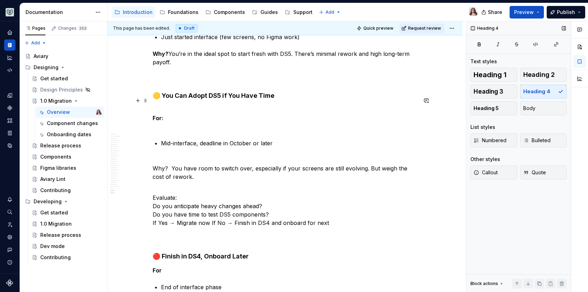
click at [156, 118] on p "For:" at bounding box center [285, 118] width 264 height 25
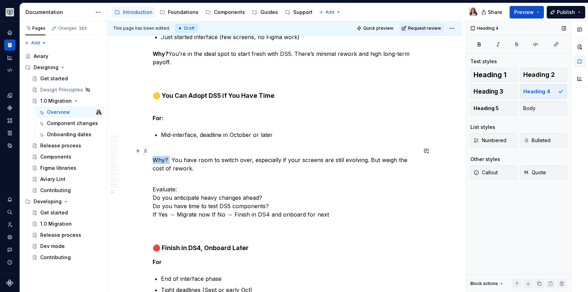
drag, startPoint x: 169, startPoint y: 149, endPoint x: 148, endPoint y: 149, distance: 21.7
click at [170, 156] on p "Why ?  You have room to switch over, especially if your screens are still evolv…" at bounding box center [285, 168] width 264 height 25
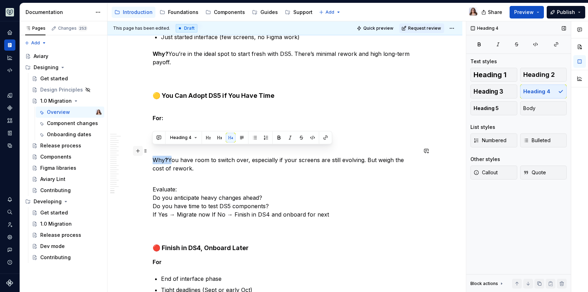
drag, startPoint x: 170, startPoint y: 150, endPoint x: 138, endPoint y: 149, distance: 31.9
click at [179, 185] on p "Evaluate: Do you anticipate heavy changes ahead? Do you have time to test DS5 c…" at bounding box center [285, 210] width 264 height 50
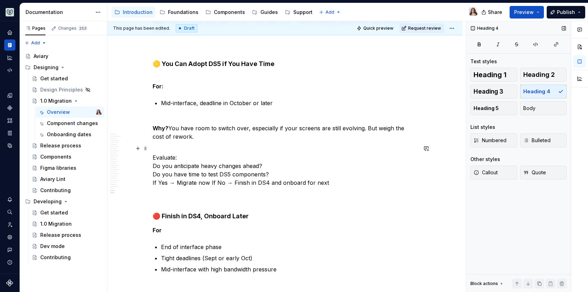
scroll to position [1956, 0]
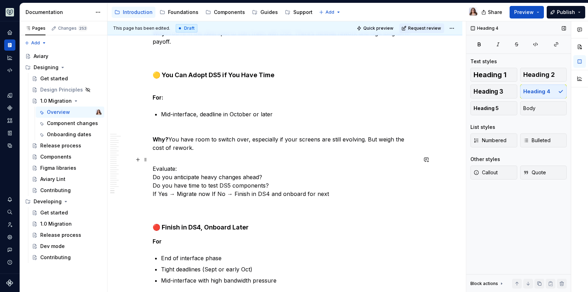
click at [211, 185] on p "Evaluate: Do you anticipate heavy changes ahead? Do you have time to test DS5 c…" at bounding box center [285, 190] width 264 height 50
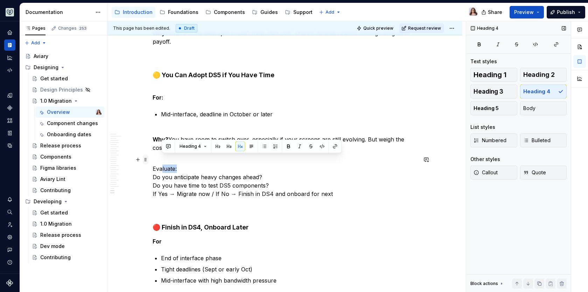
drag, startPoint x: 181, startPoint y: 159, endPoint x: 147, endPoint y: 159, distance: 34.6
click at [165, 165] on p "Evaluate: Do you anticipate heavy changes ahead? Do you have time to test DS5 c…" at bounding box center [285, 190] width 264 height 50
drag, startPoint x: 176, startPoint y: 159, endPoint x: 153, endPoint y: 158, distance: 23.8
click at [153, 165] on p "Evaluate: Do you anticipate heavy changes ahead? Do you have time to test DS5 c…" at bounding box center [285, 190] width 264 height 50
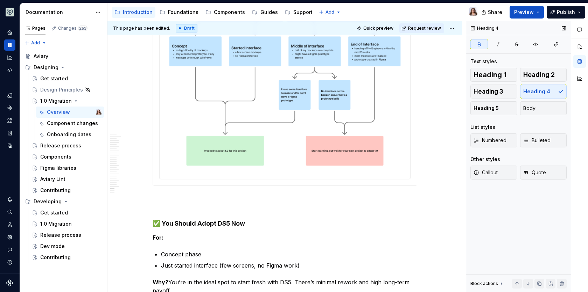
scroll to position [1707, 0]
click at [163, 194] on h4 "✅ You Should Adopt DS5 Now" at bounding box center [285, 211] width 264 height 34
click at [153, 213] on h4 "✅ You Should Adopt DS5 Now" at bounding box center [285, 211] width 264 height 34
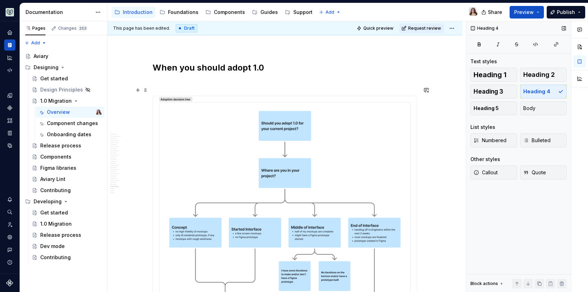
scroll to position [1526, 0]
click at [178, 78] on p at bounding box center [285, 82] width 264 height 8
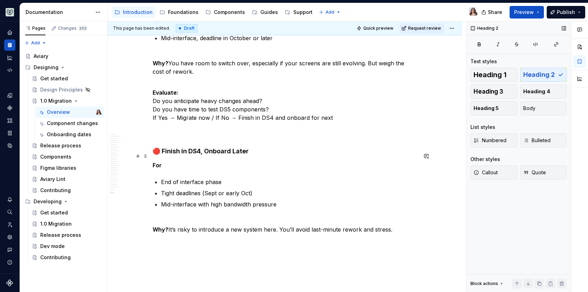
scroll to position [2040, 0]
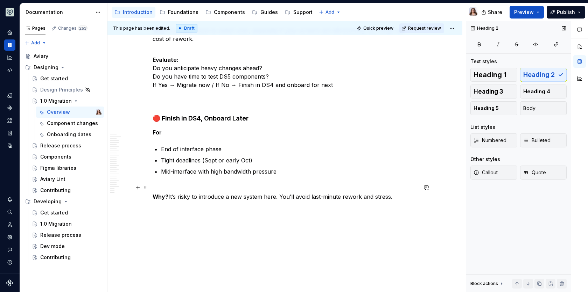
click at [174, 198] on p "Why?   It’s risky to introduce a new system here. You’ll avoid last-minute rewo…" at bounding box center [285, 201] width 264 height 17
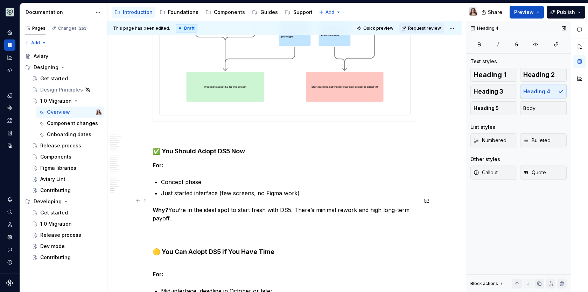
scroll to position [1753, 0]
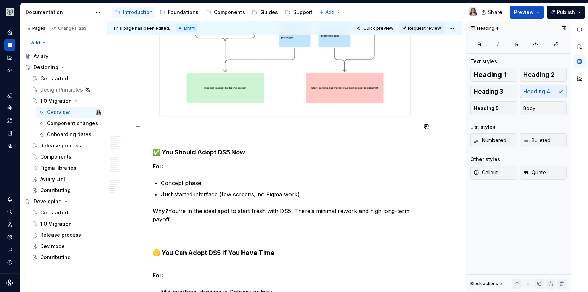
click at [247, 142] on h4 "✅ You Should Adopt DS5 Now" at bounding box center [285, 144] width 264 height 25
click at [153, 163] on strong "For:" at bounding box center [158, 166] width 11 height 7
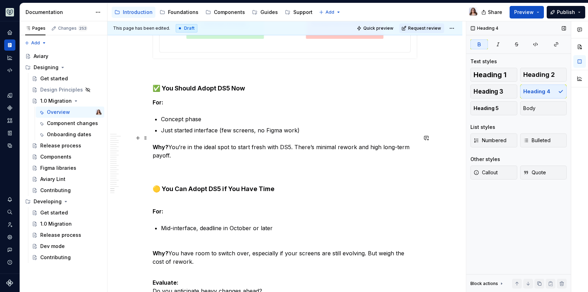
scroll to position [1815, 0]
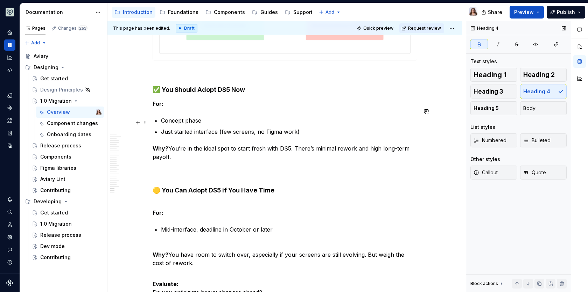
click at [283, 128] on p "Just started interface (few screens, no Figma work)" at bounding box center [289, 132] width 256 height 8
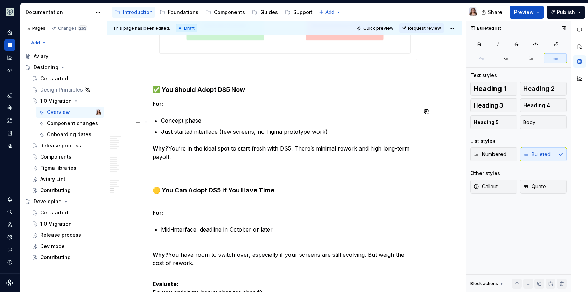
click at [264, 128] on p "Just started interface (few screens, no Figma prototype work)" at bounding box center [289, 132] width 256 height 8
click at [280, 128] on p "Just started interface (few screens, no high0fidelity Figma prototype work)" at bounding box center [289, 132] width 256 height 8
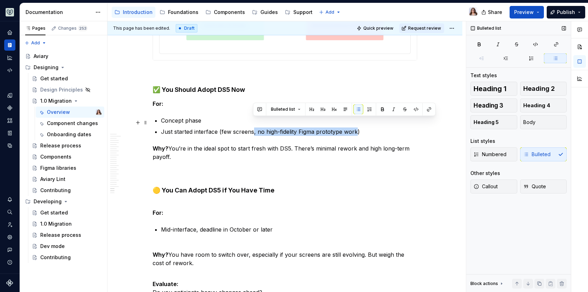
drag, startPoint x: 356, startPoint y: 122, endPoint x: 253, endPoint y: 121, distance: 102.9
click at [253, 128] on p "Just started interface (few screens, no high-fidelity Figma prototype work)" at bounding box center [289, 132] width 256 height 8
drag, startPoint x: 255, startPoint y: 122, endPoint x: 293, endPoint y: 121, distance: 37.8
click at [293, 128] on p "Just started interface (few screens, no high-fidelity Figma prototype work)" at bounding box center [289, 132] width 256 height 8
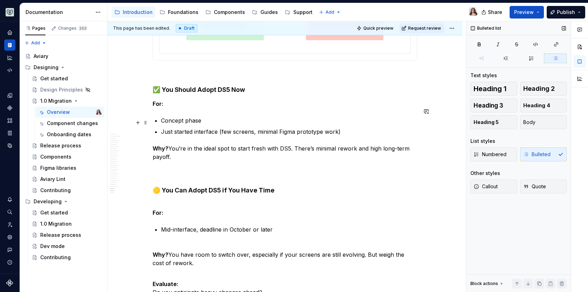
click at [340, 128] on p "Just started interface (few screens, minimal Figma prototype work)" at bounding box center [289, 132] width 256 height 8
click at [336, 128] on p "Just started interface (few screens, minimal Figma prototype work)" at bounding box center [289, 132] width 256 height 8
click at [223, 128] on p "Just started interface (a few screens, minimal Figma prototype work)" at bounding box center [289, 132] width 256 height 8
click at [236, 128] on p "Just started interface (a few screens, minimal Figma prototype work)" at bounding box center [289, 132] width 256 height 8
click at [175, 150] on p "Why?  You’re in the ideal spot to start fresh with DS5. There’s minimal rework …" at bounding box center [285, 161] width 264 height 34
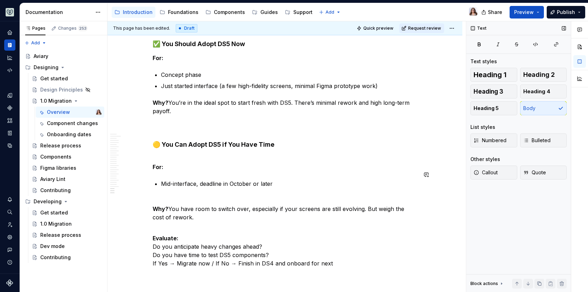
scroll to position [1874, 0]
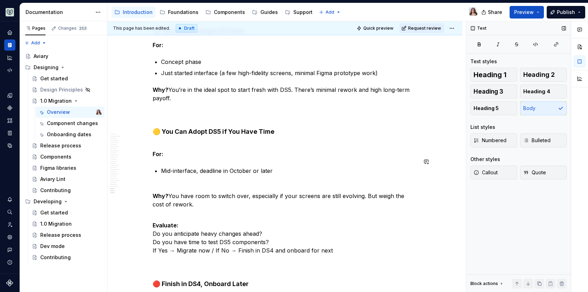
click at [167, 146] on p "For:" at bounding box center [285, 150] width 264 height 17
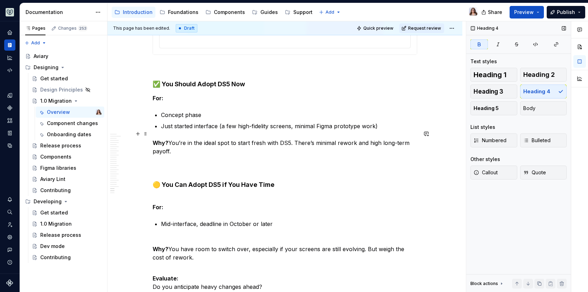
scroll to position [1817, 0]
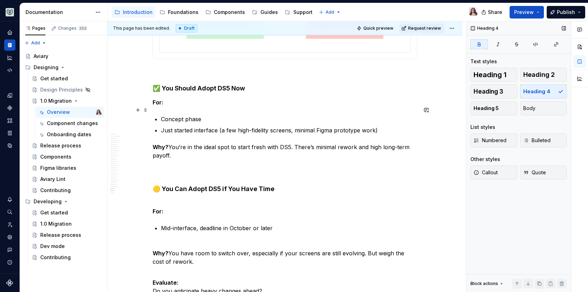
click at [202, 115] on p "Concept phase" at bounding box center [289, 119] width 256 height 8
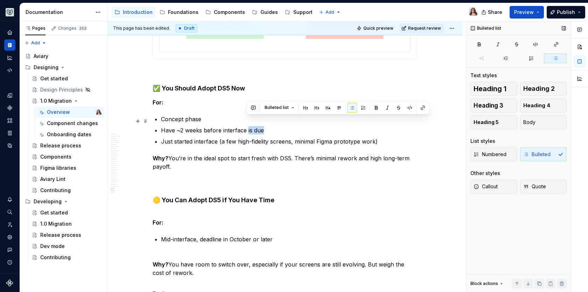
drag, startPoint x: 263, startPoint y: 120, endPoint x: 246, endPoint y: 117, distance: 17.4
click at [246, 126] on p "Have ~2 weeks before interface is due" at bounding box center [289, 130] width 256 height 8
click at [267, 126] on p "Have ~2 weeks before interface is due" at bounding box center [289, 130] width 256 height 8
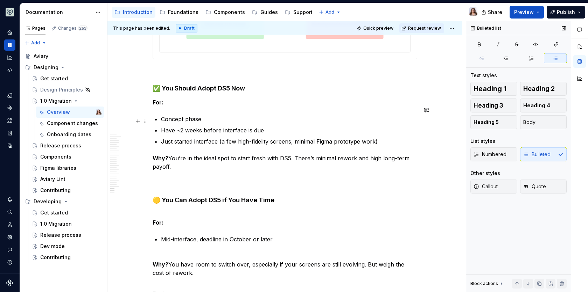
click at [222, 126] on p "Have ~2 weeks before interface is due" at bounding box center [289, 130] width 256 height 8
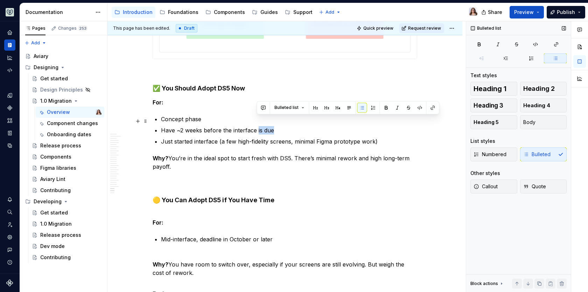
drag, startPoint x: 272, startPoint y: 121, endPoint x: 256, endPoint y: 121, distance: 15.4
click at [256, 126] on p "Have ~2 weeks before the interface is due" at bounding box center [289, 130] width 256 height 8
click at [272, 126] on p "Have ~2 weeks before the interface is due" at bounding box center [289, 130] width 256 height 8
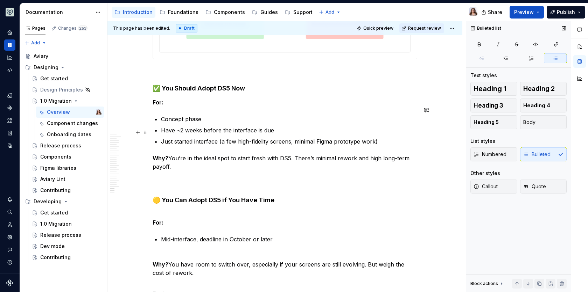
click at [161, 137] on p "Just started interface (a few high-fidelity screens, minimal Figma prototype wo…" at bounding box center [289, 141] width 256 height 8
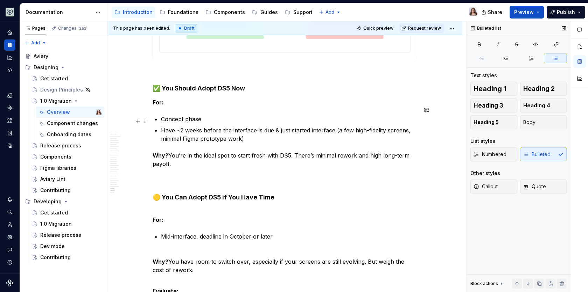
click at [245, 129] on p "Have ~2 weeks before the interface is due & just started interface (a few high-…" at bounding box center [289, 134] width 256 height 17
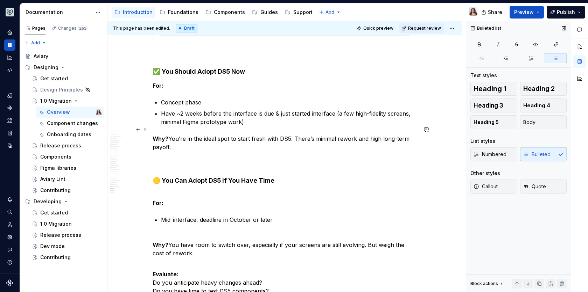
scroll to position [1839, 0]
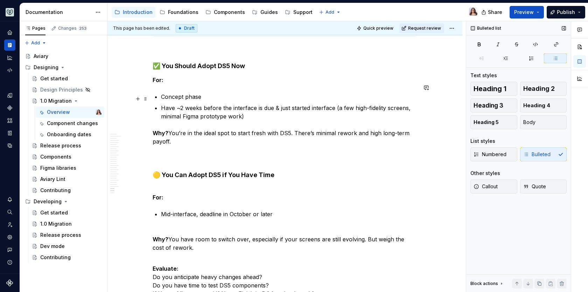
click at [277, 104] on p "Have ~2 weeks before the interface is due & just started interface (a few high-…" at bounding box center [289, 112] width 256 height 17
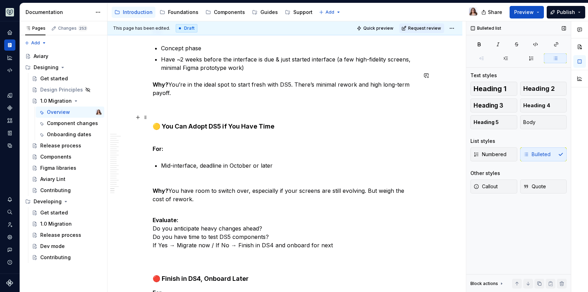
scroll to position [1890, 0]
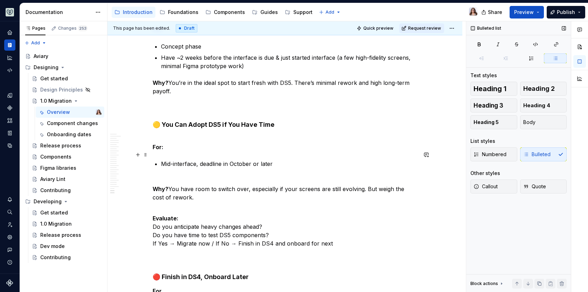
click at [273, 160] on p "Mid-interface, deadline in October or later" at bounding box center [289, 168] width 256 height 17
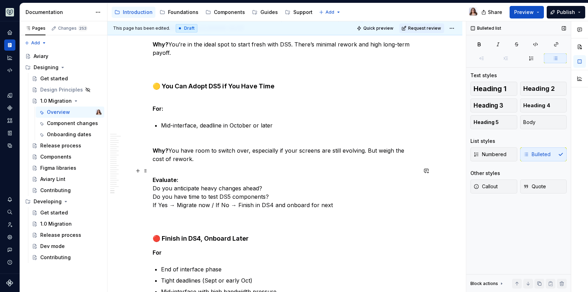
scroll to position [1934, 0]
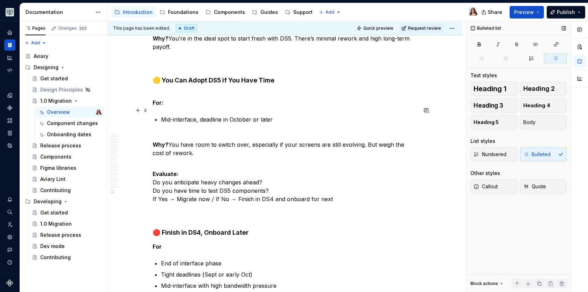
click at [200, 115] on p "Mid-interface, deadline in October or later" at bounding box center [289, 123] width 256 height 17
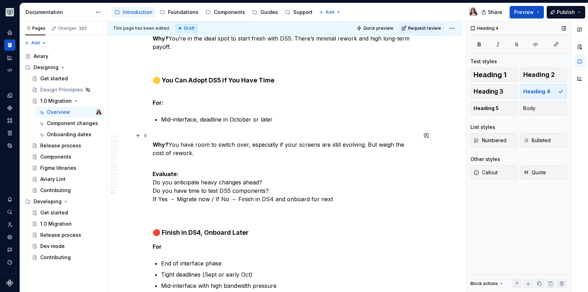
click at [198, 142] on p "Why?  You have room to switch over, especially if your screens are still evolvi…" at bounding box center [285, 153] width 264 height 25
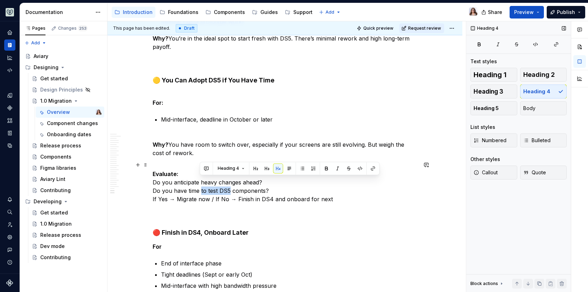
drag, startPoint x: 200, startPoint y: 180, endPoint x: 226, endPoint y: 179, distance: 26.6
click at [227, 180] on p "Evaluate: Do you anticipate heavy changes ahead? Do you have time to test DS5 c…" at bounding box center [285, 195] width 264 height 50
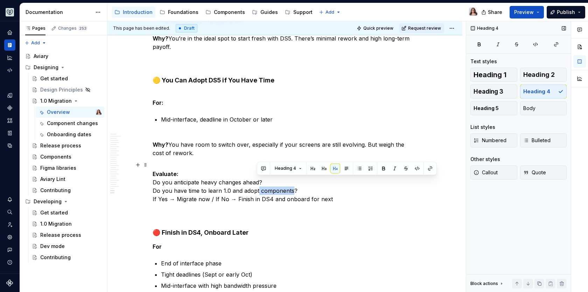
drag, startPoint x: 257, startPoint y: 180, endPoint x: 291, endPoint y: 180, distance: 33.9
click at [291, 180] on p "Evaluate: Do you anticipate heavy changes ahead? Do you have time to learn 1.0 …" at bounding box center [285, 195] width 264 height 50
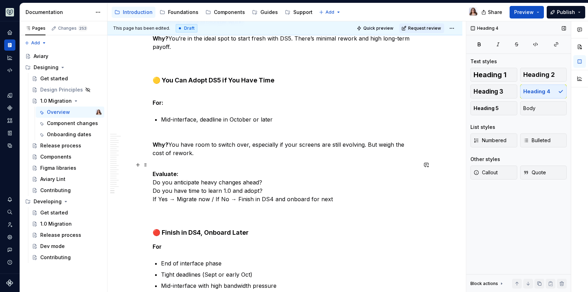
click at [261, 182] on p "Evaluate: Do you anticipate heavy changes ahead? Do you have time to learn 1.0 …" at bounding box center [285, 195] width 264 height 50
click at [198, 181] on p "Evaluate: Do you anticipate heavy changes ahead? Do you have time to learn 1.0 …" at bounding box center [285, 195] width 264 height 50
click at [288, 181] on p "Evaluate: Do you anticipate heavy changes ahead? Do you have the capacity to le…" at bounding box center [285, 195] width 264 height 50
click at [271, 172] on p "Evaluate: Do you anticipate heavy changes ahead? Do you have the capacity to le…" at bounding box center [285, 195] width 264 height 50
click at [280, 179] on p "Evaluate: Do you anticipate heavy changes ahead? Do you have the capacity to le…" at bounding box center [285, 195] width 264 height 50
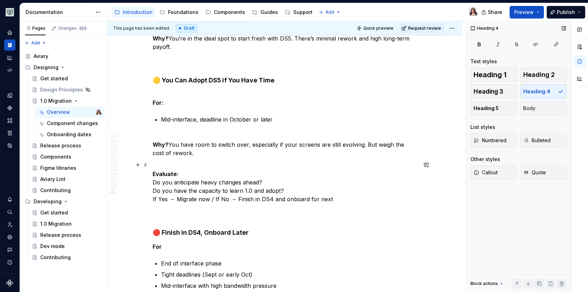
click at [281, 179] on p "Evaluate: Do you anticipate heavy changes ahead? Do you have the capacity to le…" at bounding box center [285, 195] width 264 height 50
click at [231, 209] on p "Evaluate: Do you anticipate heavy changes ahead? Do you have the capacity to le…" at bounding box center [285, 195] width 264 height 50
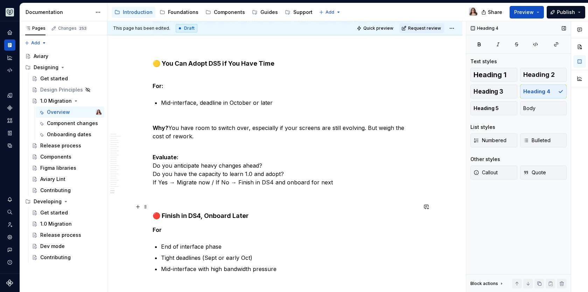
scroll to position [1952, 0]
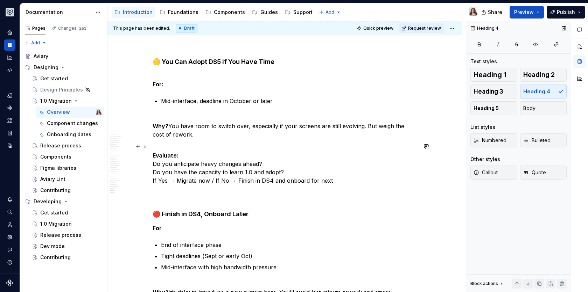
click at [328, 170] on p "Evaluate: Do you anticipate heavy changes ahead? Do you have the capacity to le…" at bounding box center [285, 176] width 264 height 50
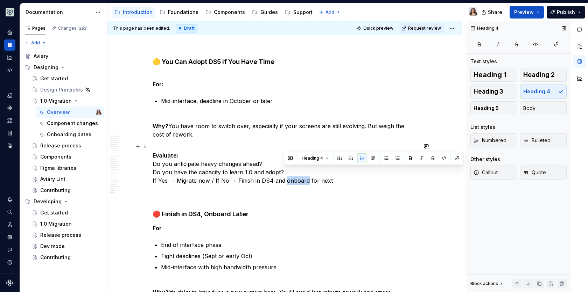
drag, startPoint x: 284, startPoint y: 171, endPoint x: 305, endPoint y: 170, distance: 20.7
click at [305, 170] on p "Evaluate: Do you anticipate heavy changes ahead? Do you have the capacity to le…" at bounding box center [285, 176] width 264 height 50
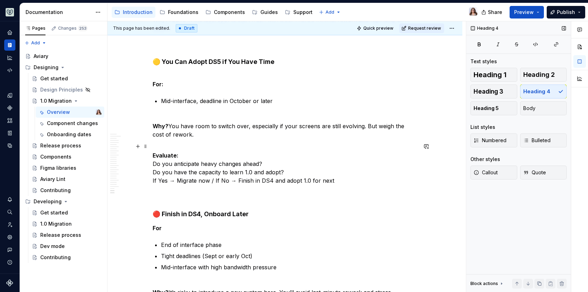
click at [318, 174] on p "Evaluate: Do you anticipate heavy changes ahead? Do you have the capacity to le…" at bounding box center [285, 176] width 264 height 50
click at [348, 171] on p "Evaluate: Do you anticipate heavy changes ahead? Do you have the capacity to le…" at bounding box center [285, 176] width 264 height 50
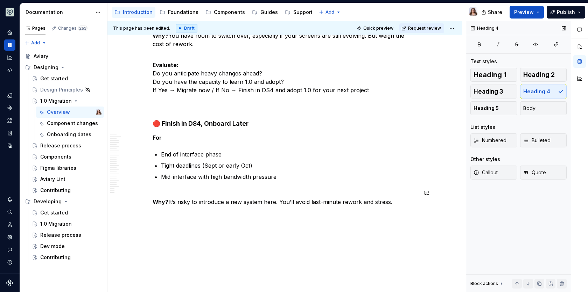
scroll to position [2051, 0]
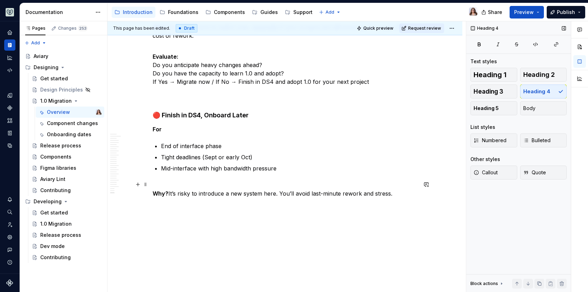
click at [214, 192] on p "Why?   It’s risky to introduce a new system here. You’ll avoid last-minute rewo…" at bounding box center [285, 198] width 264 height 17
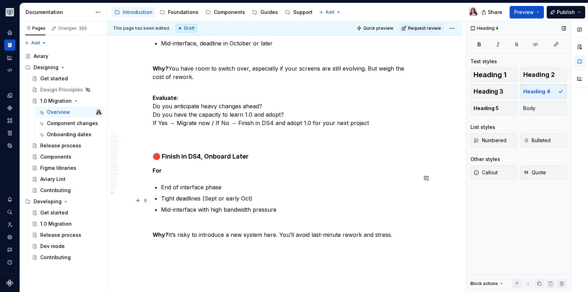
scroll to position [2008, 0]
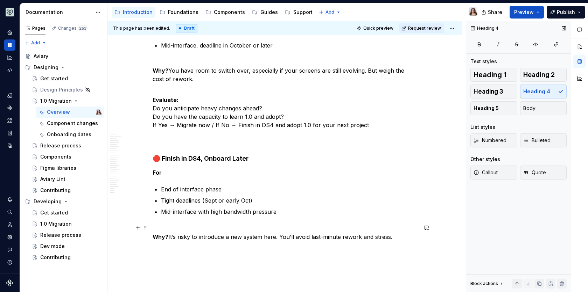
click at [394, 233] on p "Why?   It’s risky to introduce a new system here. You’ll avoid last-minute rewo…" at bounding box center [285, 241] width 264 height 17
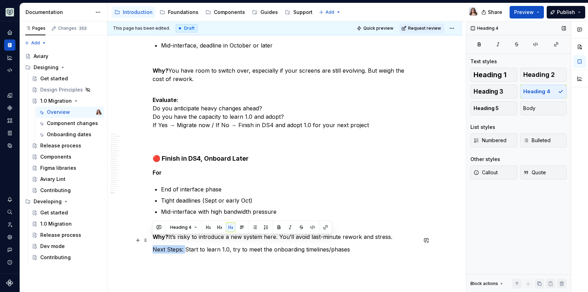
drag, startPoint x: 184, startPoint y: 241, endPoint x: 151, endPoint y: 240, distance: 33.6
click at [346, 246] on p "Next Steps: Start to learn 1.0, try to meet the onboarding timelines/phases" at bounding box center [285, 254] width 264 height 17
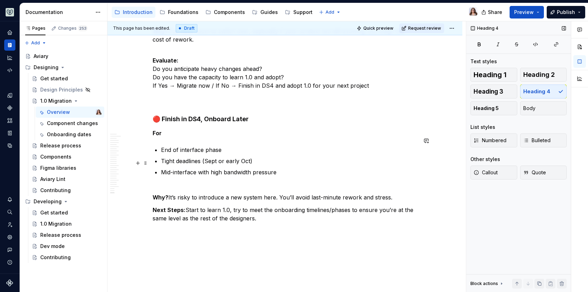
scroll to position [2047, 0]
click at [263, 214] on p "Next Steps: Start to learn 1.0, try to meet the onboarding timelines/phases to …" at bounding box center [285, 219] width 264 height 25
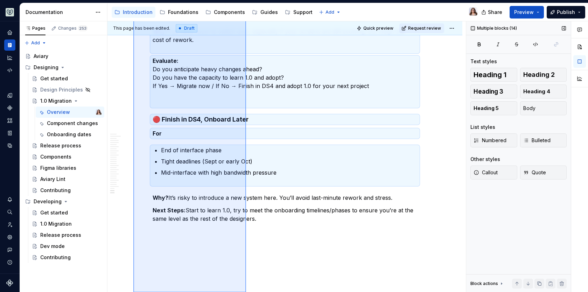
scroll to position [2072, 0]
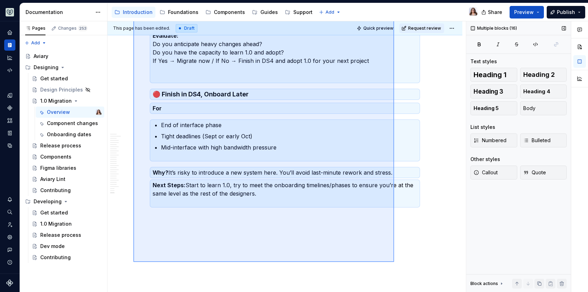
drag, startPoint x: 133, startPoint y: 92, endPoint x: 395, endPoint y: 262, distance: 312.3
click at [395, 262] on div "This page has been edited. Draft Quick preview Request review 1.0 Migration Edi…" at bounding box center [286, 156] width 358 height 271
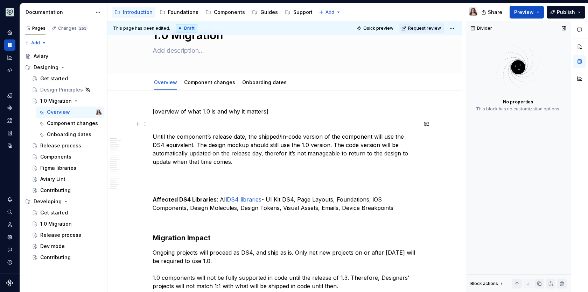
scroll to position [0, 0]
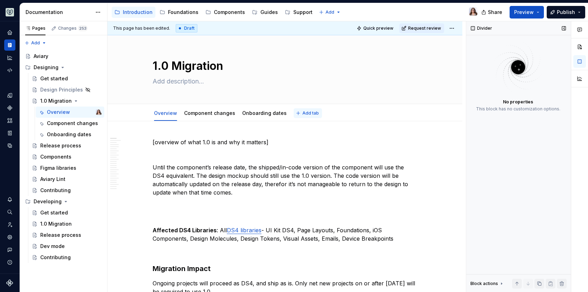
click at [303, 113] on span "Add tab" at bounding box center [310, 114] width 16 height 6
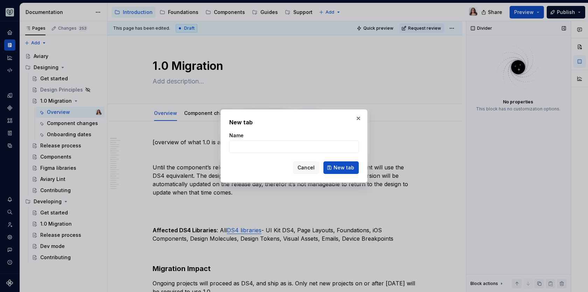
type textarea "*"
type input "Adoption"
click at [340, 170] on span "New tab" at bounding box center [343, 167] width 21 height 7
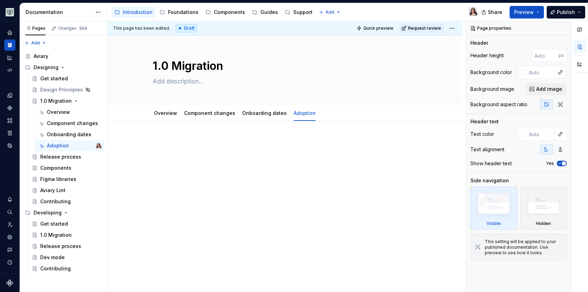
click at [176, 145] on p at bounding box center [285, 142] width 264 height 8
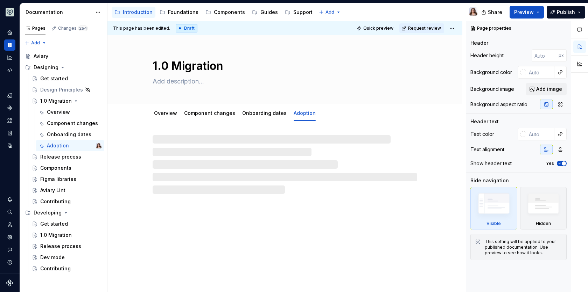
type textarea "*"
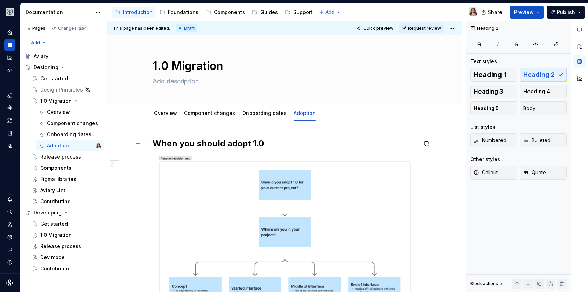
click at [270, 143] on h2 "When you should adopt 1.0" at bounding box center [285, 143] width 264 height 11
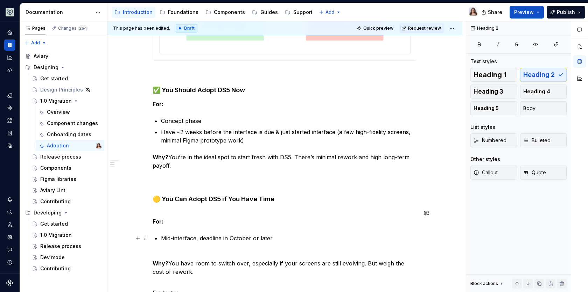
scroll to position [372, 0]
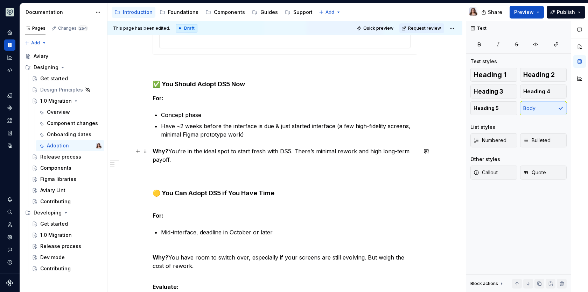
click at [161, 176] on p "Why?  You’re in the ideal spot to start fresh with DS5. There’s minimal rework …" at bounding box center [285, 164] width 264 height 34
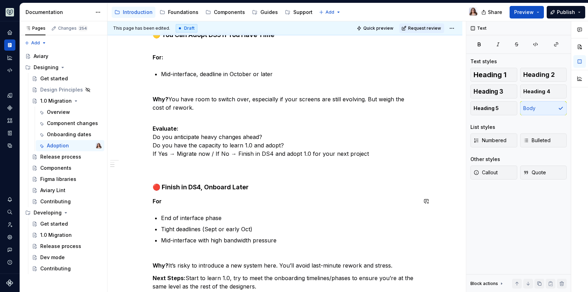
scroll to position [568, 0]
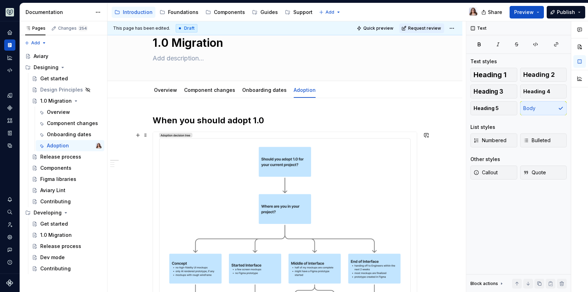
scroll to position [0, 0]
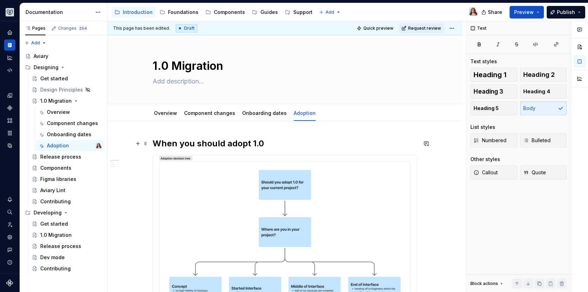
click at [265, 144] on h2 "When you should adopt 1.0" at bounding box center [285, 143] width 264 height 11
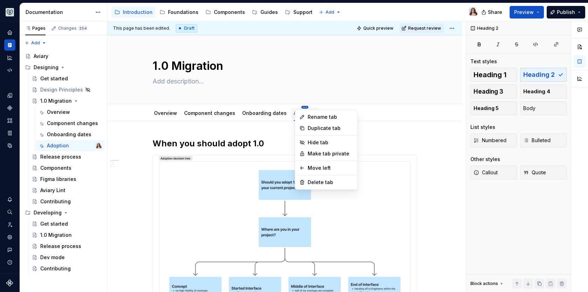
click at [292, 106] on html "Aviary Dataset Fullscript Documentation Accessibility guide for tree Page tree.…" at bounding box center [294, 146] width 588 height 292
click at [316, 170] on div "Move left" at bounding box center [330, 168] width 45 height 7
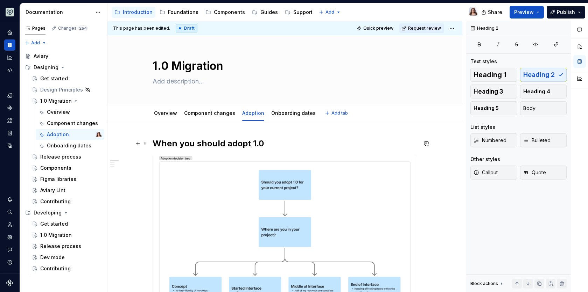
click at [263, 140] on h2 "When you should adopt 1.0" at bounding box center [285, 143] width 264 height 11
click at [387, 28] on span "Quick preview" at bounding box center [378, 29] width 30 height 6
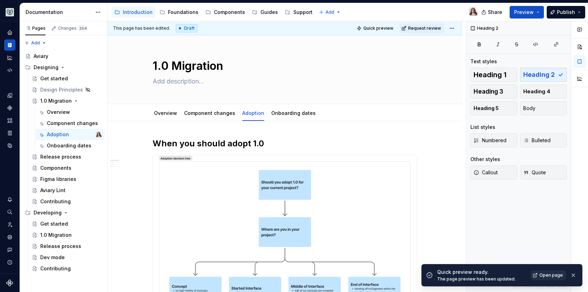
click at [552, 276] on span "Open page" at bounding box center [550, 276] width 23 height 6
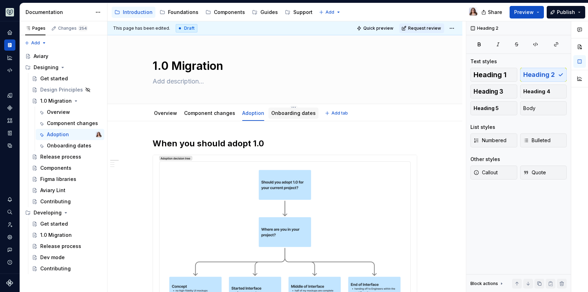
click at [283, 115] on link "Onboarding dates" at bounding box center [293, 113] width 44 height 6
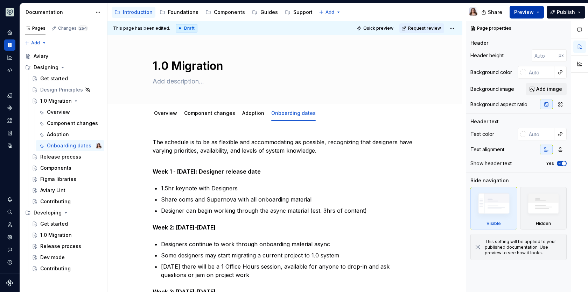
click at [523, 13] on span "Preview" at bounding box center [524, 12] width 20 height 7
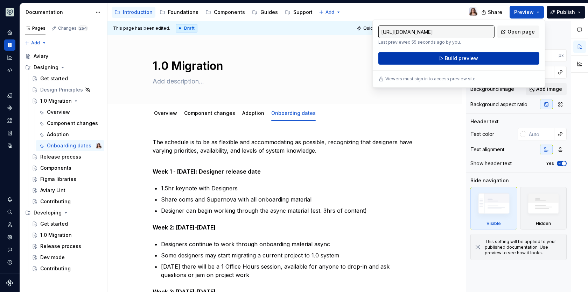
click at [470, 58] on span "Build preview" at bounding box center [461, 58] width 33 height 7
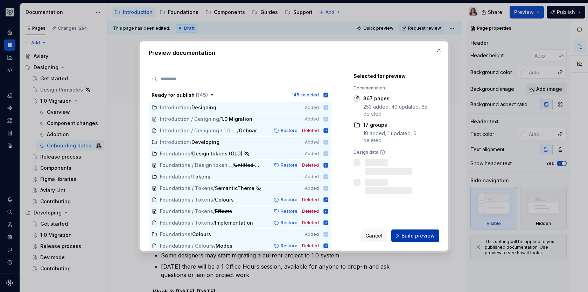
click at [407, 236] on span "Build preview" at bounding box center [417, 236] width 33 height 7
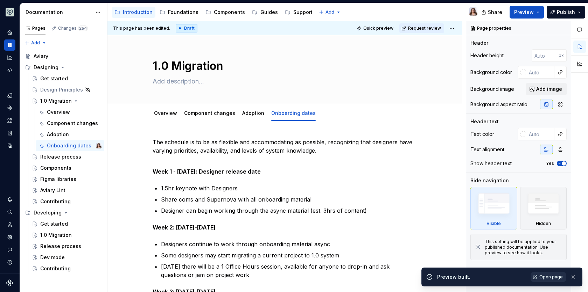
click at [545, 278] on span "Open page" at bounding box center [550, 278] width 23 height 6
type textarea "*"
